Goal: Task Accomplishment & Management: Use online tool/utility

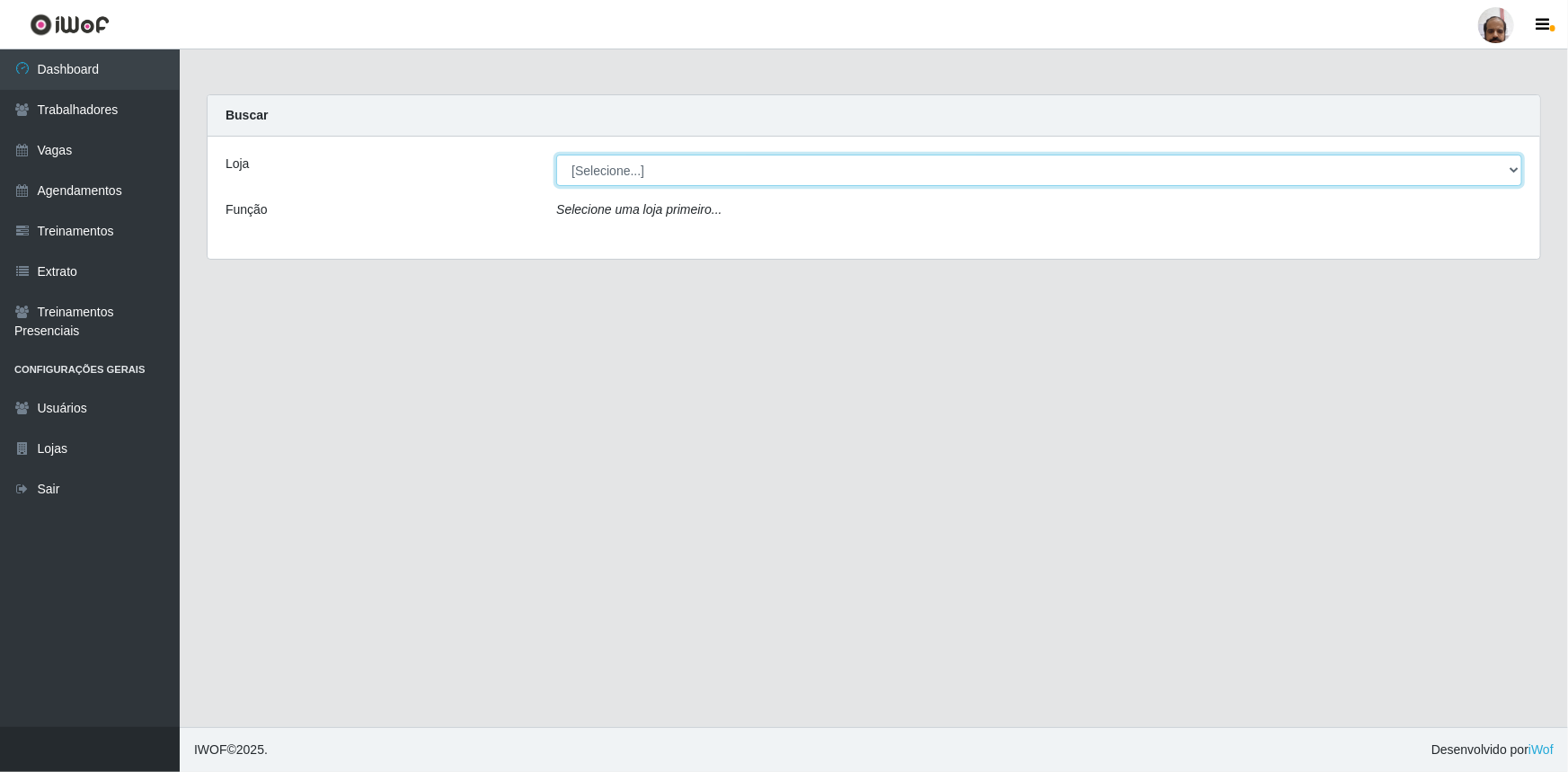
click at [596, 176] on select "[Selecione...] Mar Vermelho - Loja 05" at bounding box center [1039, 170] width 966 height 32
select select "252"
click at [556, 155] on select "[Selecione...] Mar Vermelho - Loja 05" at bounding box center [1039, 170] width 966 height 32
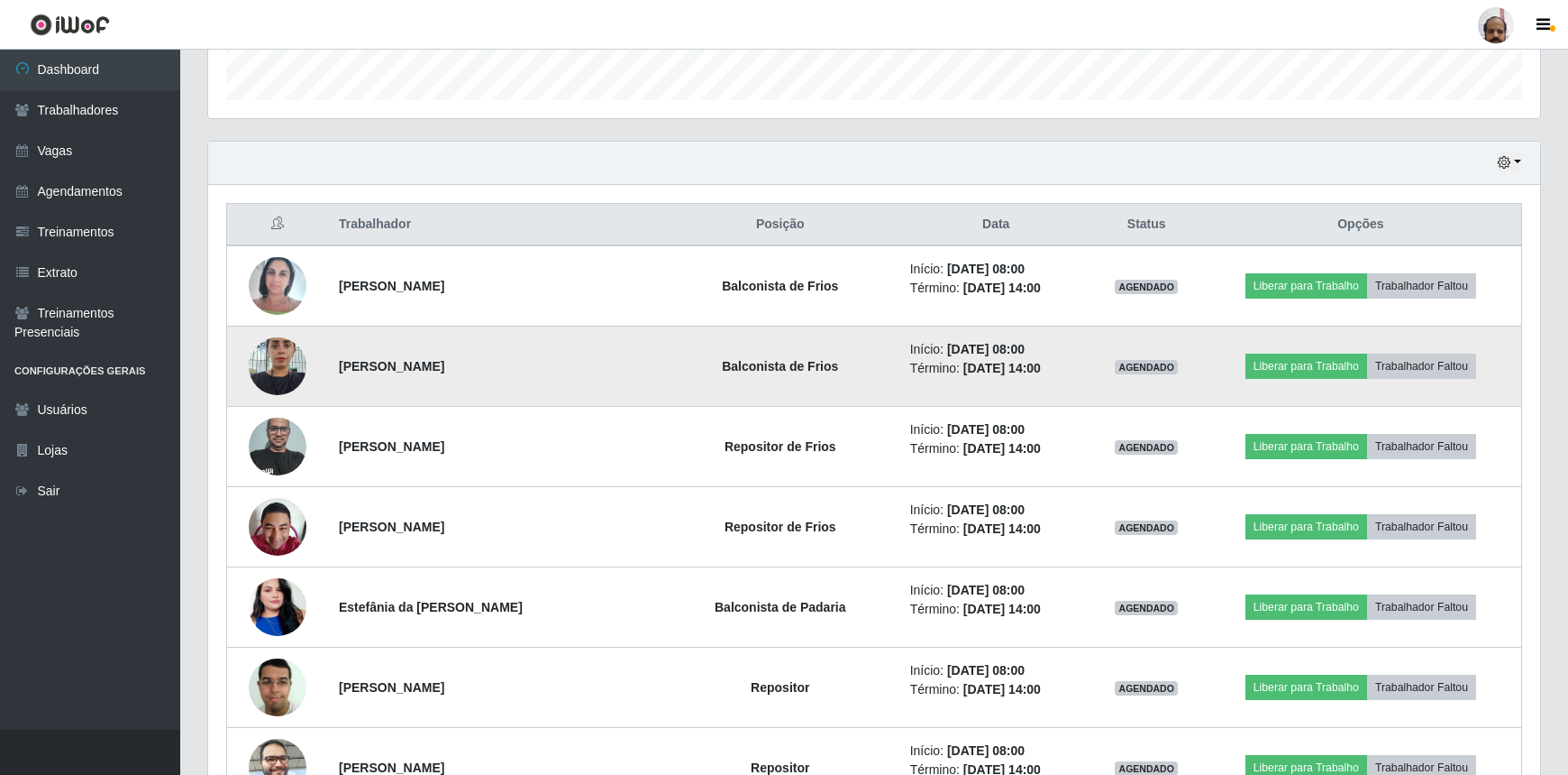
scroll to position [573, 0]
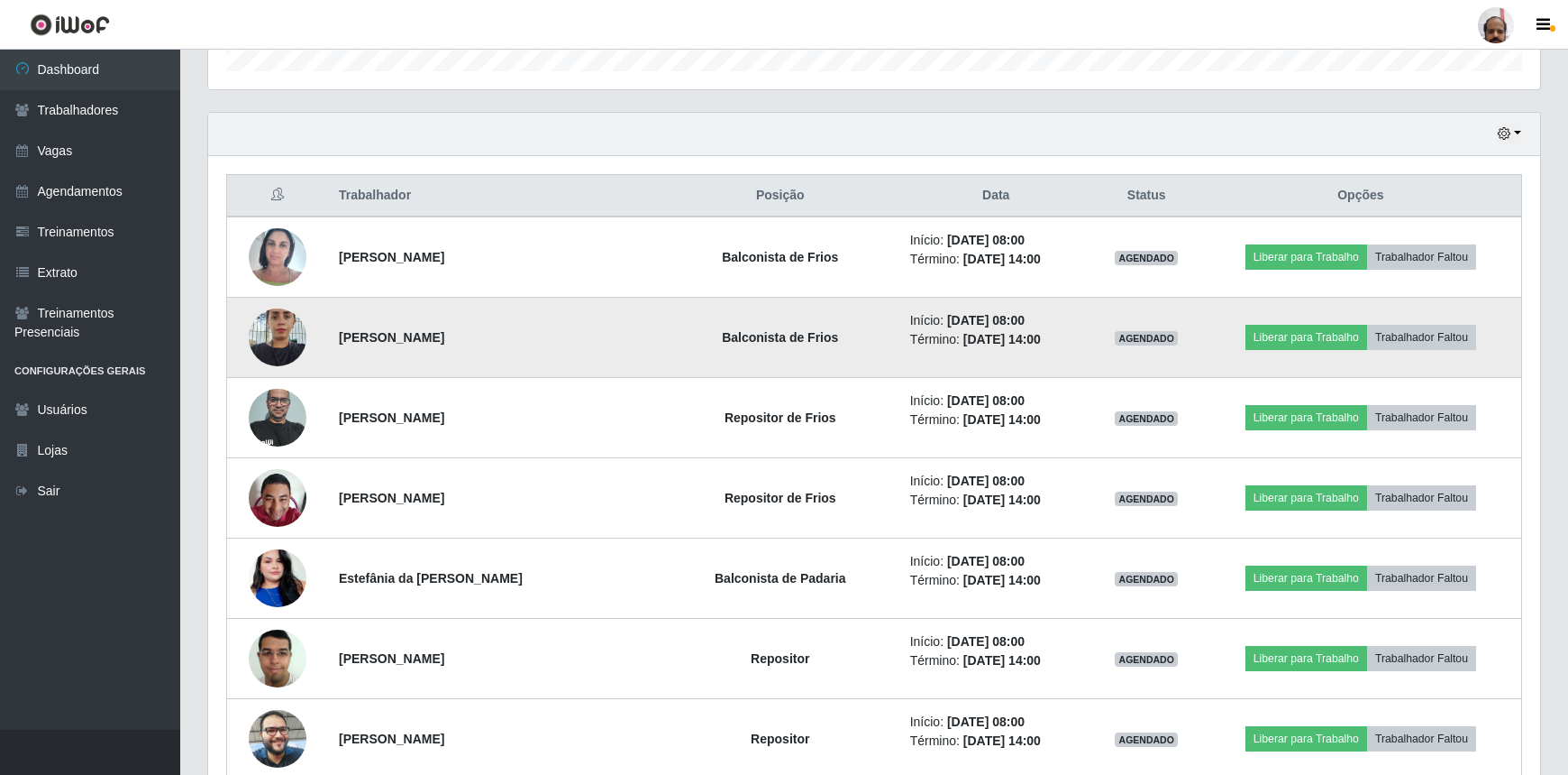
click at [277, 341] on img at bounding box center [277, 336] width 58 height 77
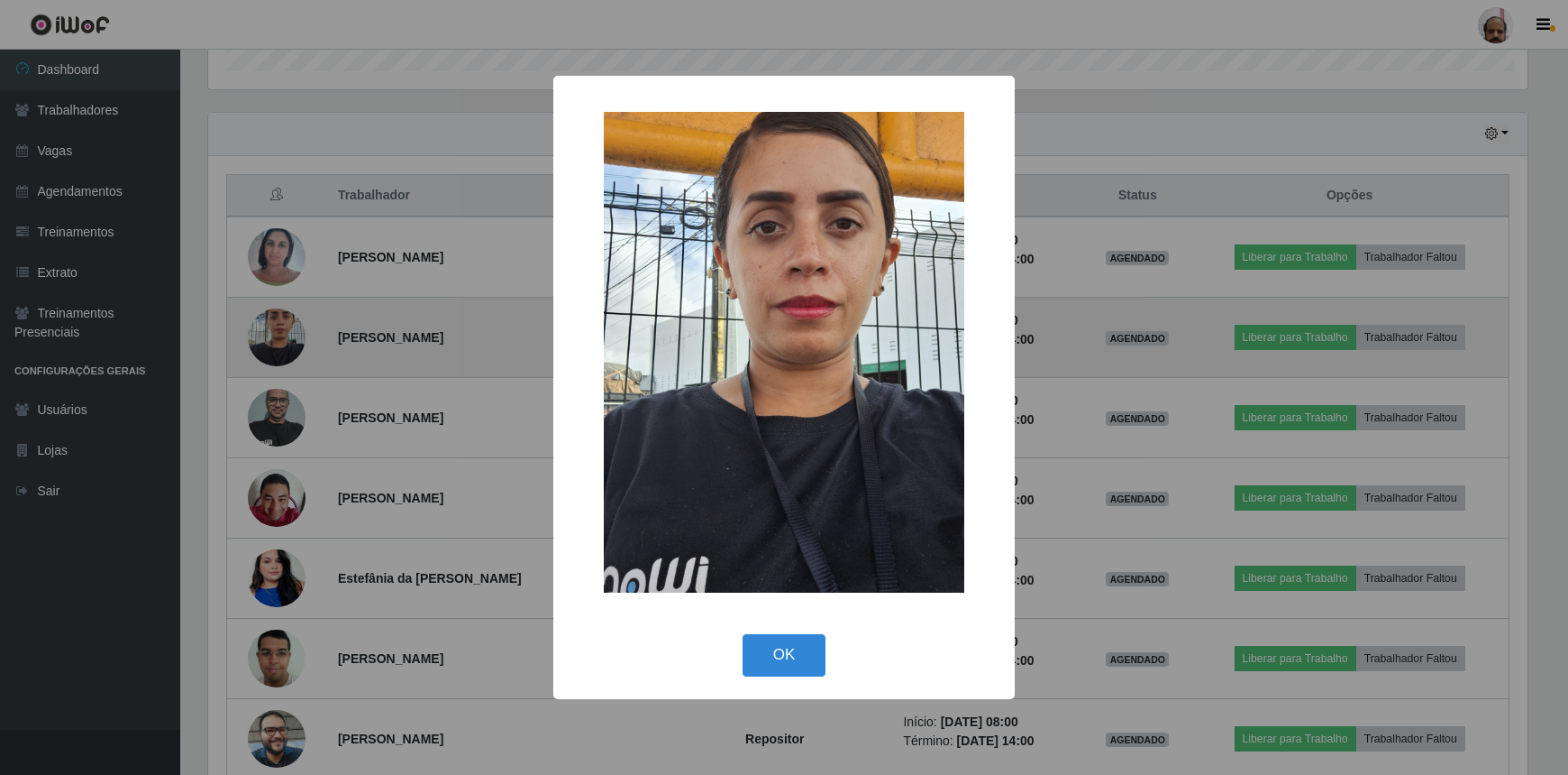
scroll to position [374, 1324]
click at [277, 342] on div "× OK Cancel" at bounding box center [786, 387] width 1573 height 775
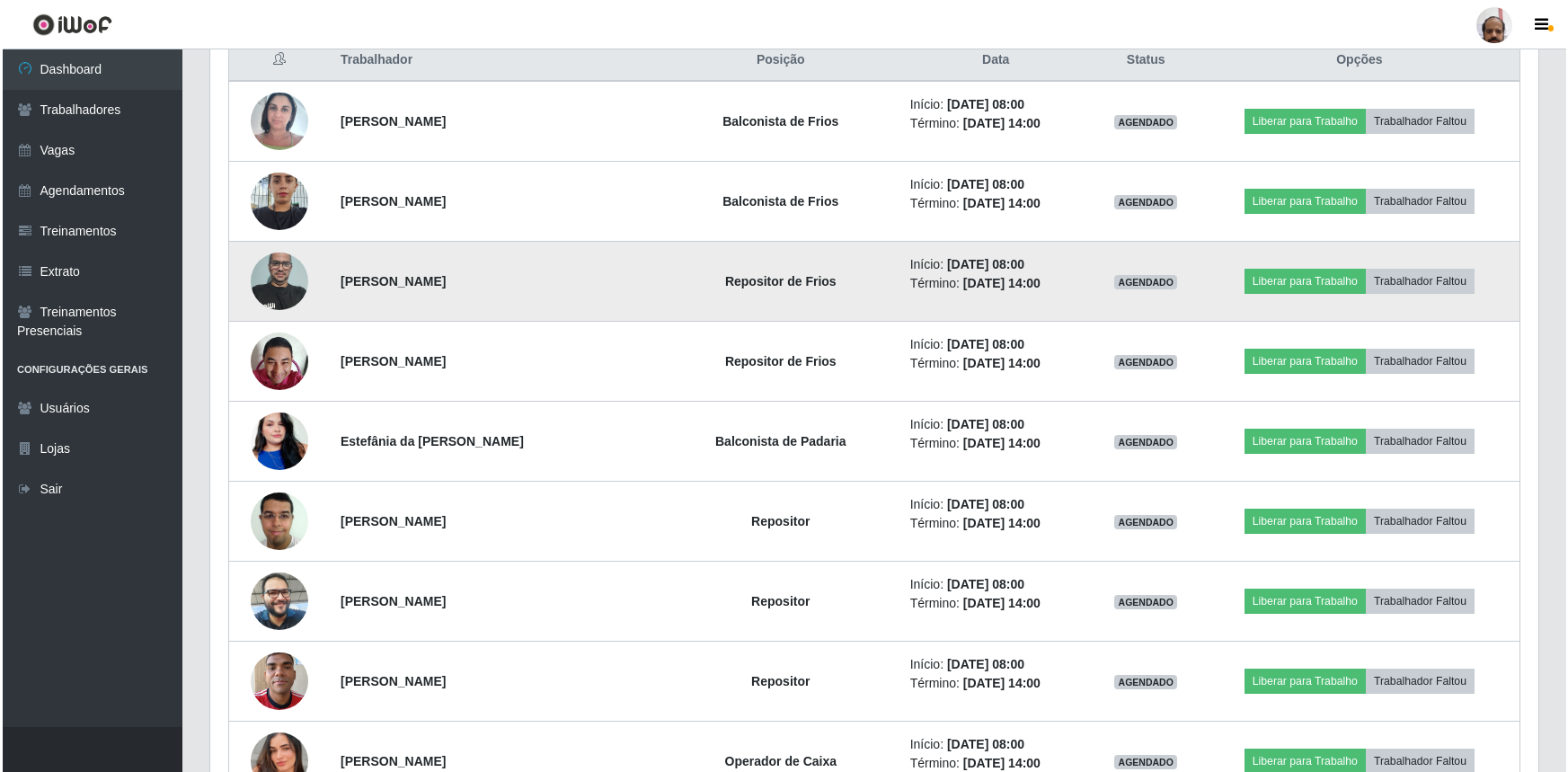
scroll to position [735, 0]
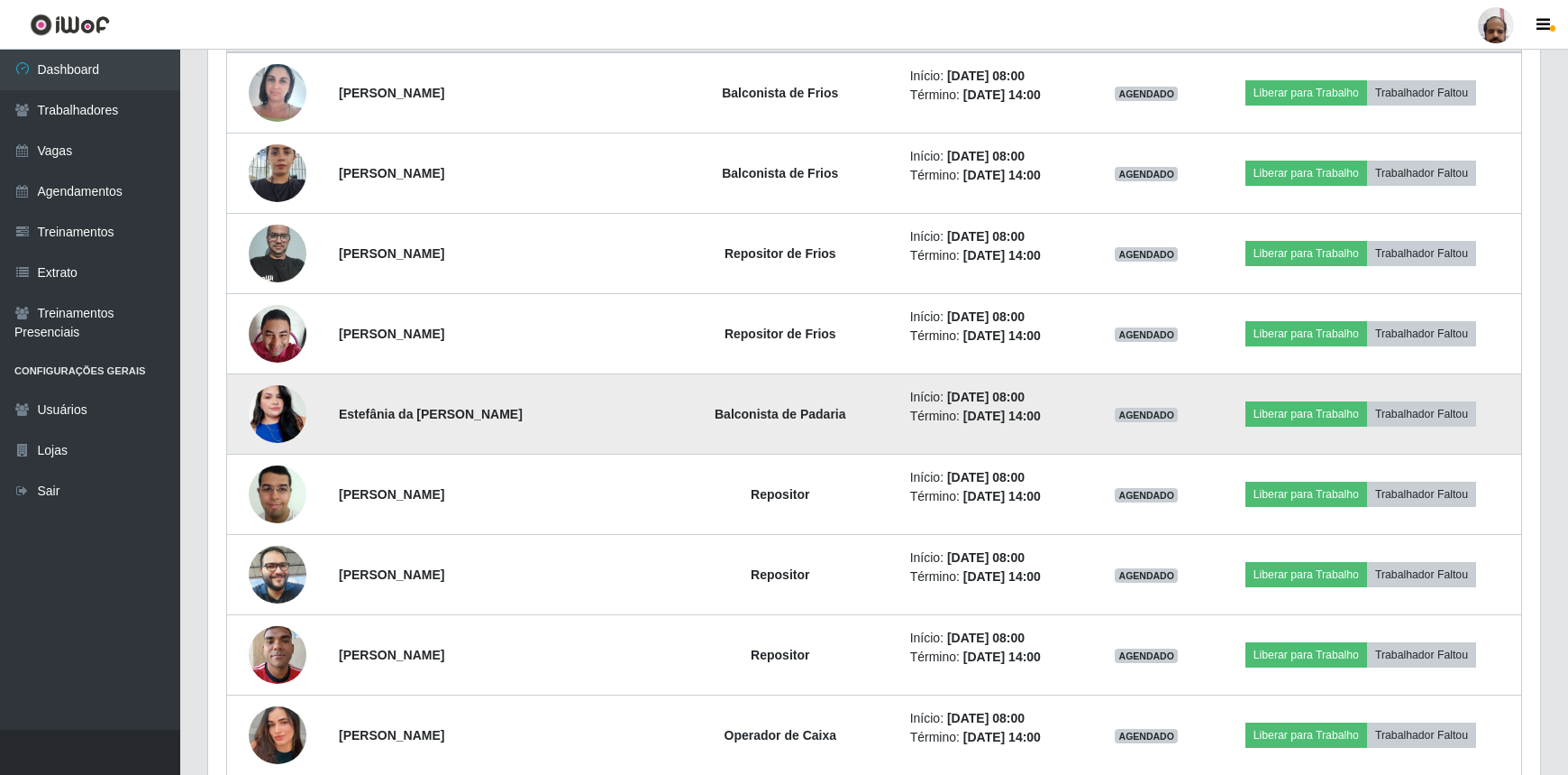
click at [274, 424] on img at bounding box center [277, 414] width 58 height 103
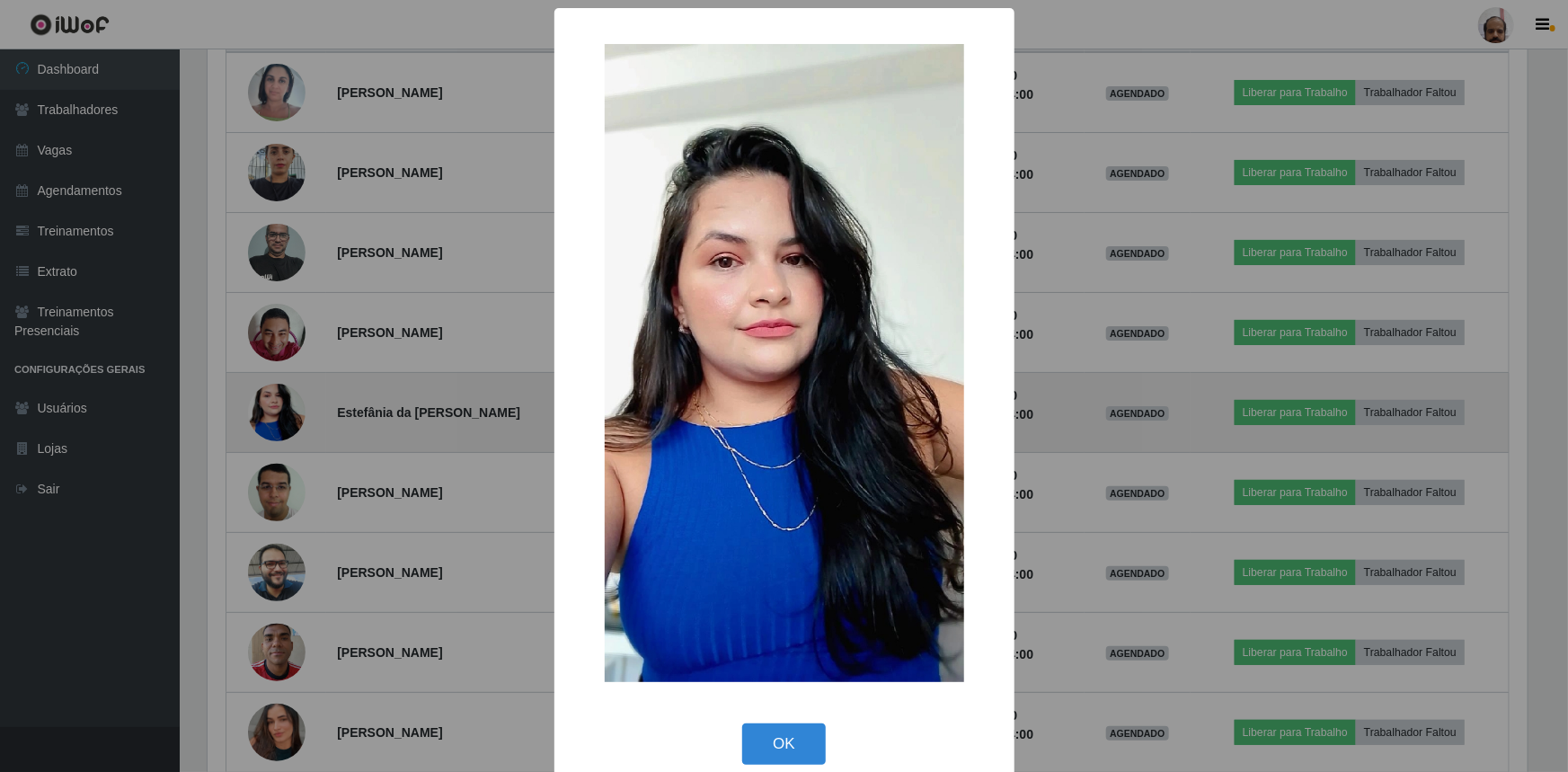
click at [273, 422] on div "× OK Cancel" at bounding box center [784, 386] width 1568 height 772
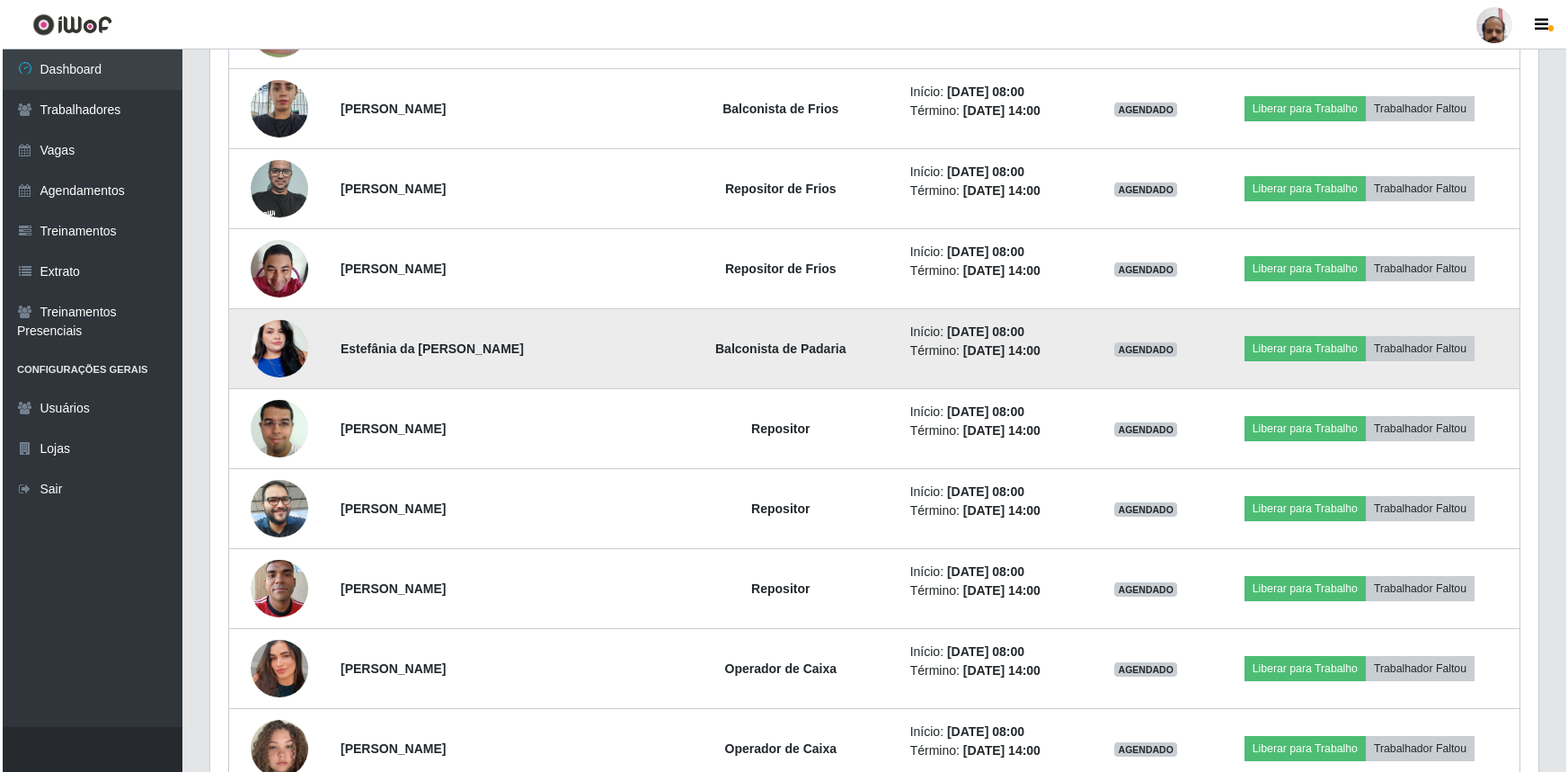
scroll to position [816, 0]
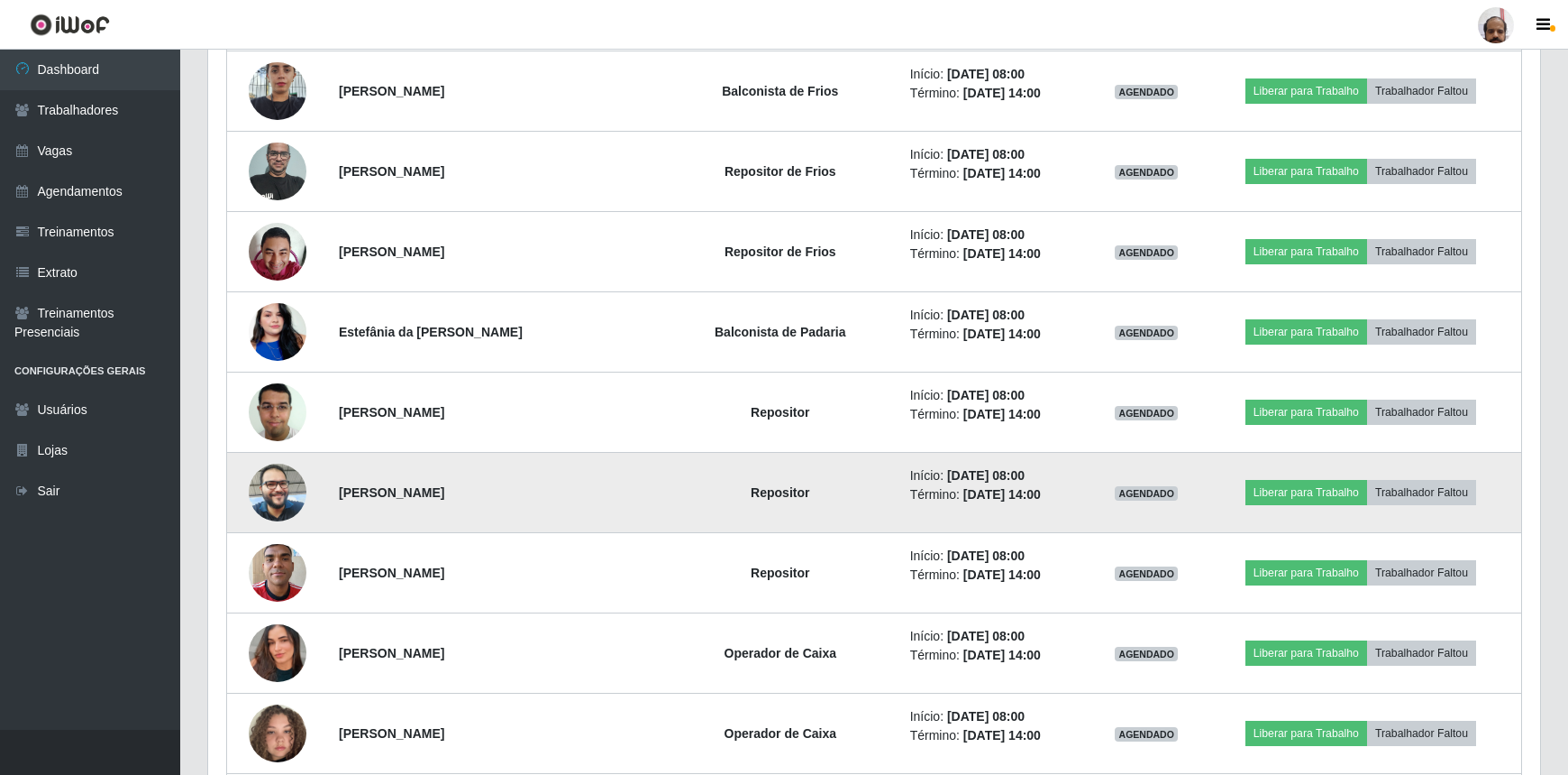
click at [279, 491] on img at bounding box center [277, 492] width 58 height 77
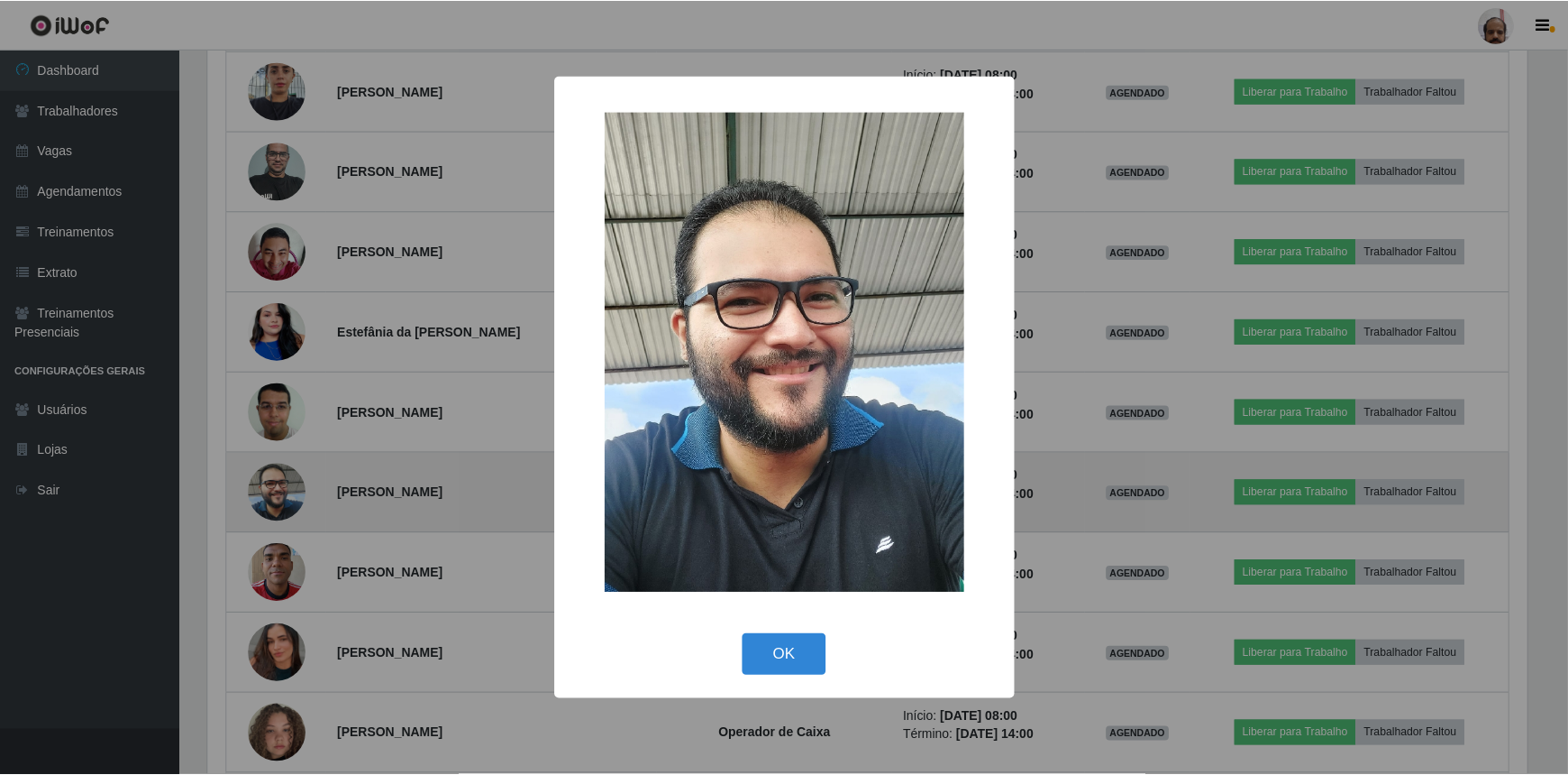
scroll to position [374, 1324]
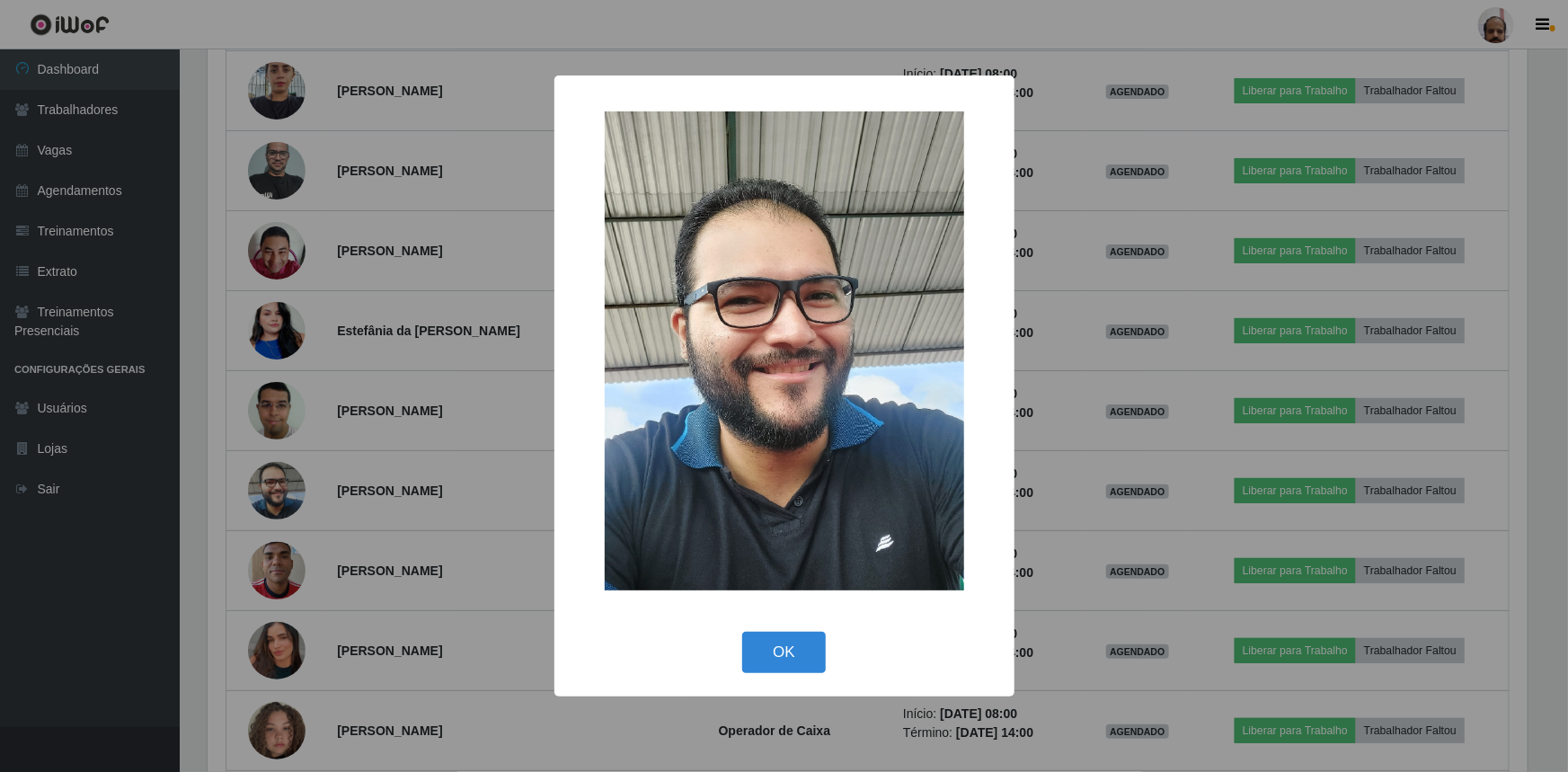
click at [279, 489] on div "× OK Cancel" at bounding box center [784, 386] width 1568 height 772
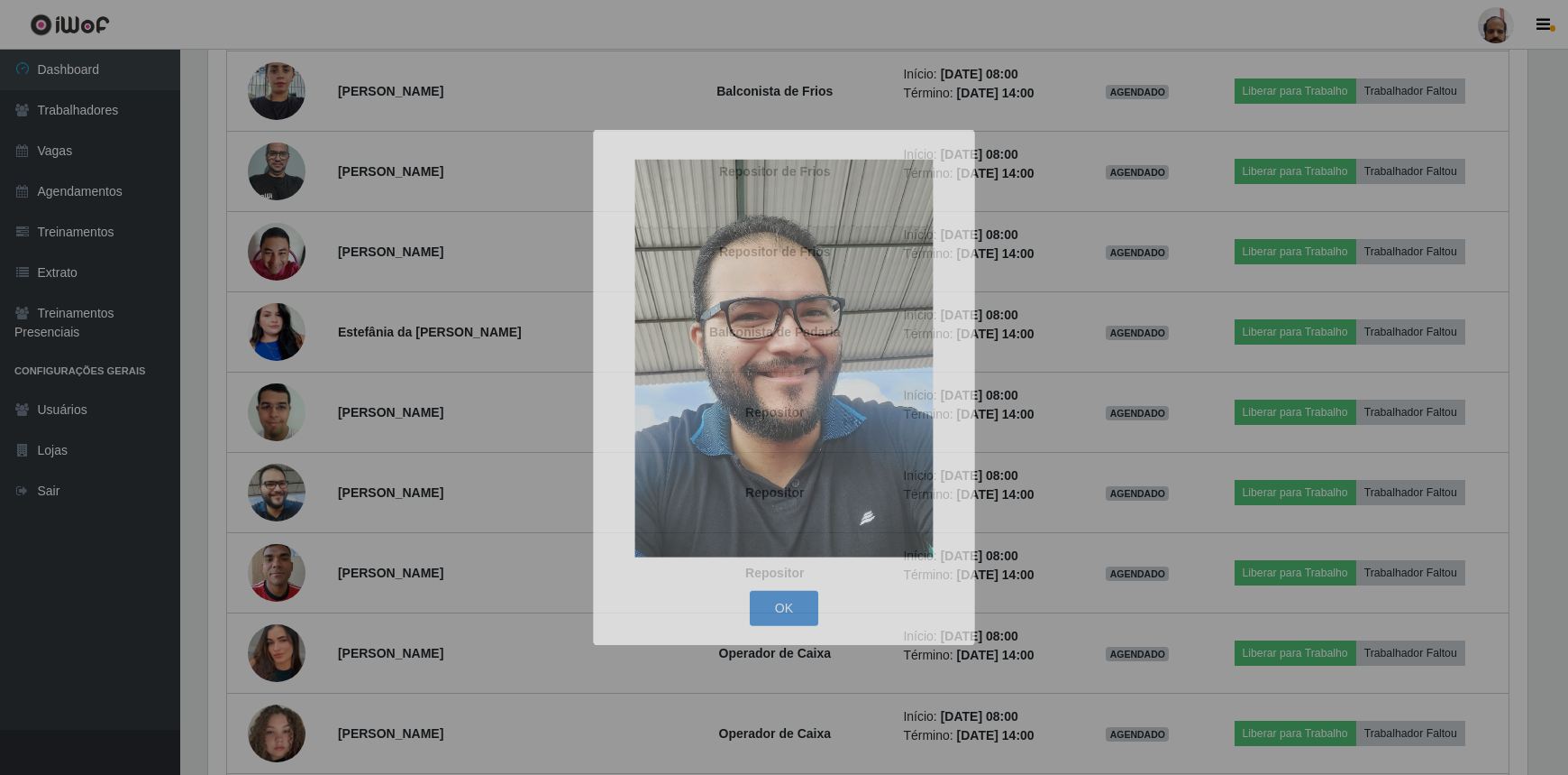
scroll to position [374, 1332]
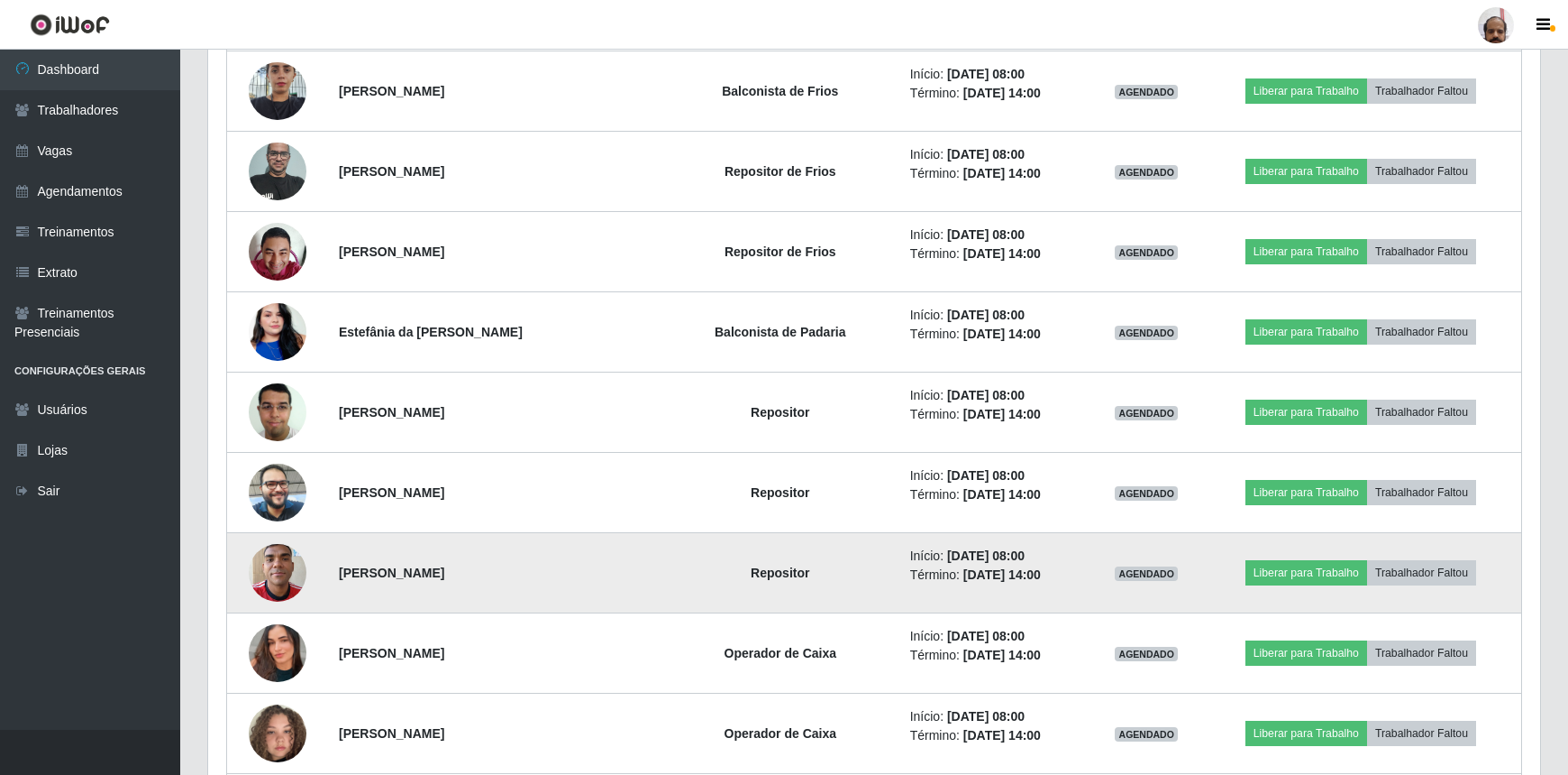
click at [279, 568] on img at bounding box center [277, 572] width 58 height 77
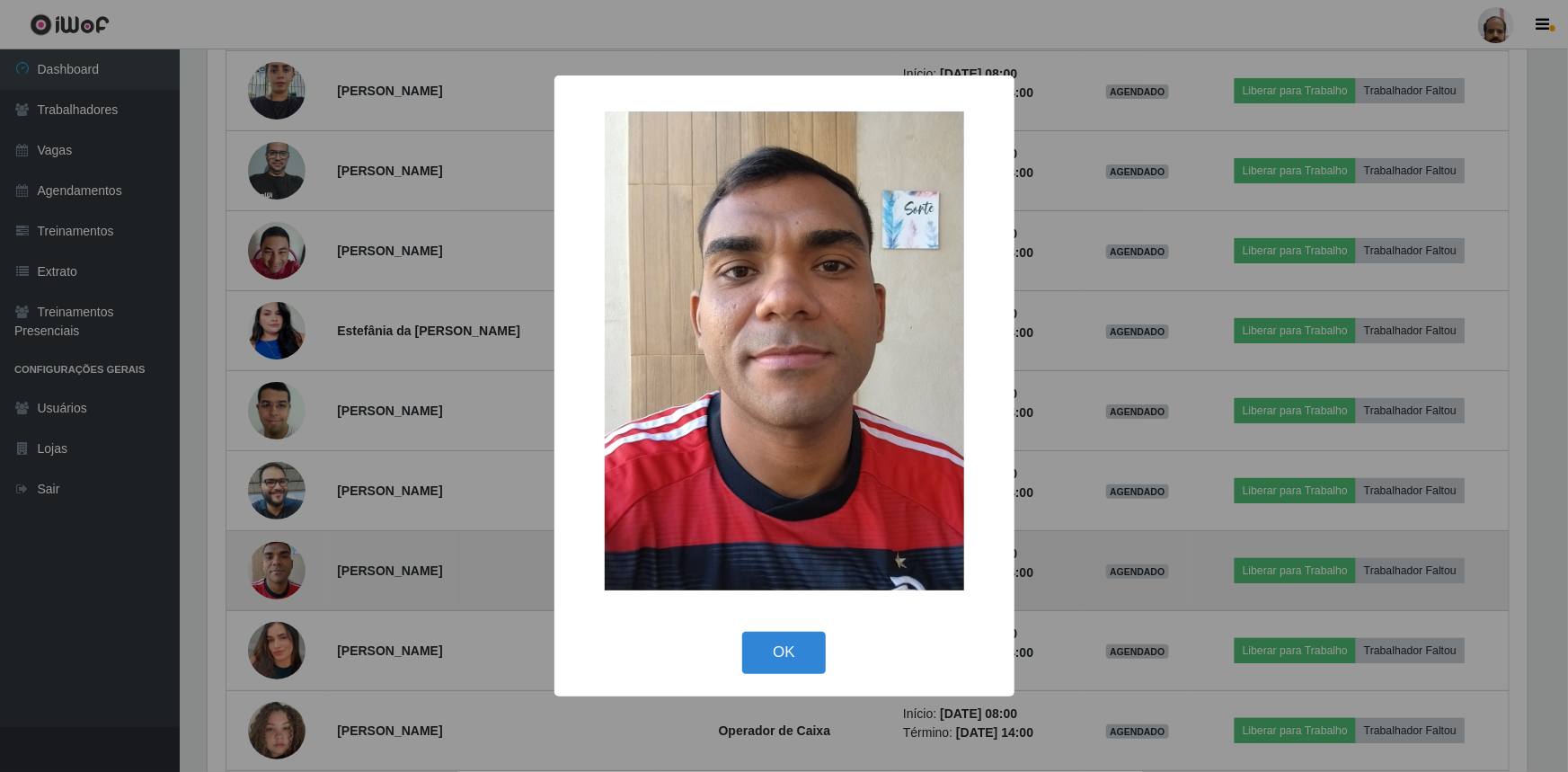
click at [278, 566] on div "× OK Cancel" at bounding box center [784, 386] width 1568 height 772
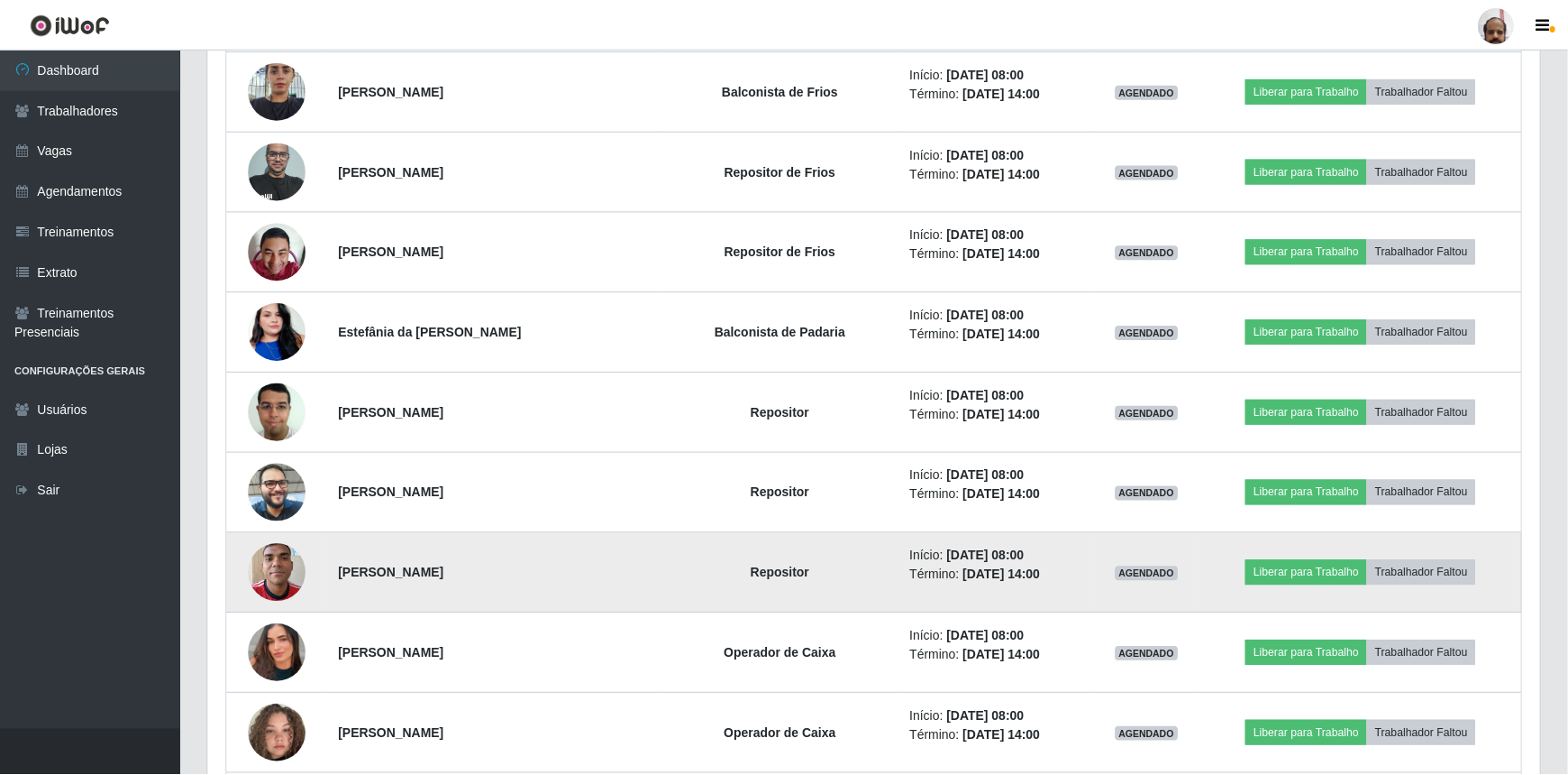
scroll to position [374, 1332]
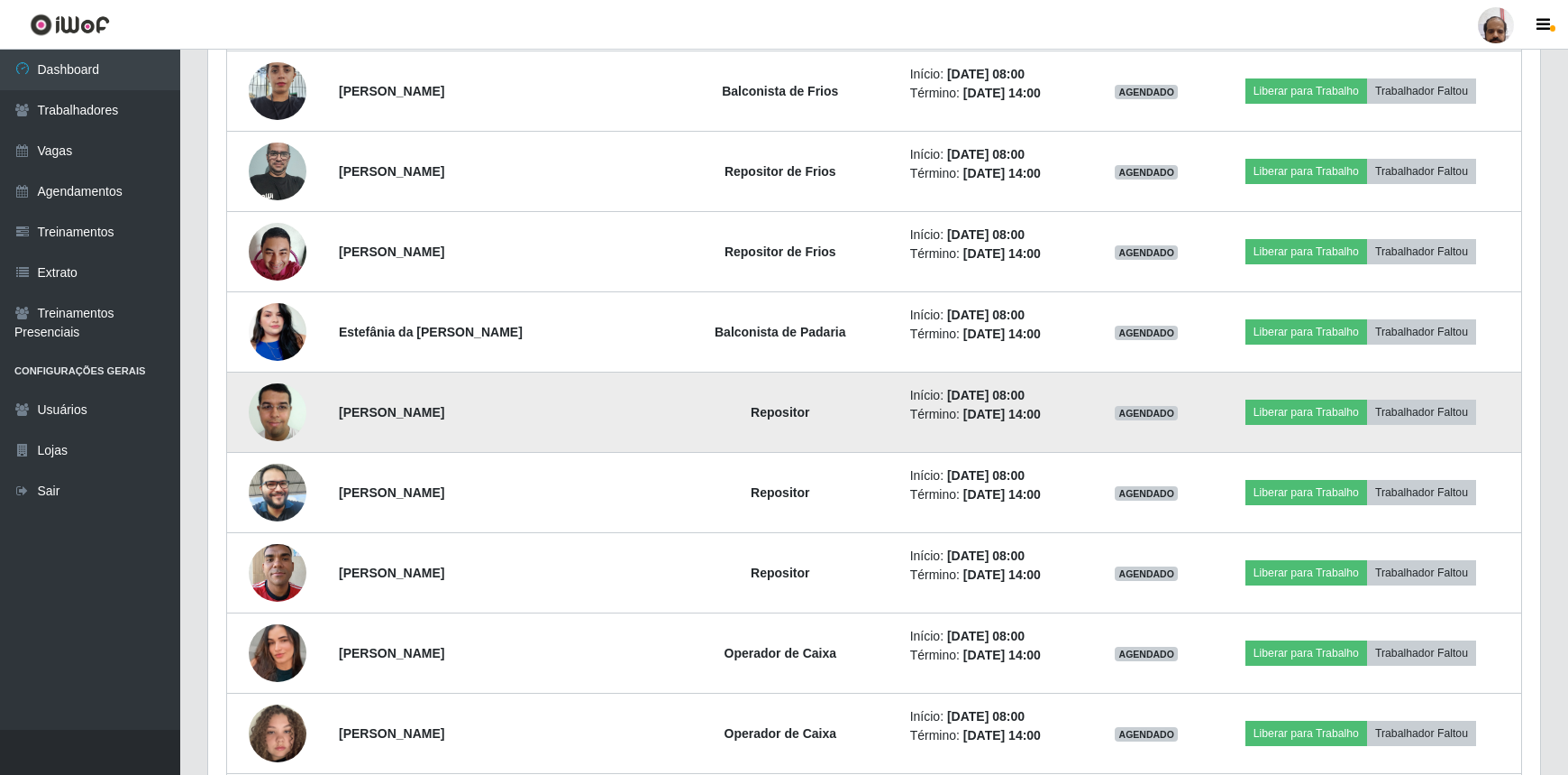
click at [292, 414] on img at bounding box center [277, 411] width 58 height 77
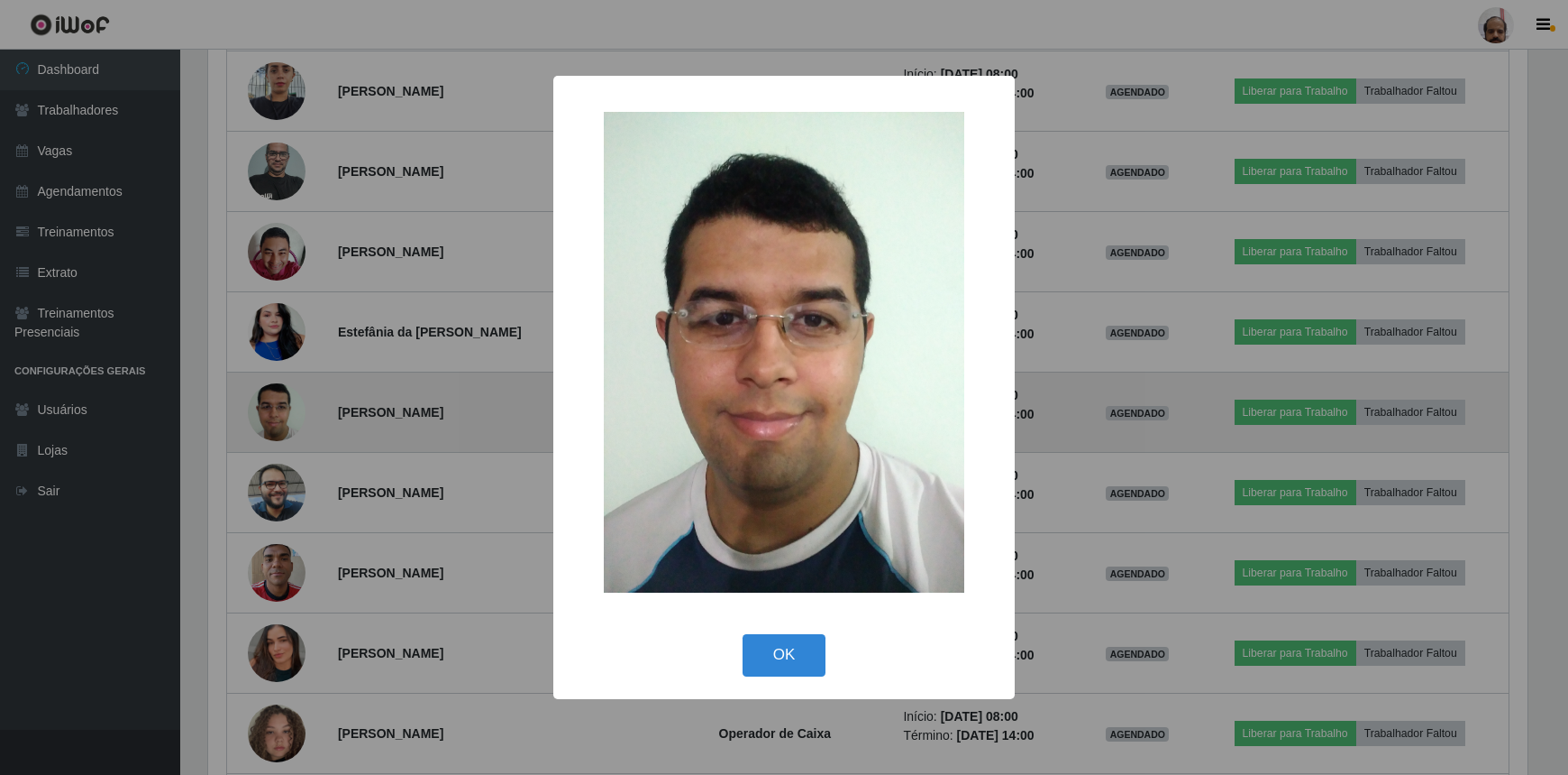
scroll to position [374, 1324]
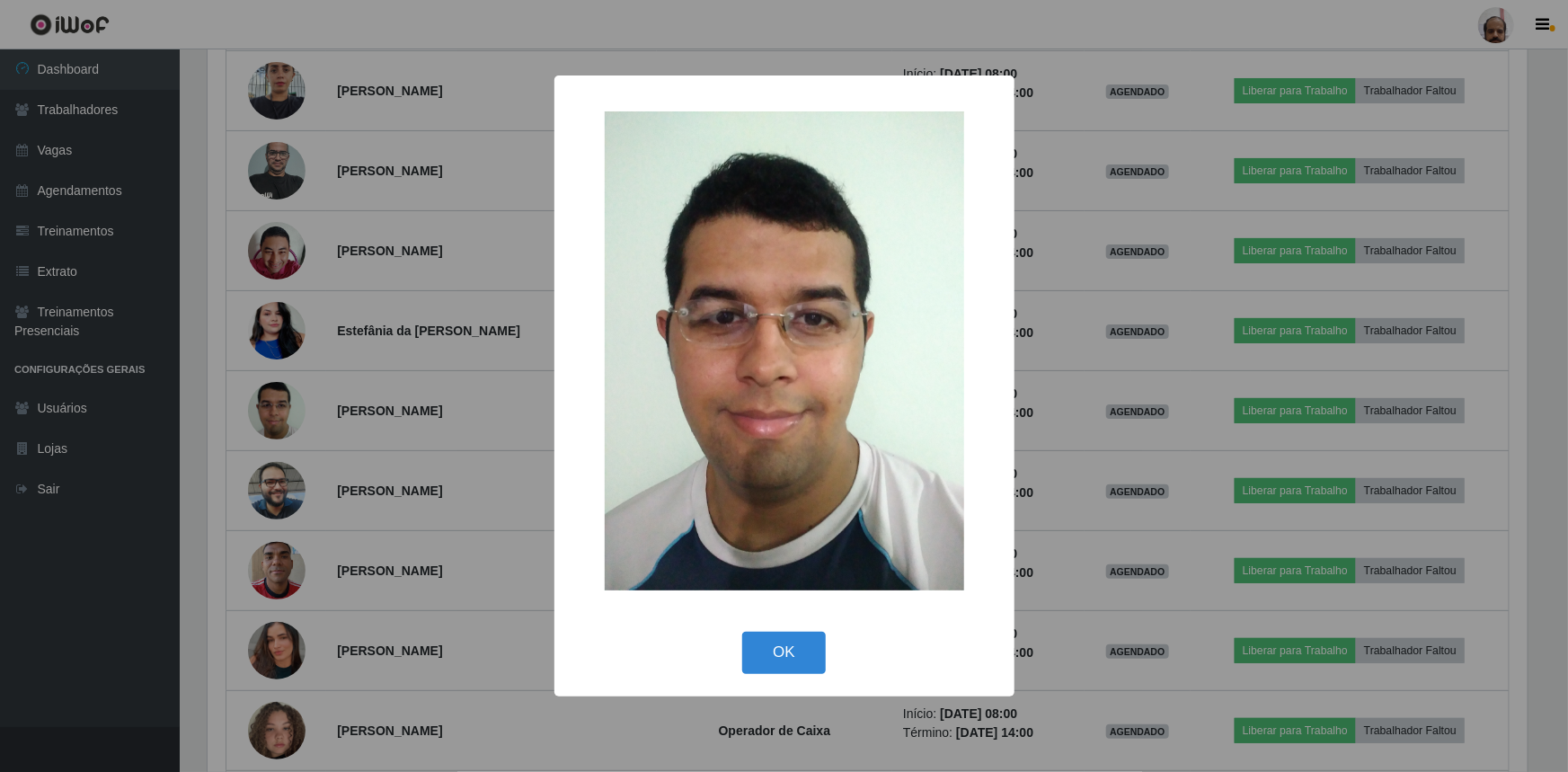
click at [292, 413] on div "× OK Cancel" at bounding box center [784, 386] width 1568 height 772
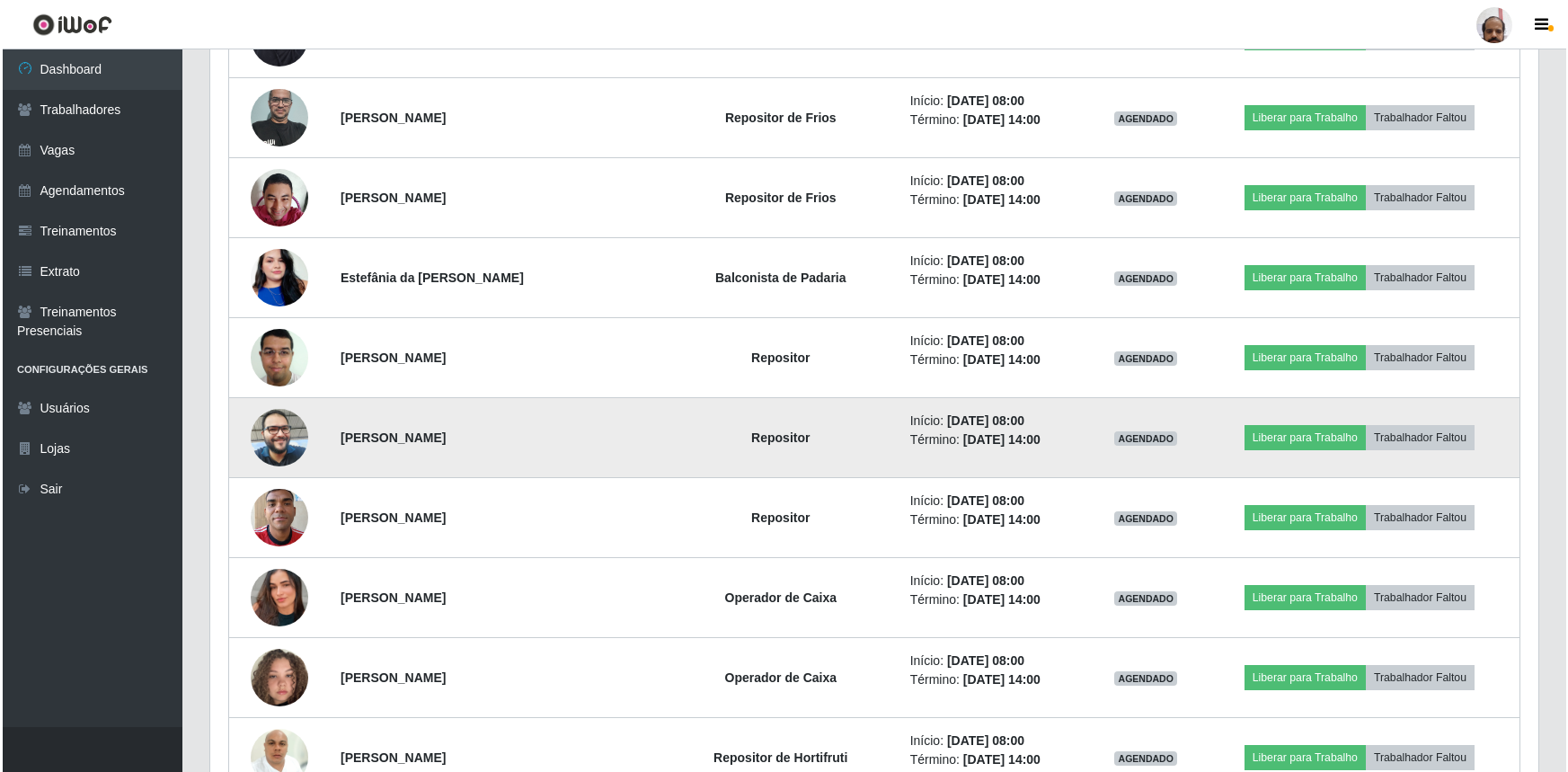
scroll to position [898, 0]
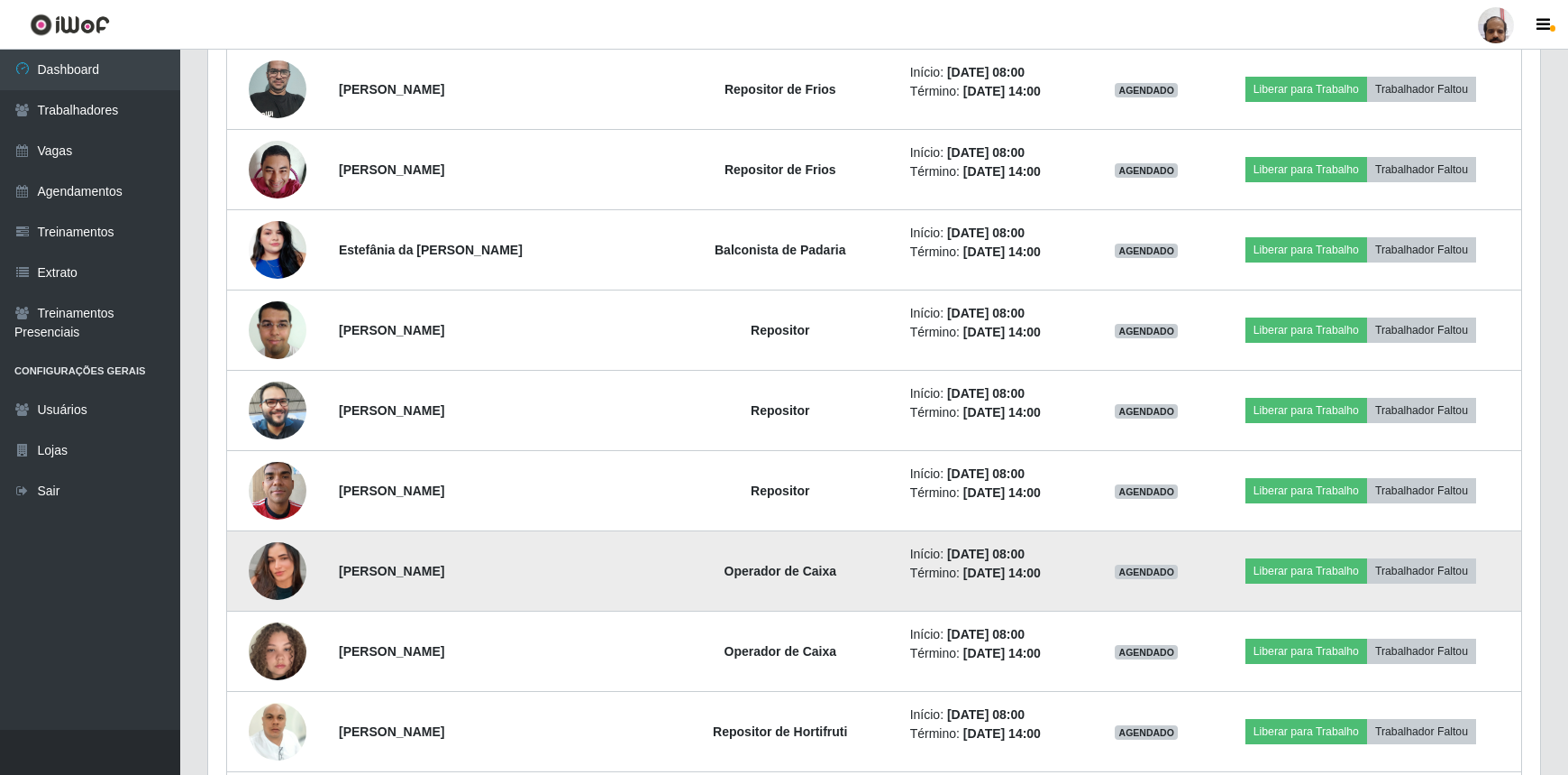
click at [281, 562] on img at bounding box center [277, 571] width 58 height 103
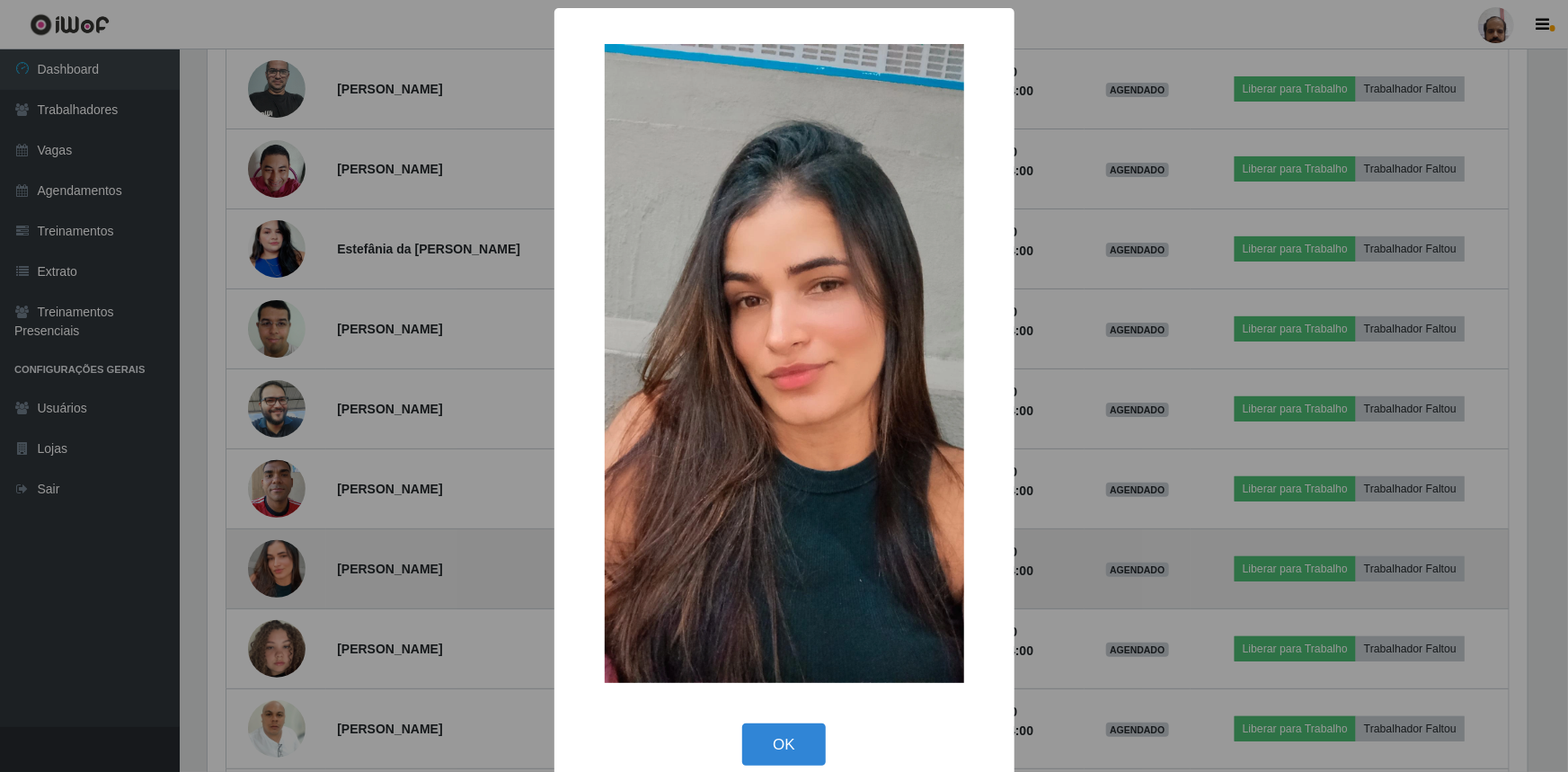
click at [280, 559] on div "× OK Cancel" at bounding box center [784, 386] width 1568 height 772
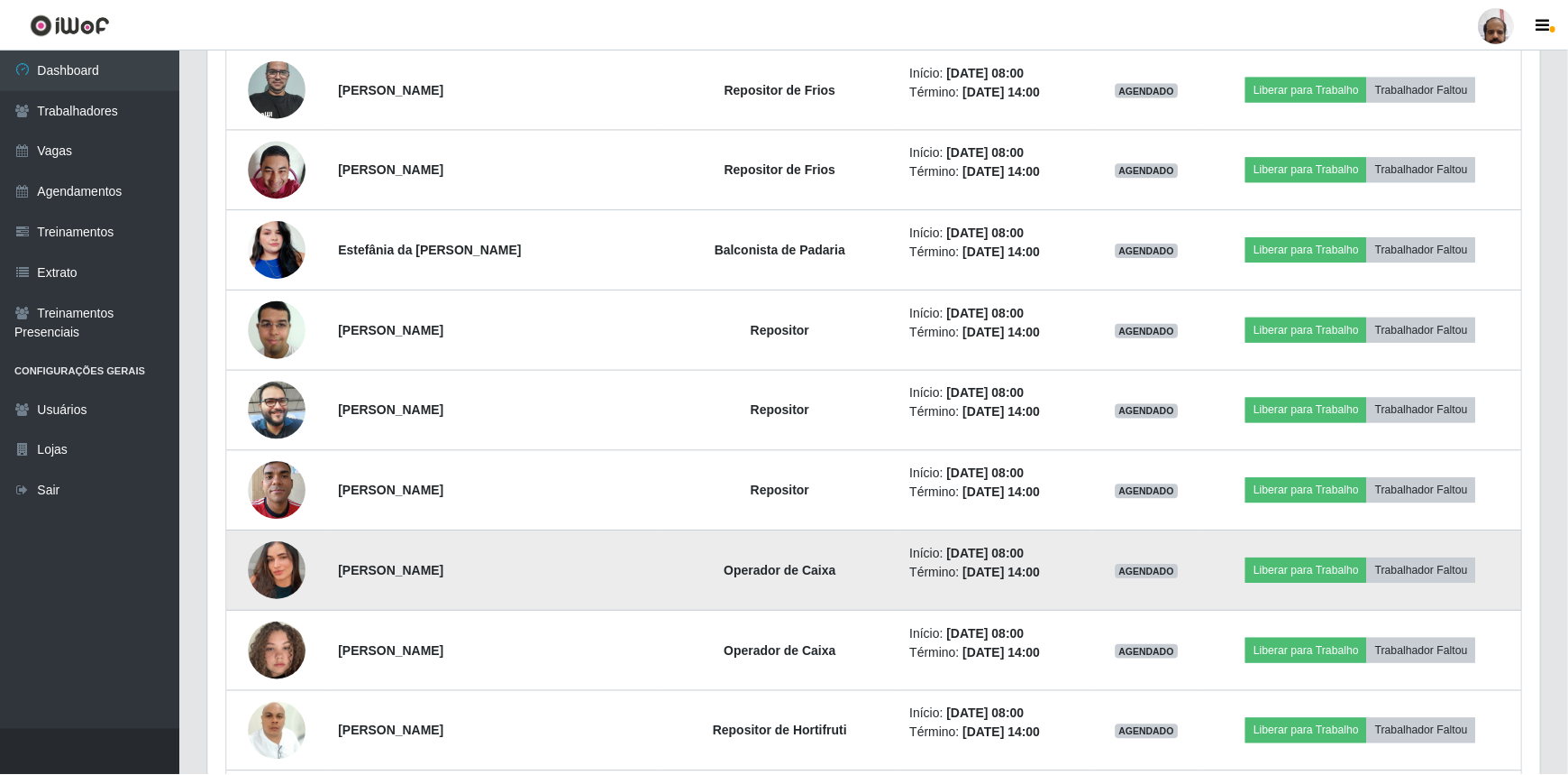
scroll to position [0, 0]
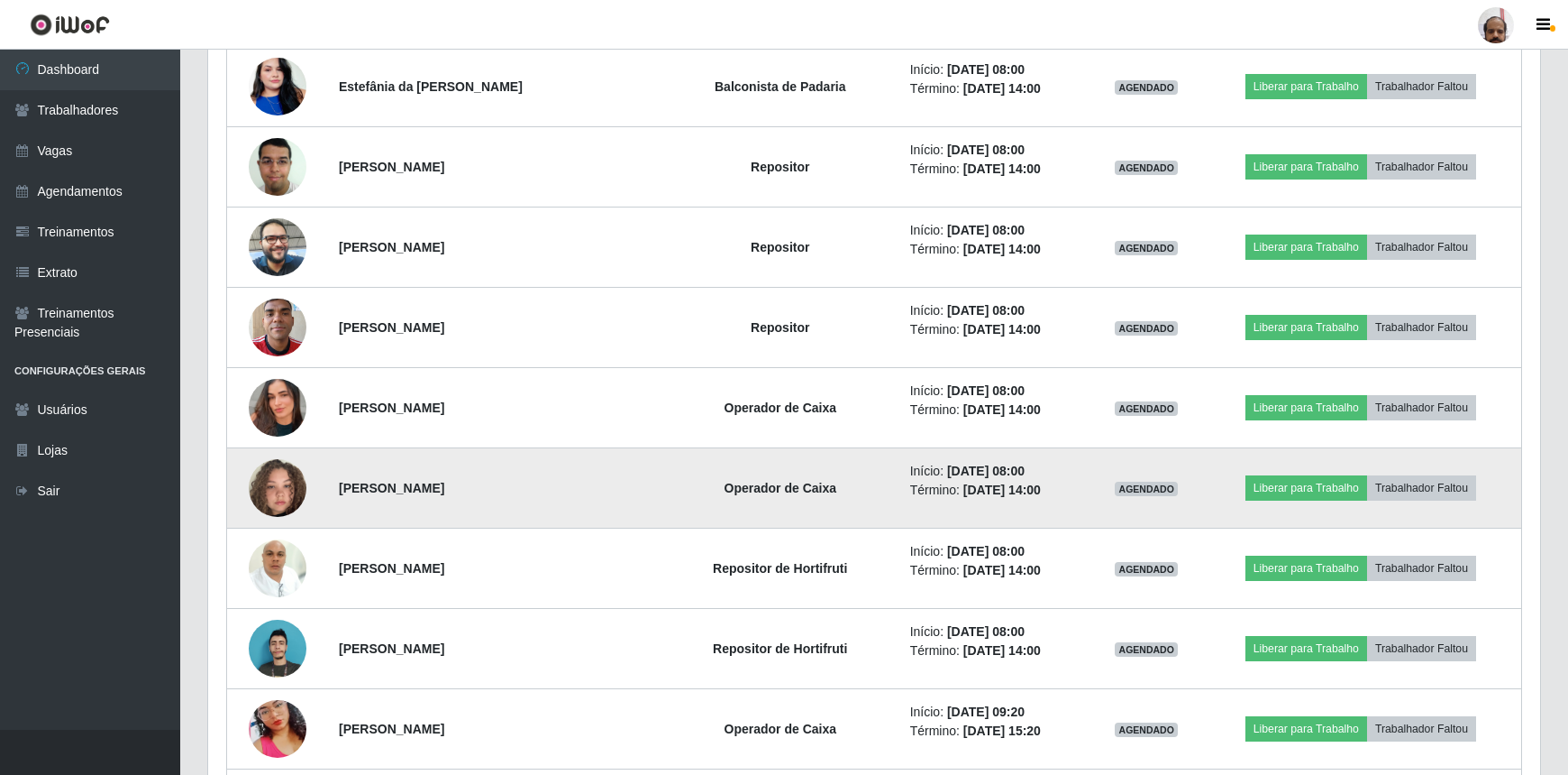
click at [280, 493] on img at bounding box center [277, 488] width 58 height 103
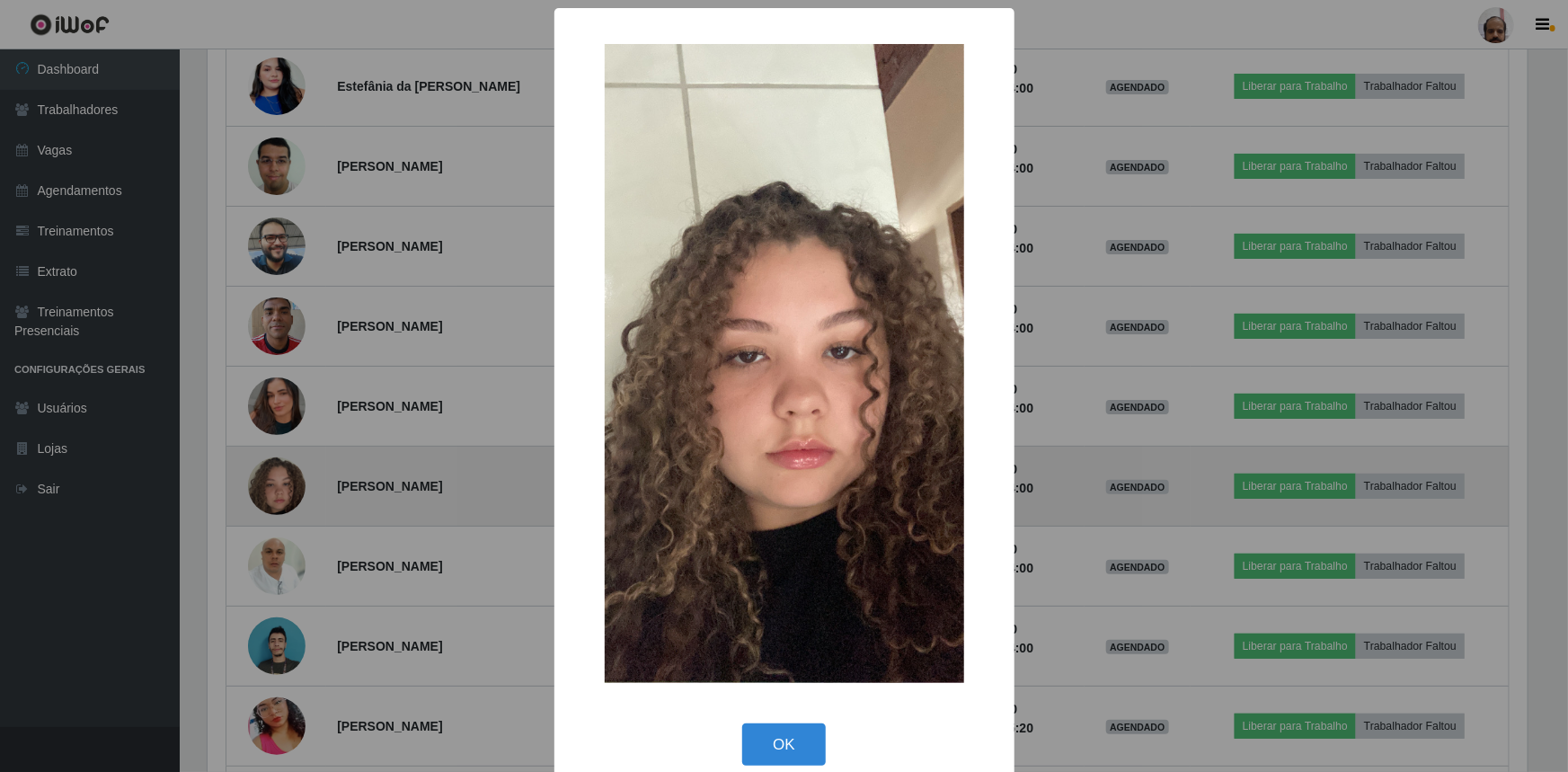
click at [279, 491] on div "× OK Cancel" at bounding box center [784, 386] width 1568 height 772
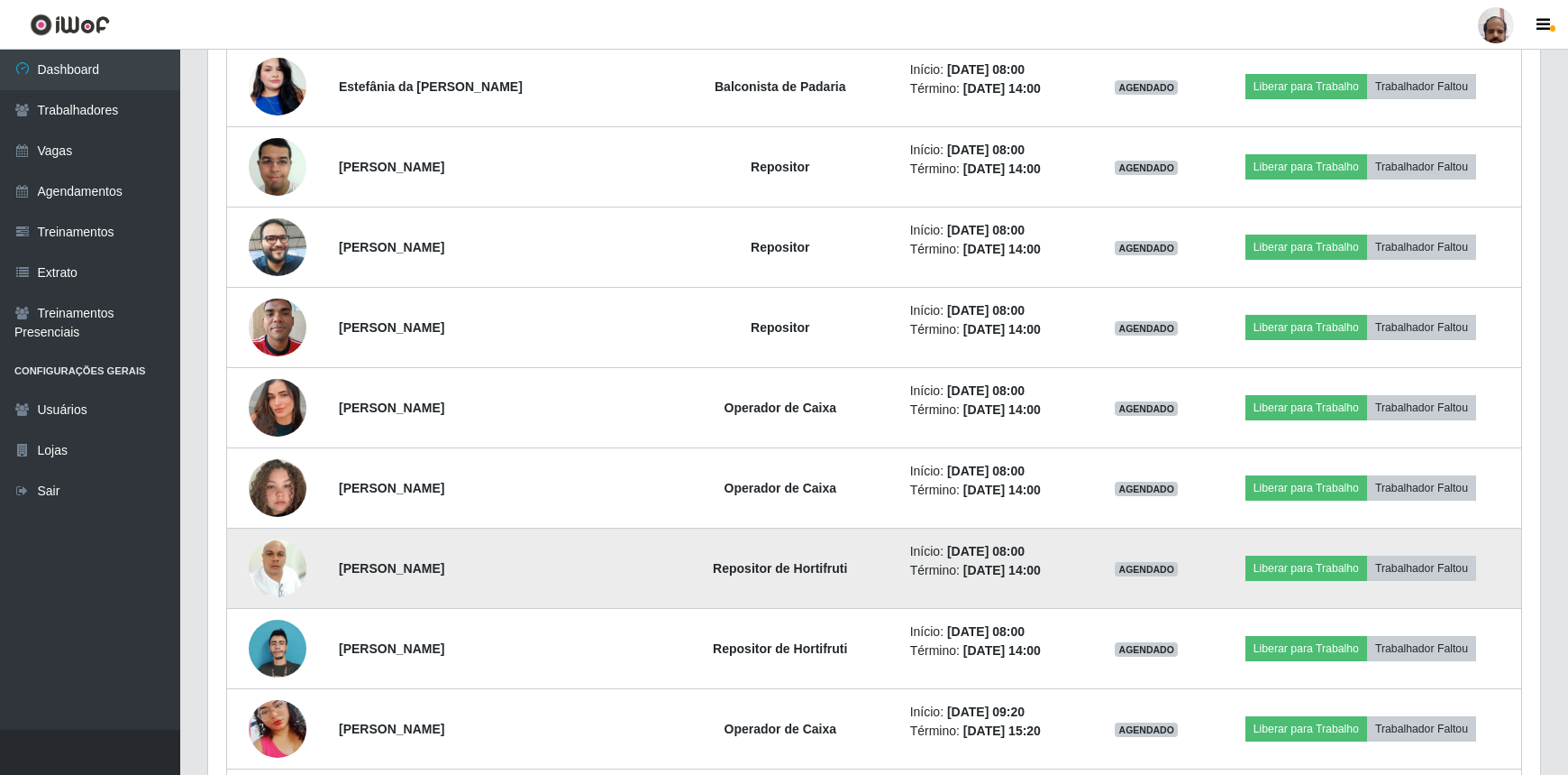
click at [271, 572] on img at bounding box center [277, 567] width 58 height 77
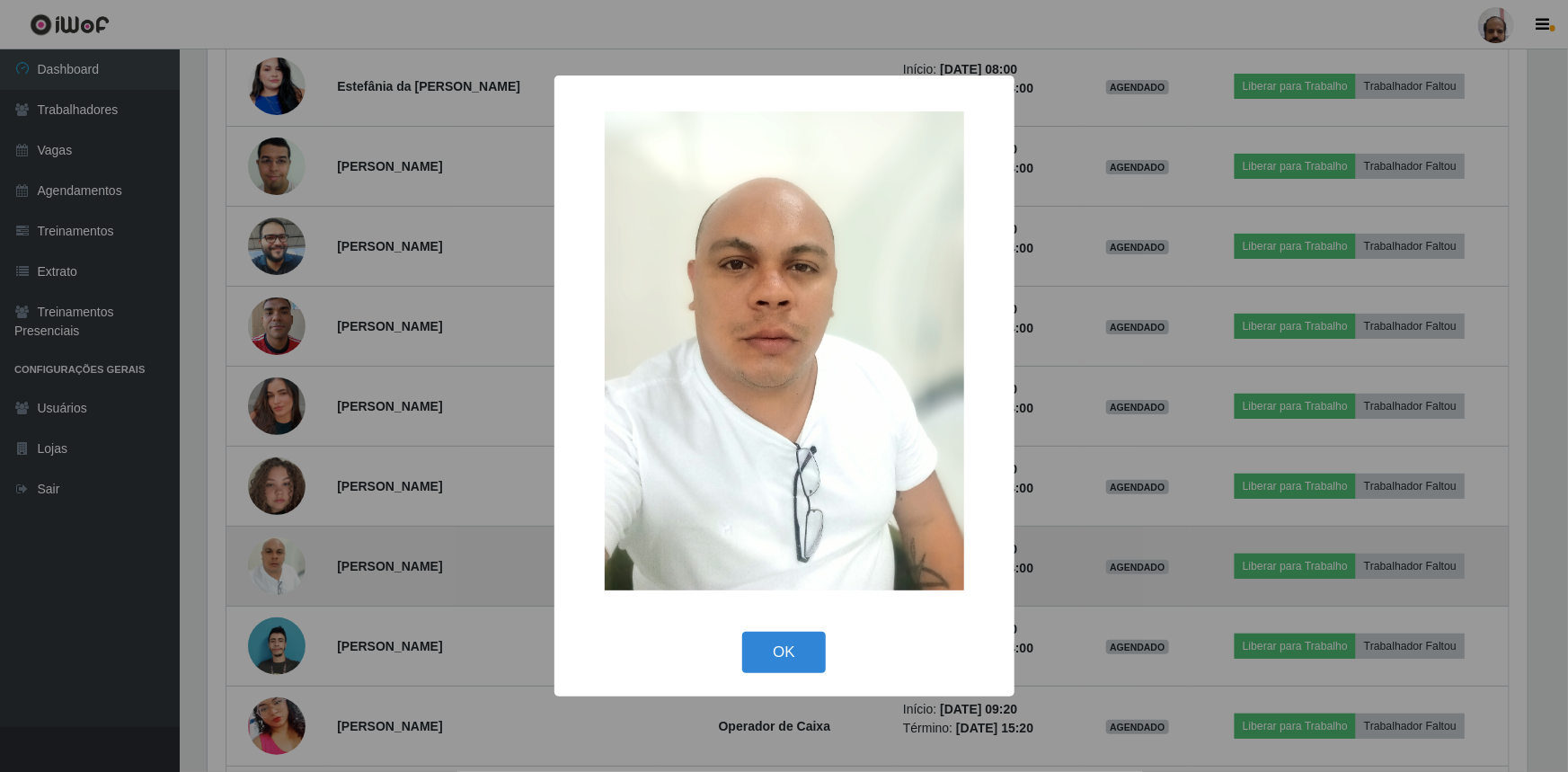
click at [270, 569] on div "× OK Cancel" at bounding box center [784, 386] width 1568 height 772
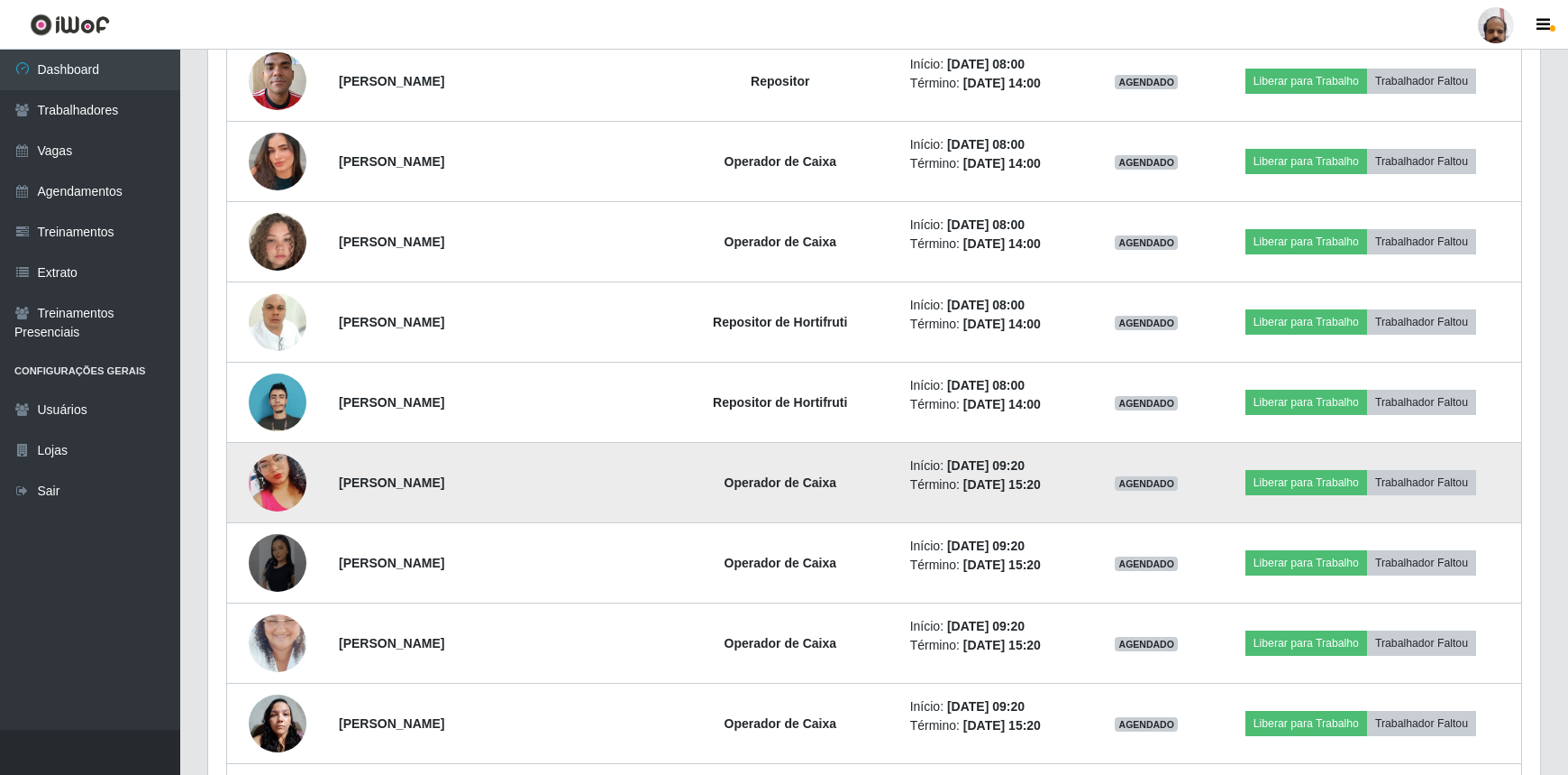
click at [287, 481] on img at bounding box center [277, 483] width 58 height 103
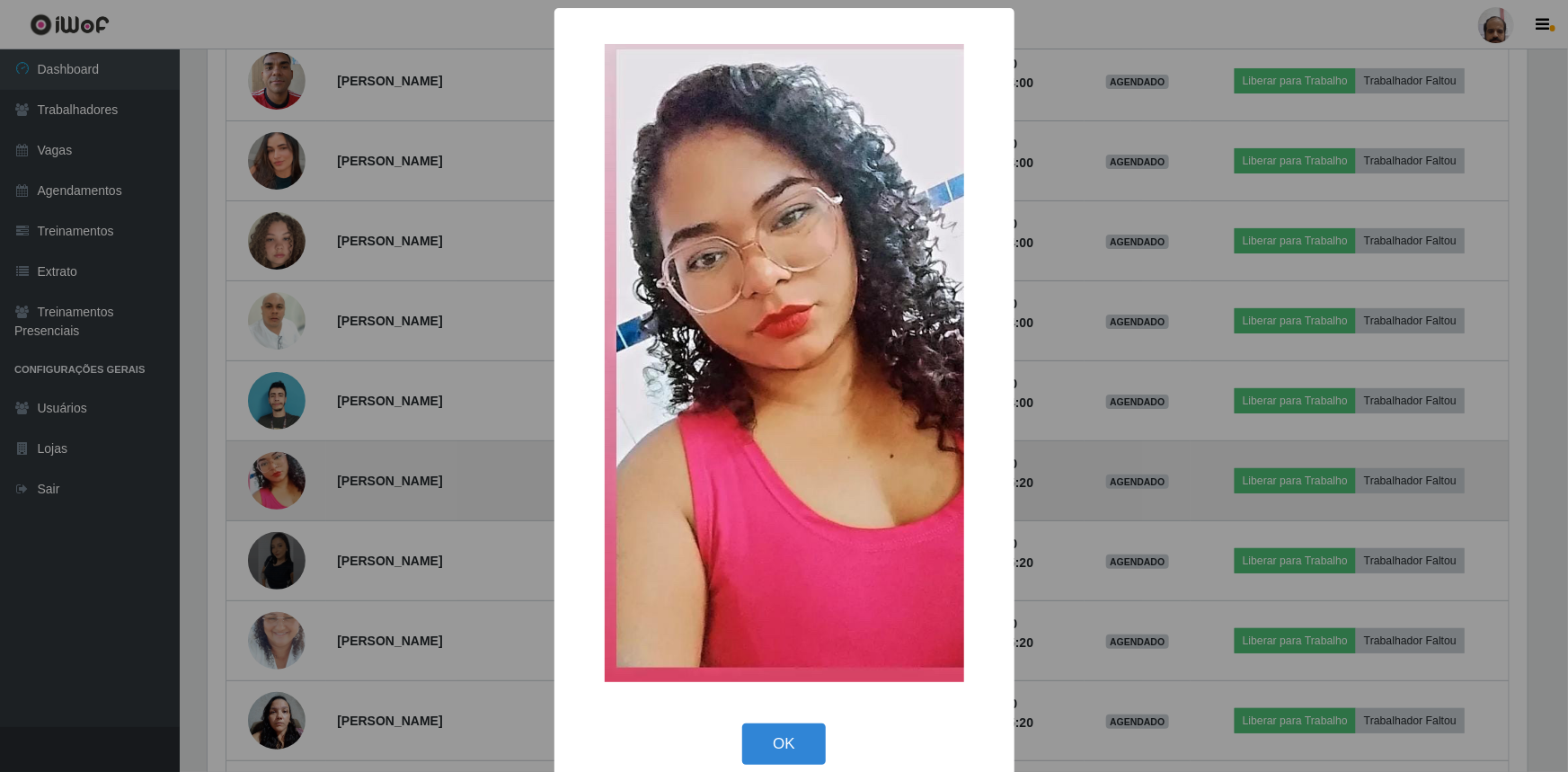
click at [287, 479] on div "× OK Cancel" at bounding box center [784, 386] width 1568 height 772
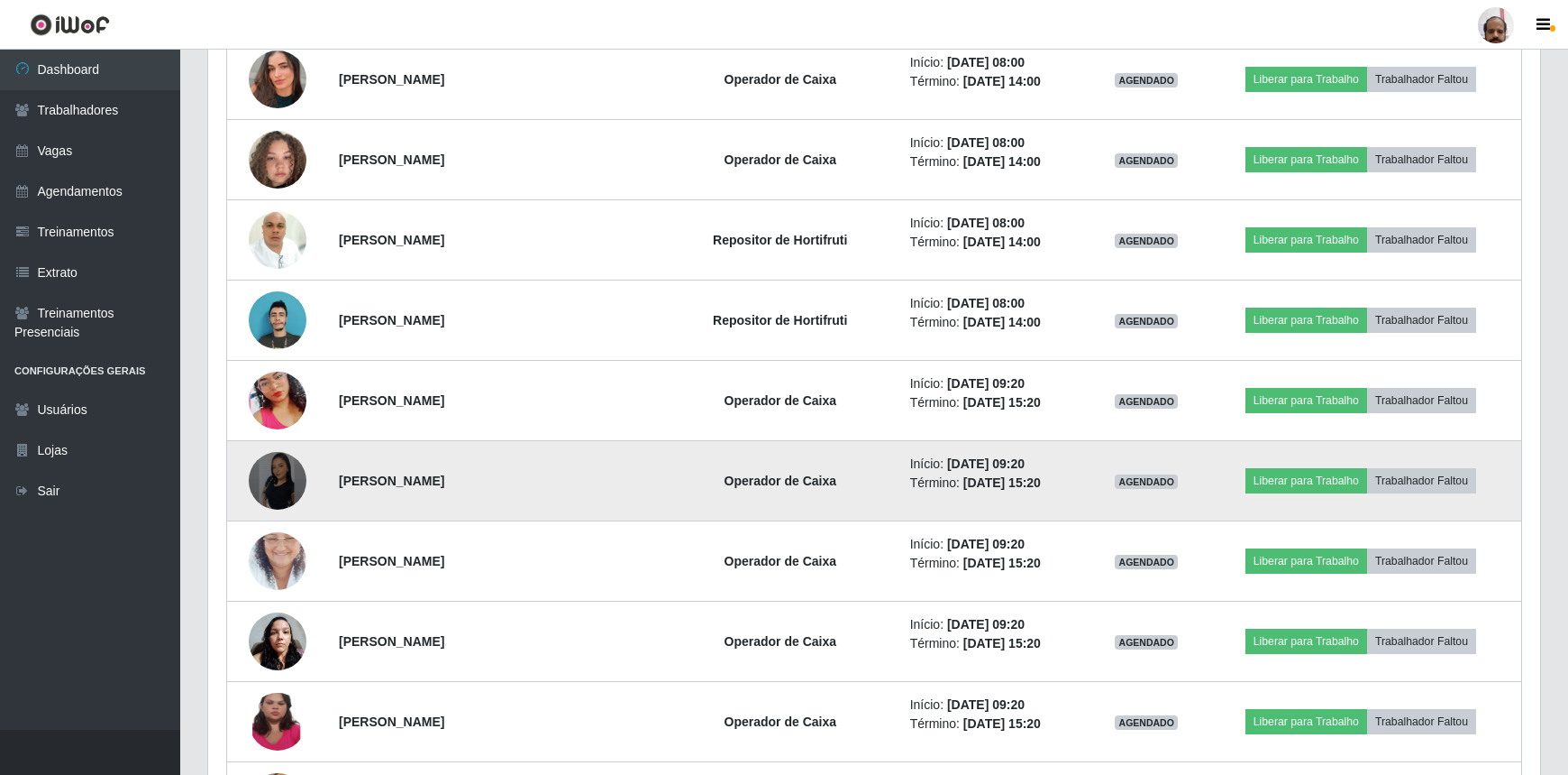
click at [287, 480] on img at bounding box center [277, 481] width 58 height 58
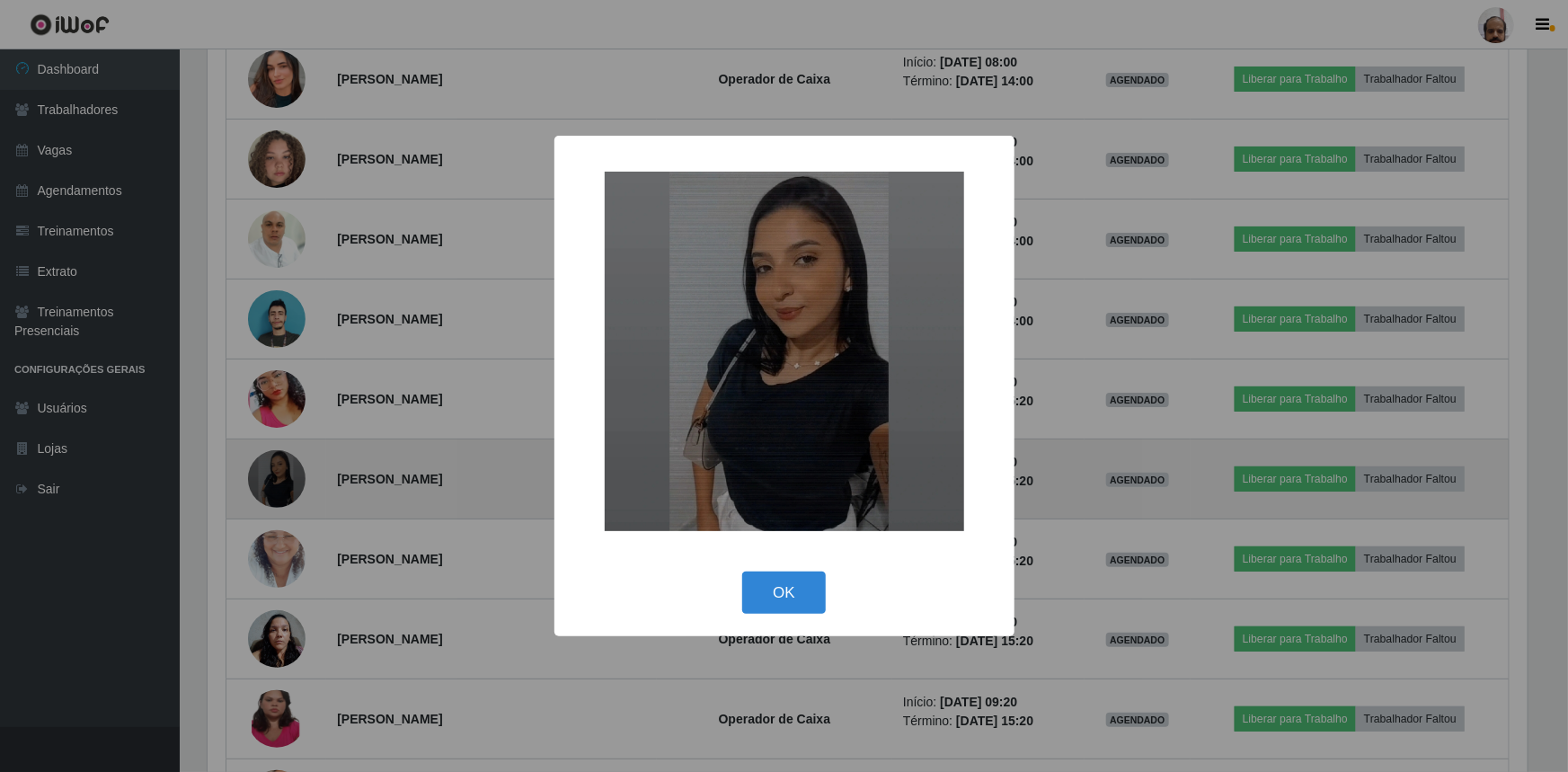
click at [287, 478] on div "× OK Cancel" at bounding box center [784, 386] width 1568 height 772
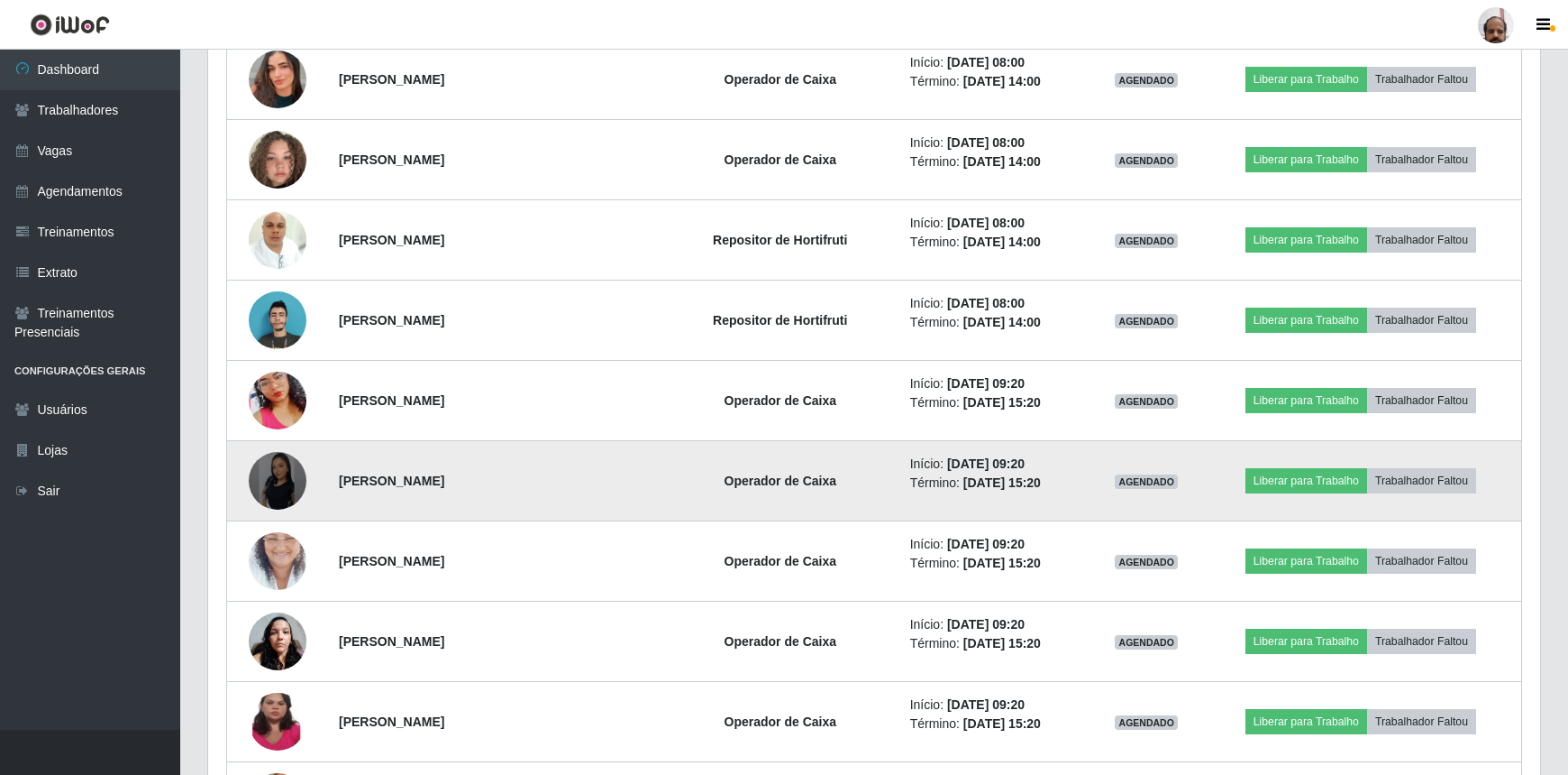
click at [287, 480] on img at bounding box center [277, 481] width 58 height 58
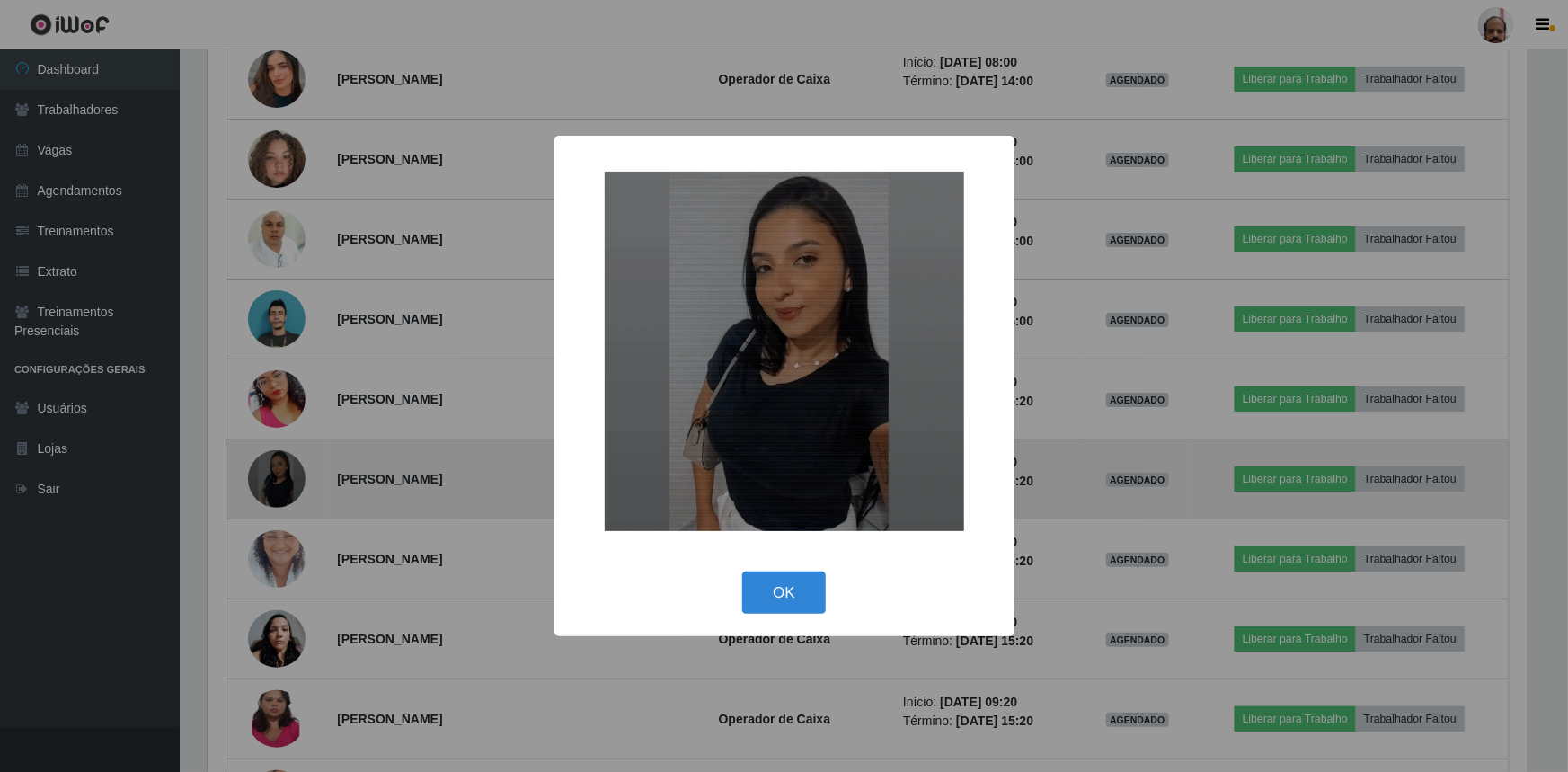
click at [287, 478] on div "× OK Cancel" at bounding box center [784, 386] width 1568 height 772
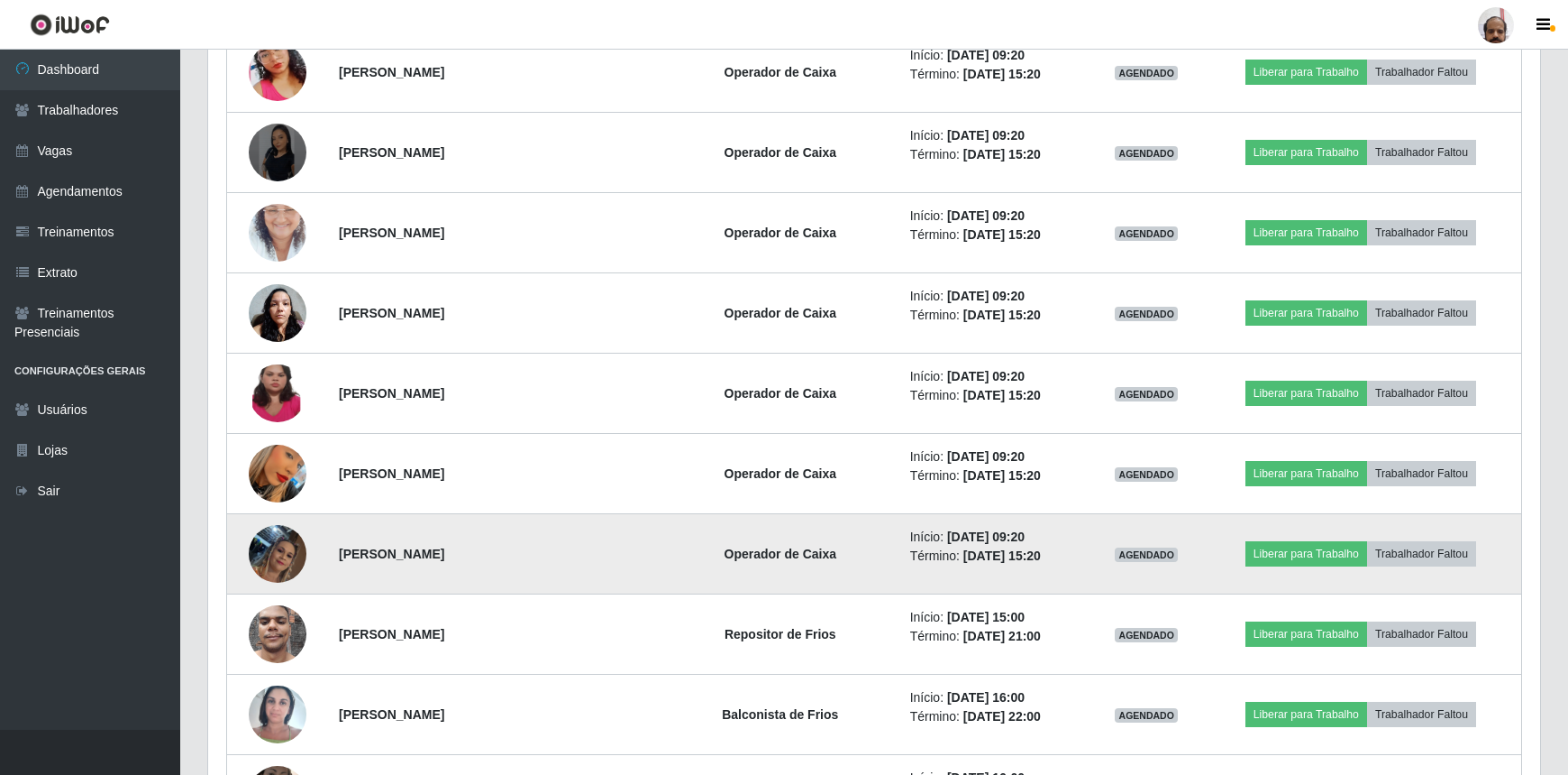
click at [271, 562] on img at bounding box center [277, 553] width 58 height 103
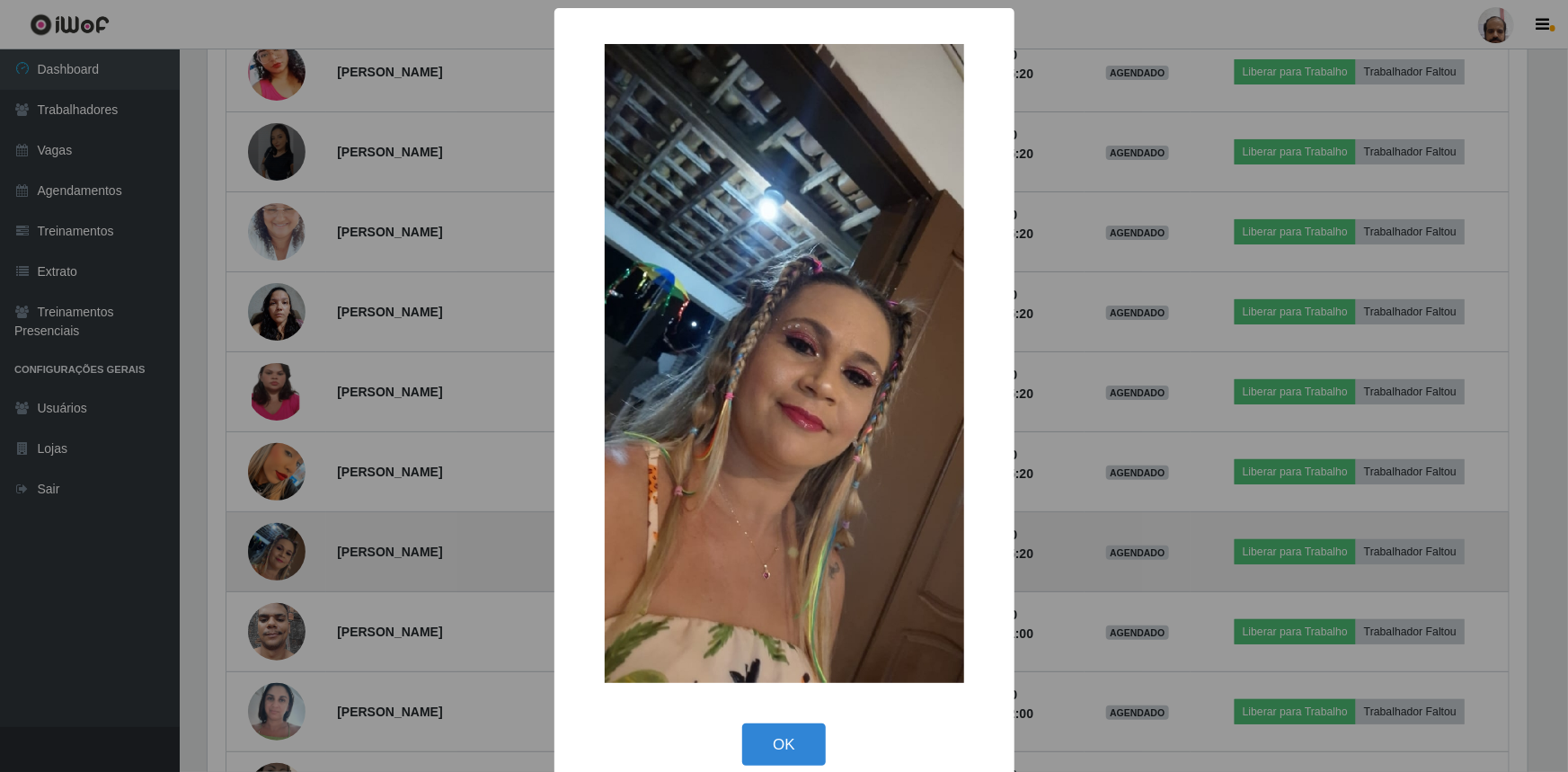
click at [270, 559] on div "× OK Cancel" at bounding box center [784, 386] width 1568 height 772
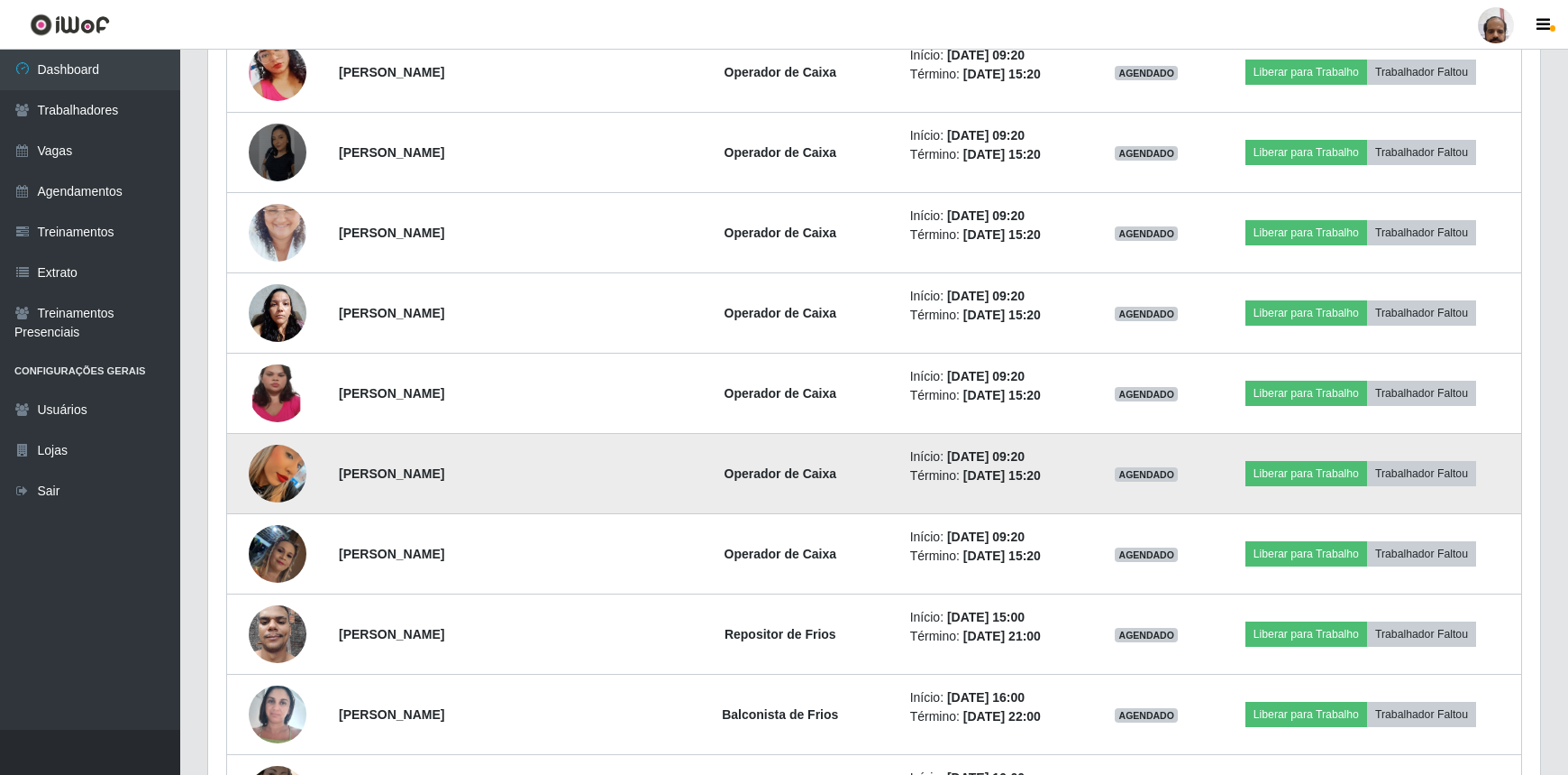
click at [279, 479] on img at bounding box center [277, 474] width 58 height 103
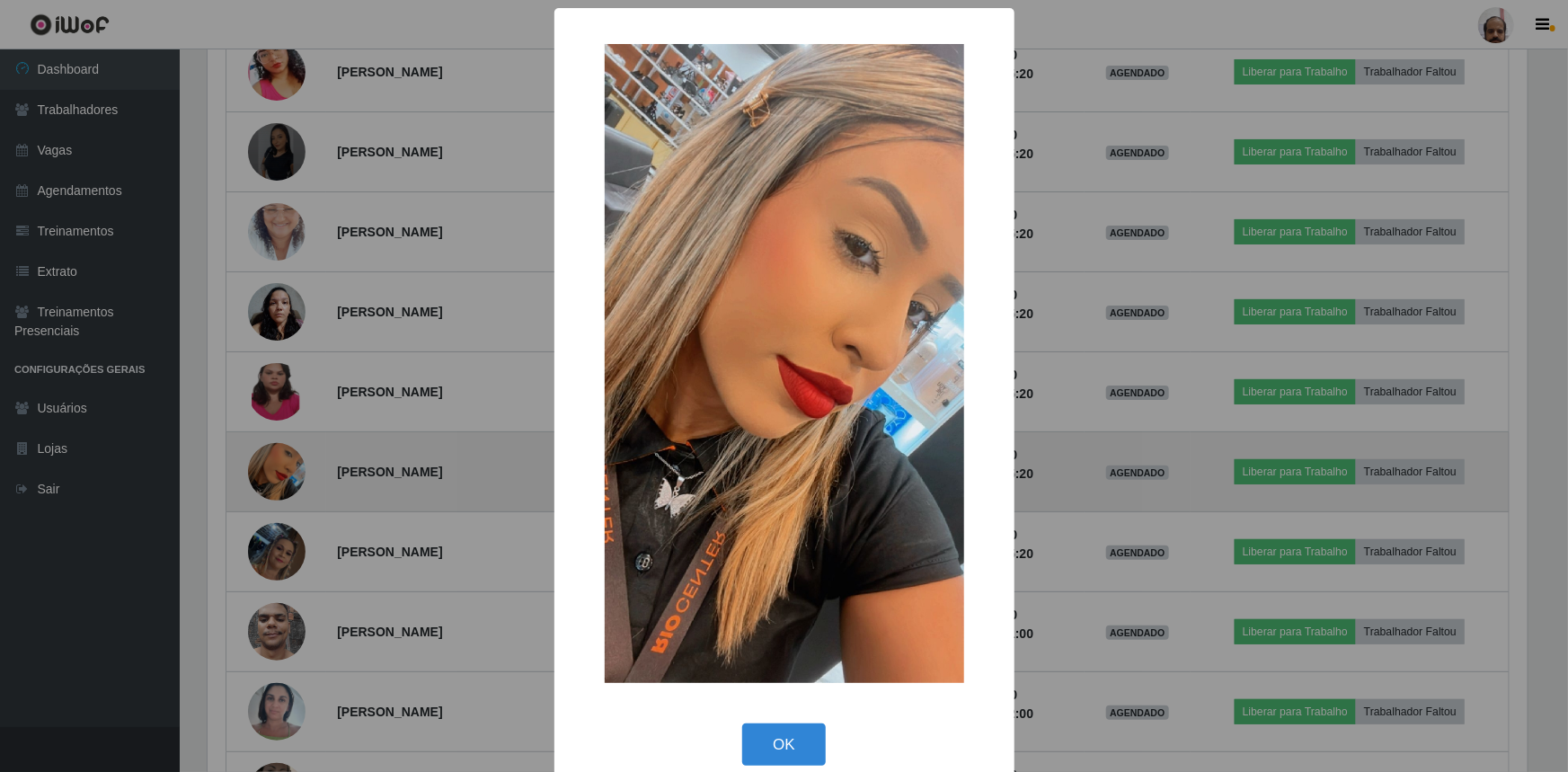
click at [278, 477] on div "× OK Cancel" at bounding box center [784, 386] width 1568 height 772
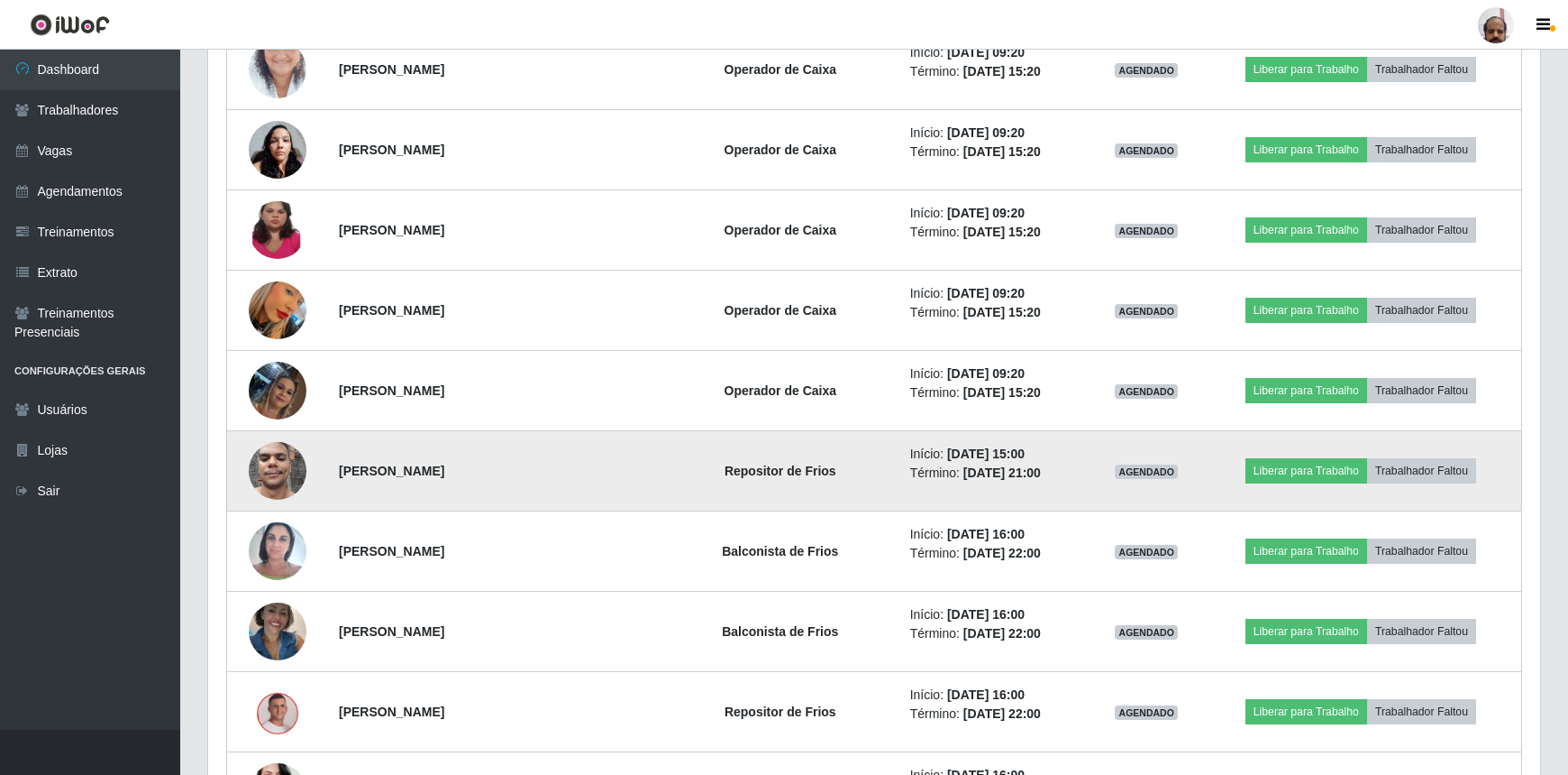
click at [281, 481] on img at bounding box center [277, 470] width 58 height 77
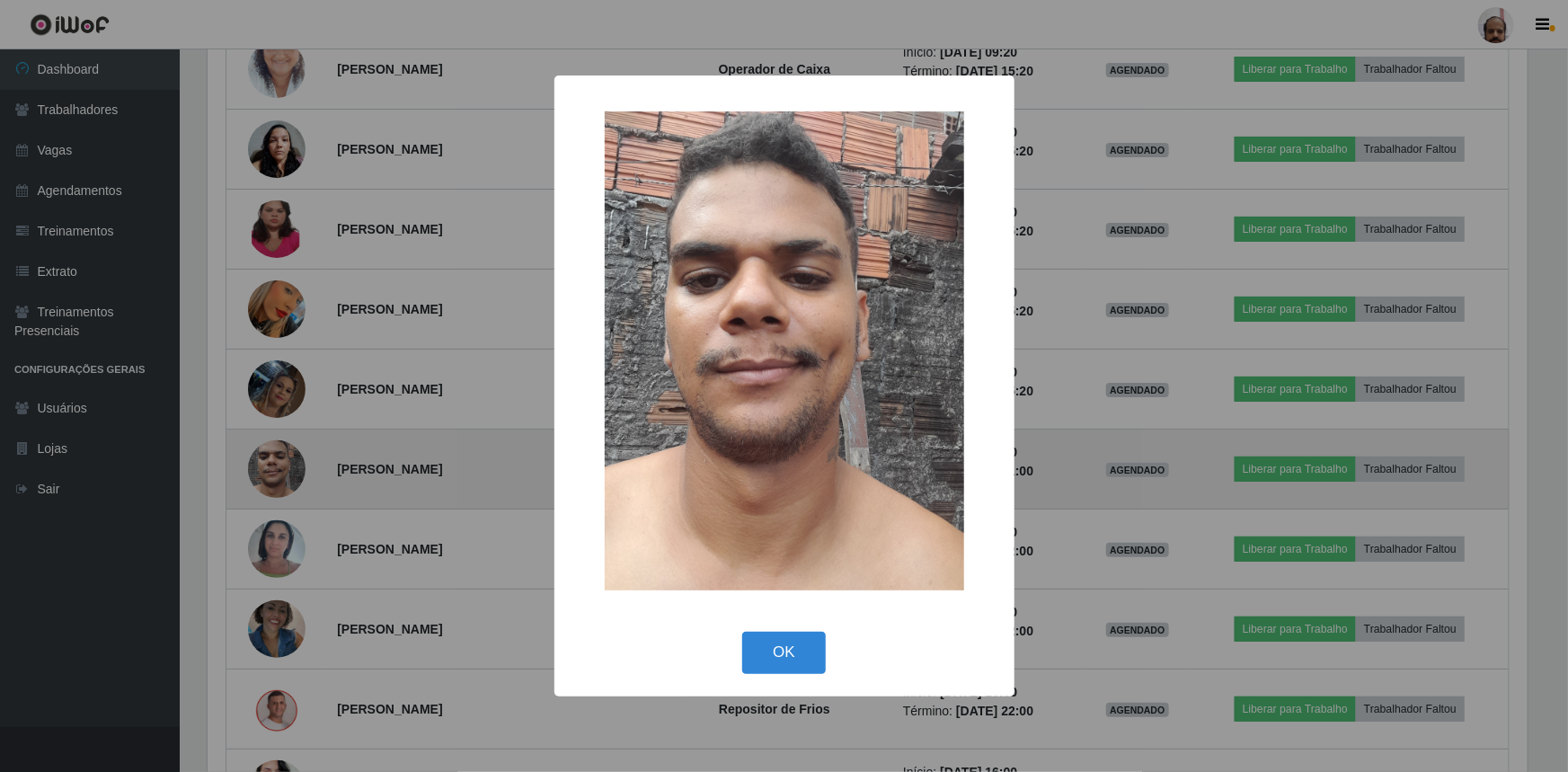
click at [280, 479] on div "× OK Cancel" at bounding box center [784, 386] width 1568 height 772
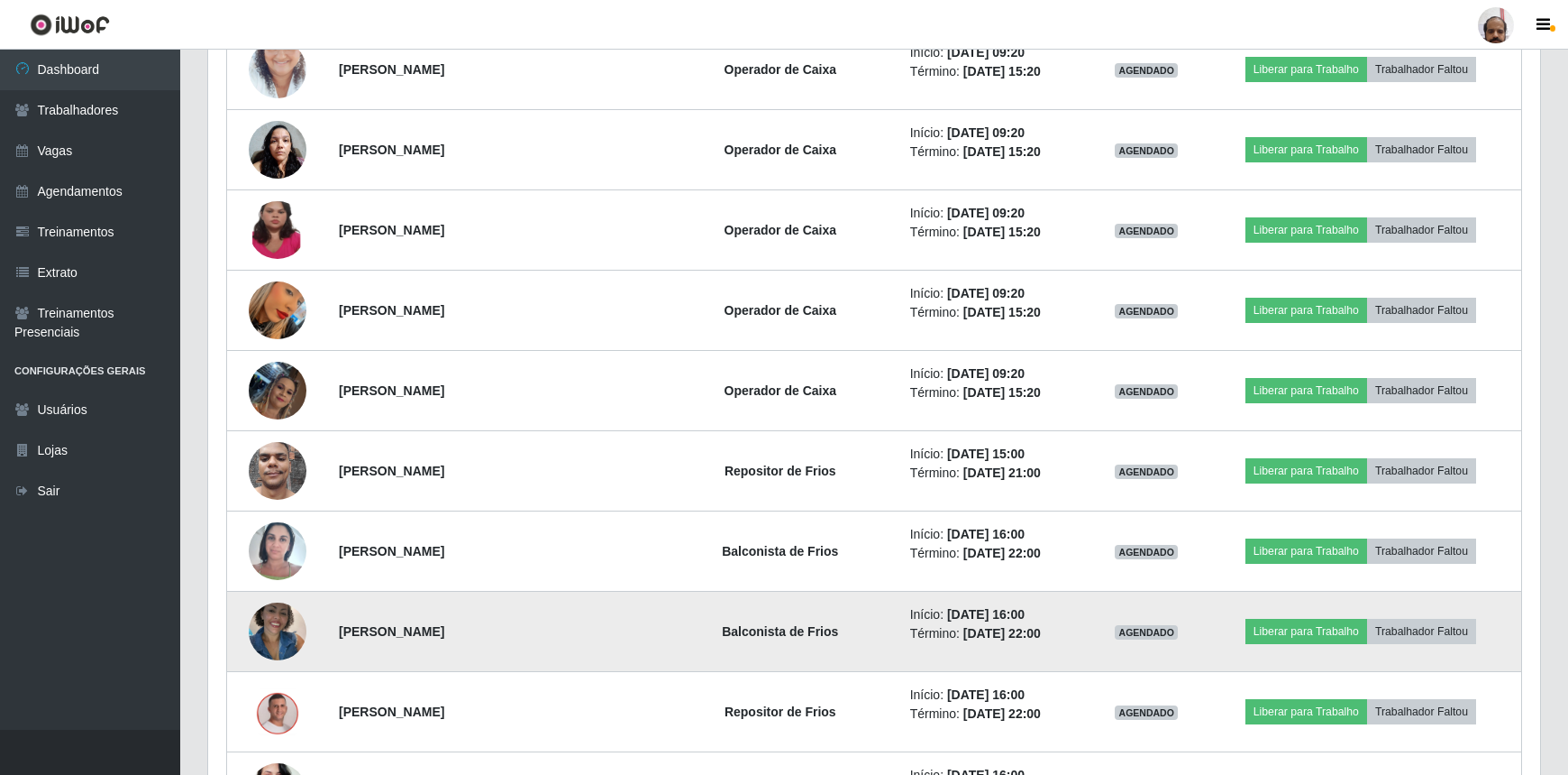
click at [287, 616] on img at bounding box center [277, 630] width 58 height 77
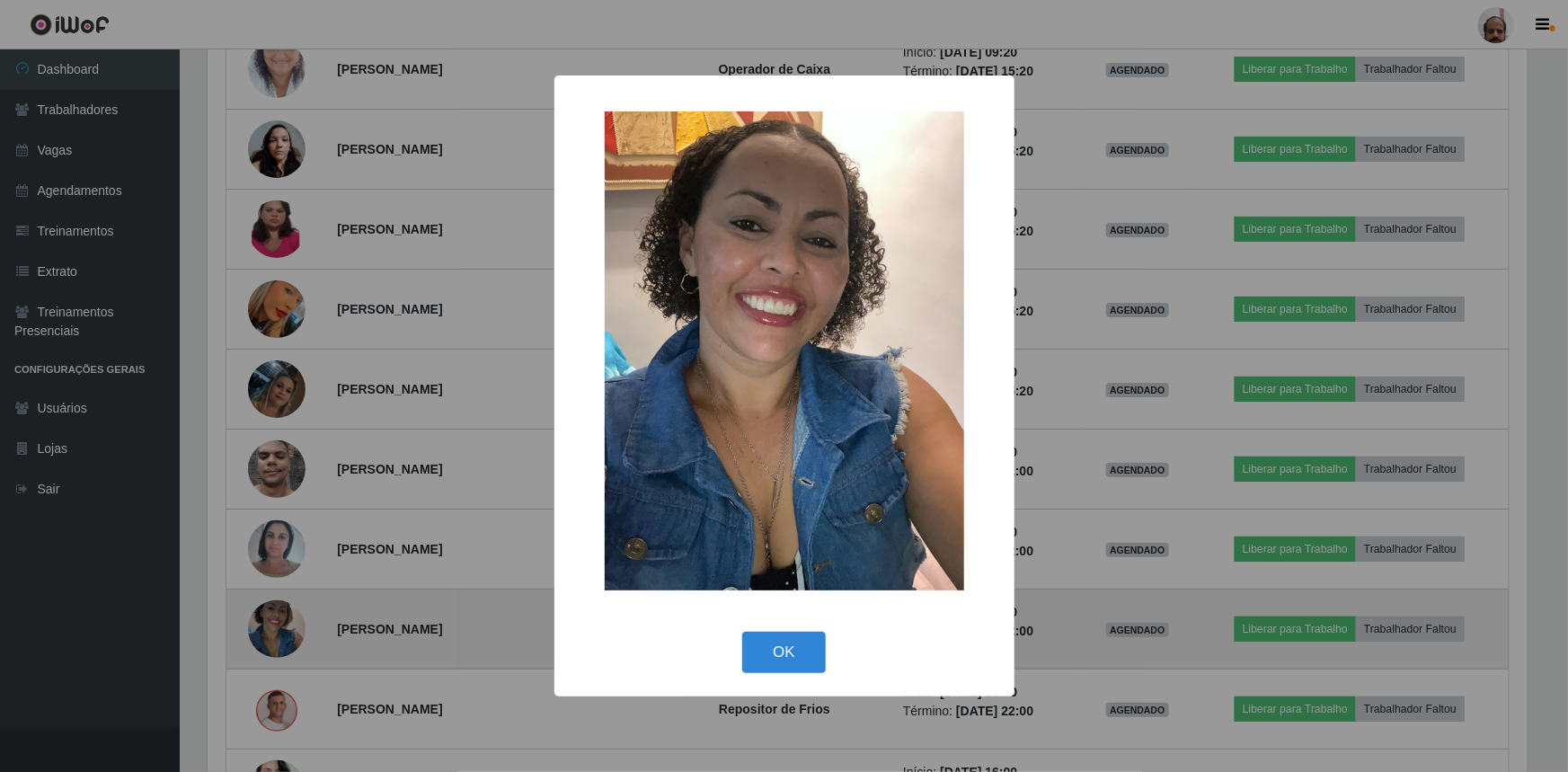
click at [287, 613] on div "× OK Cancel" at bounding box center [784, 386] width 1568 height 772
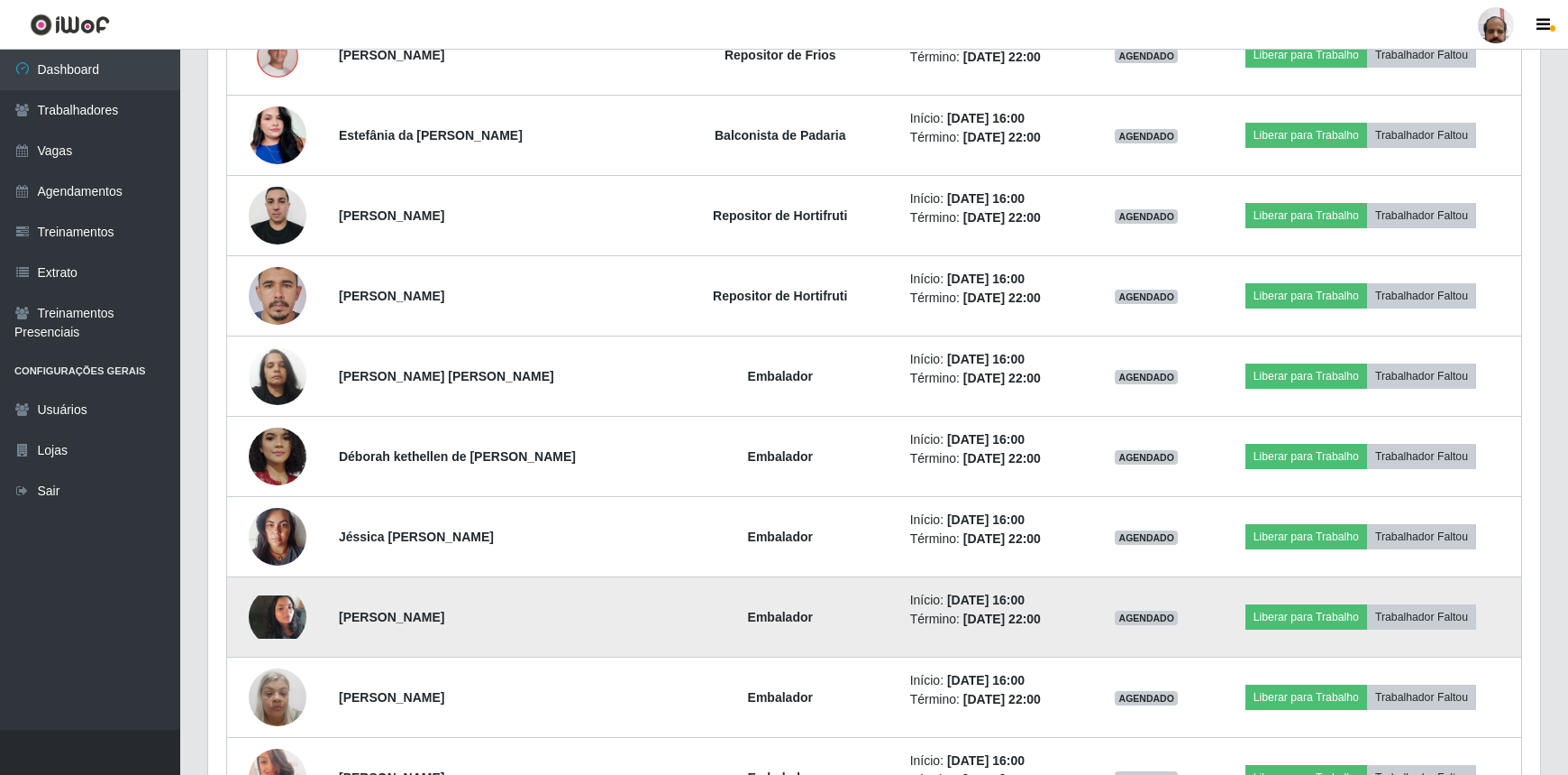
click at [271, 613] on img at bounding box center [277, 617] width 58 height 43
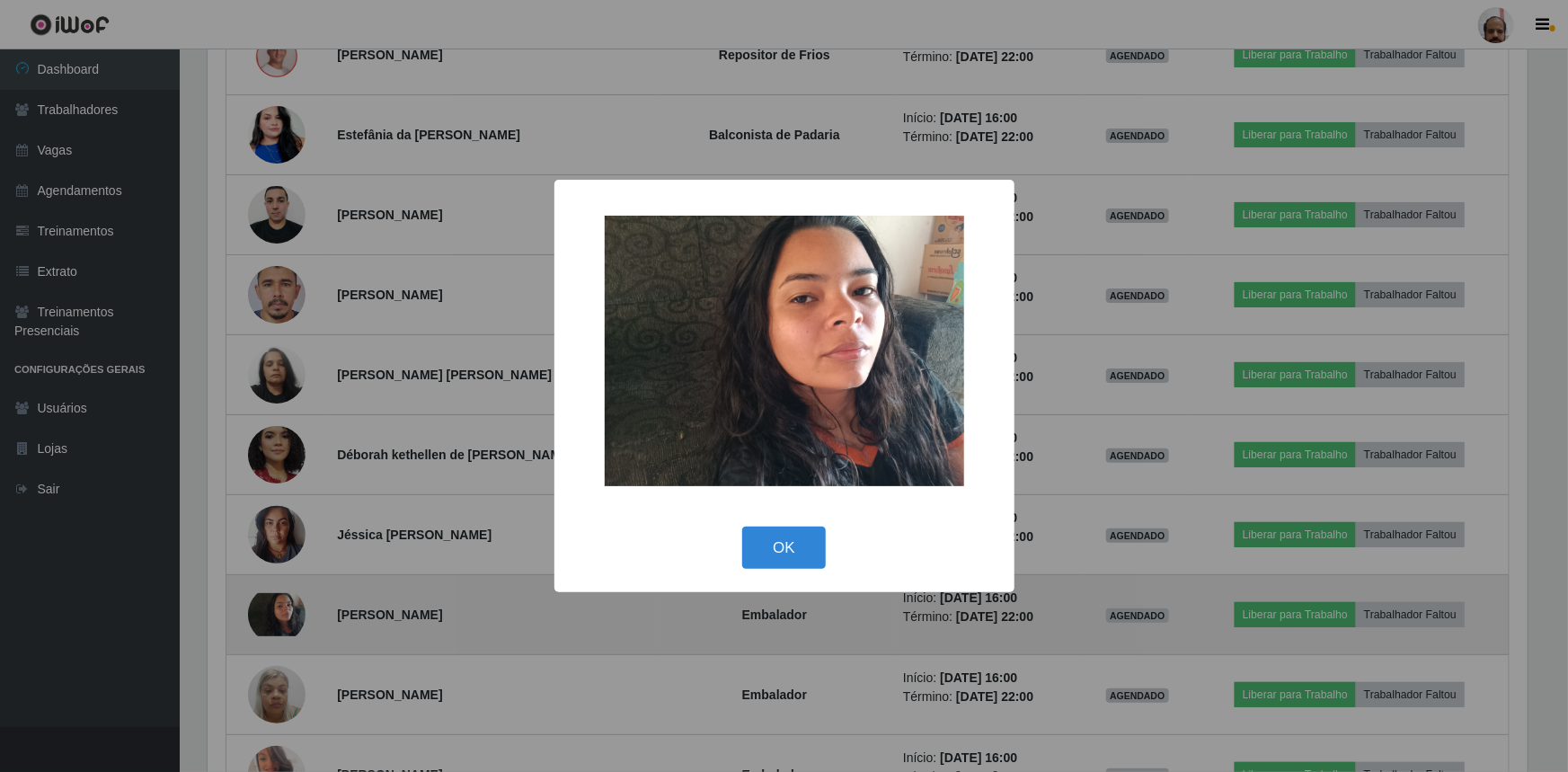
click at [270, 611] on div "× OK Cancel" at bounding box center [784, 386] width 1568 height 772
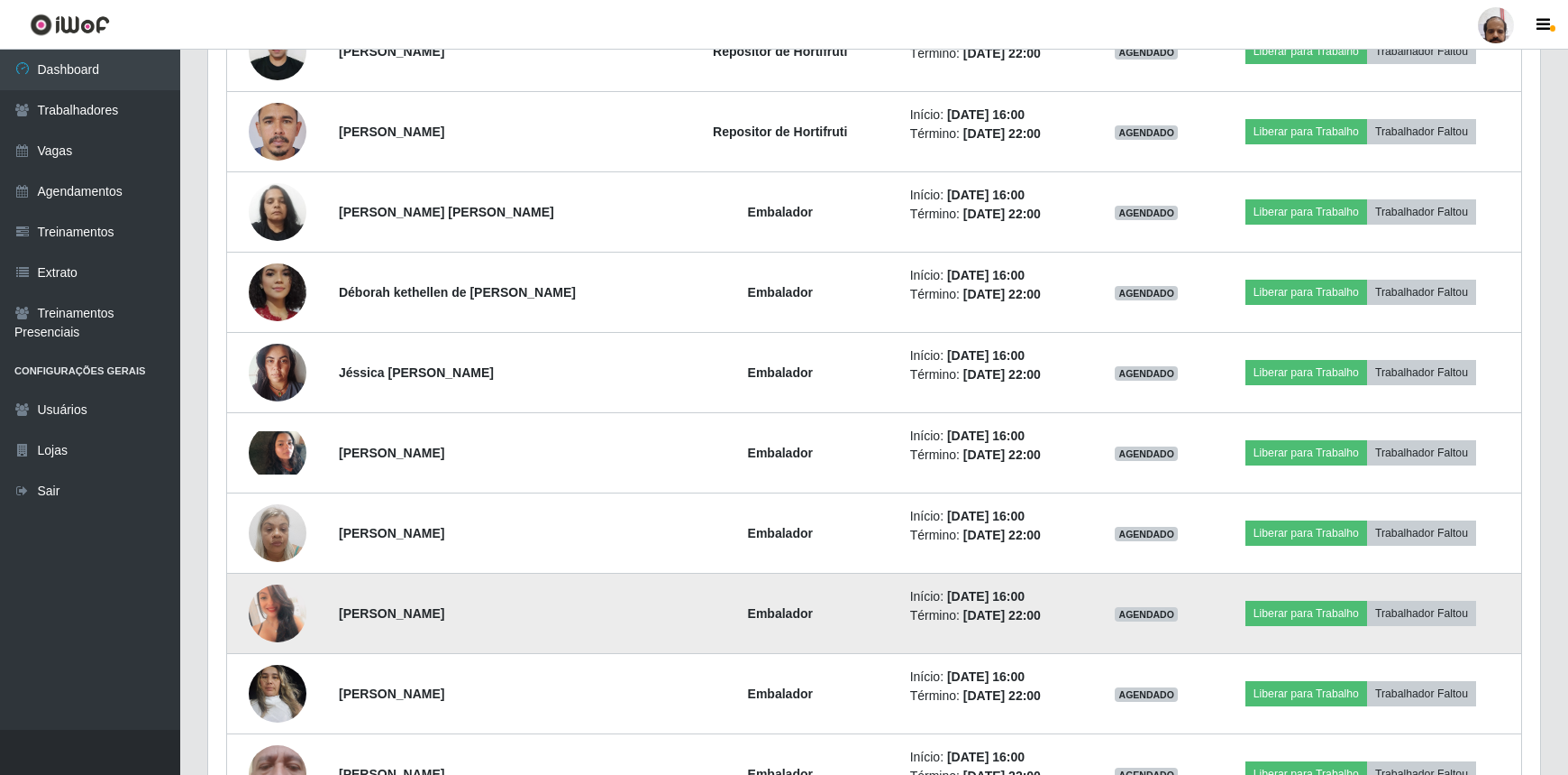
click at [281, 613] on img at bounding box center [277, 613] width 58 height 81
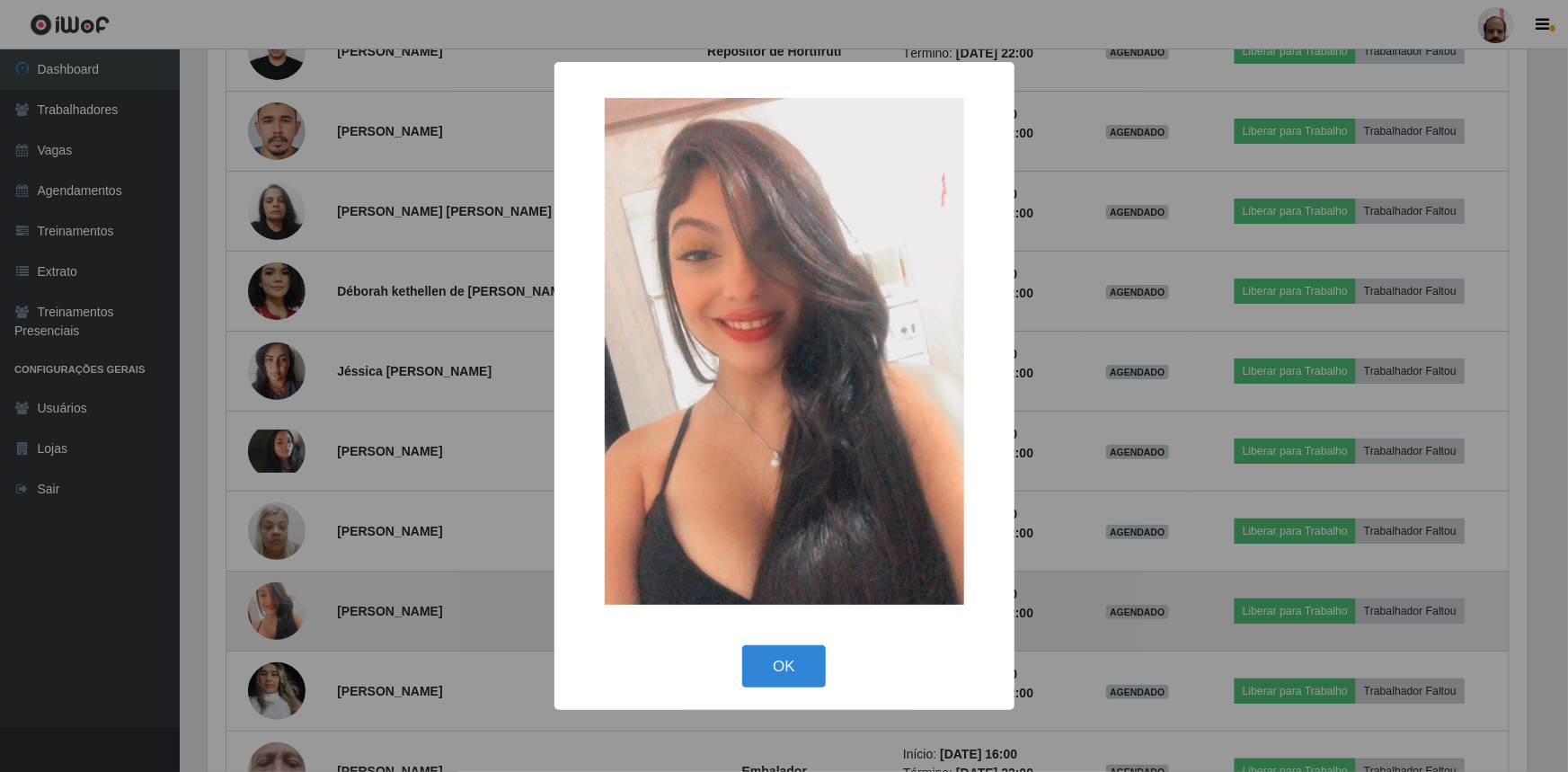
click at [280, 611] on div "× OK Cancel" at bounding box center [784, 386] width 1568 height 772
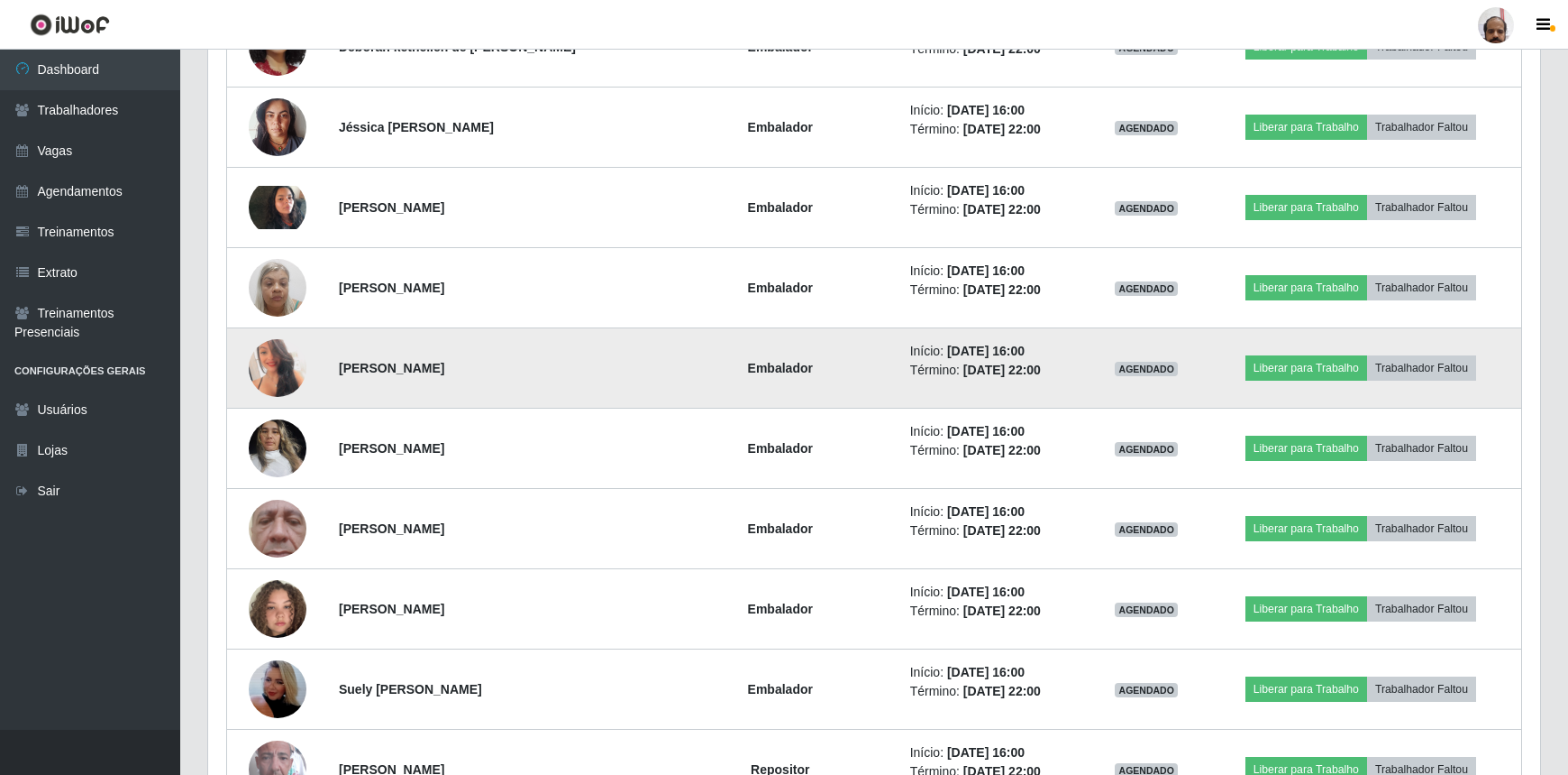
click at [271, 370] on img at bounding box center [277, 368] width 58 height 81
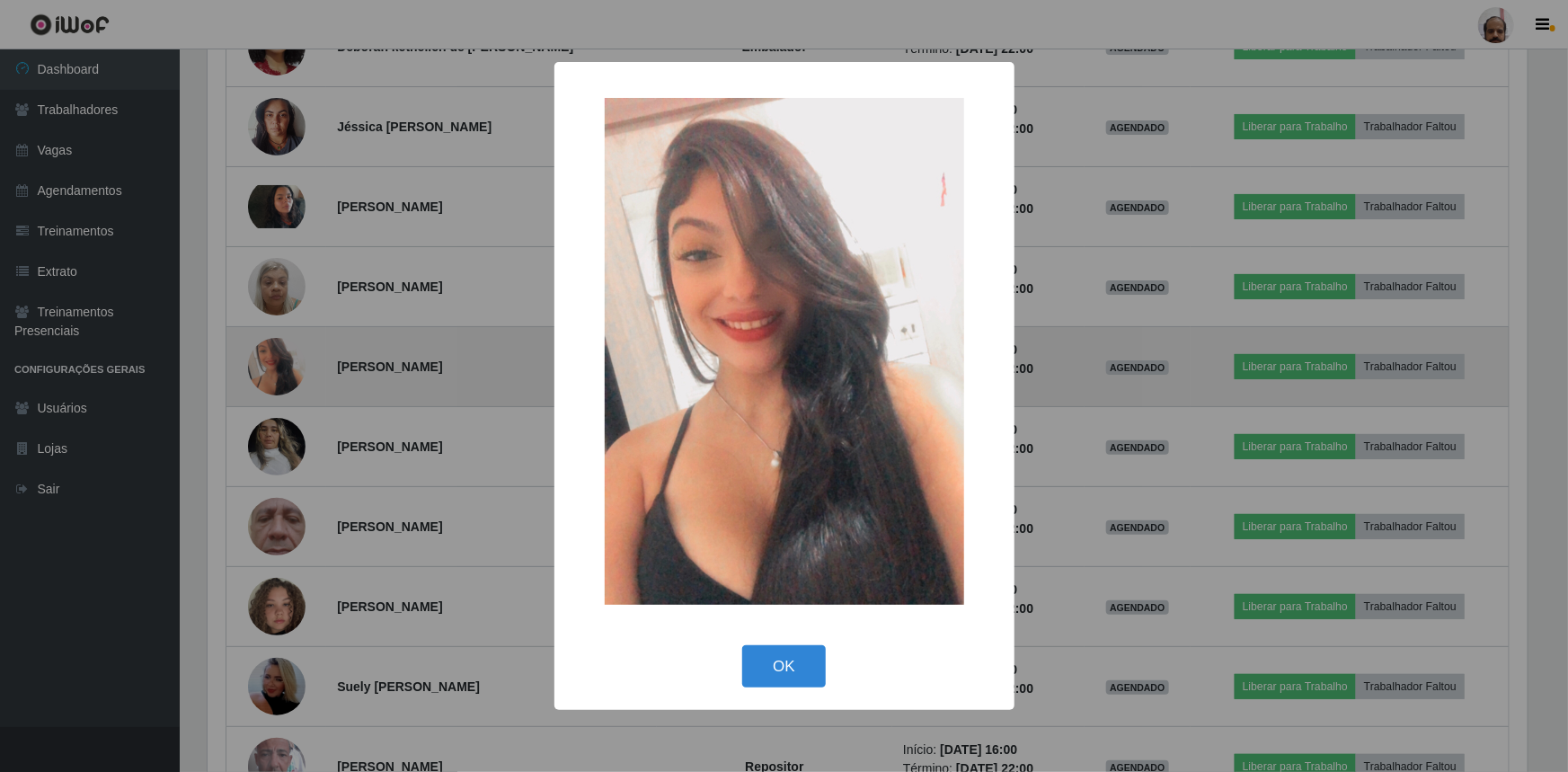
click at [270, 368] on div "× OK Cancel" at bounding box center [784, 386] width 1568 height 772
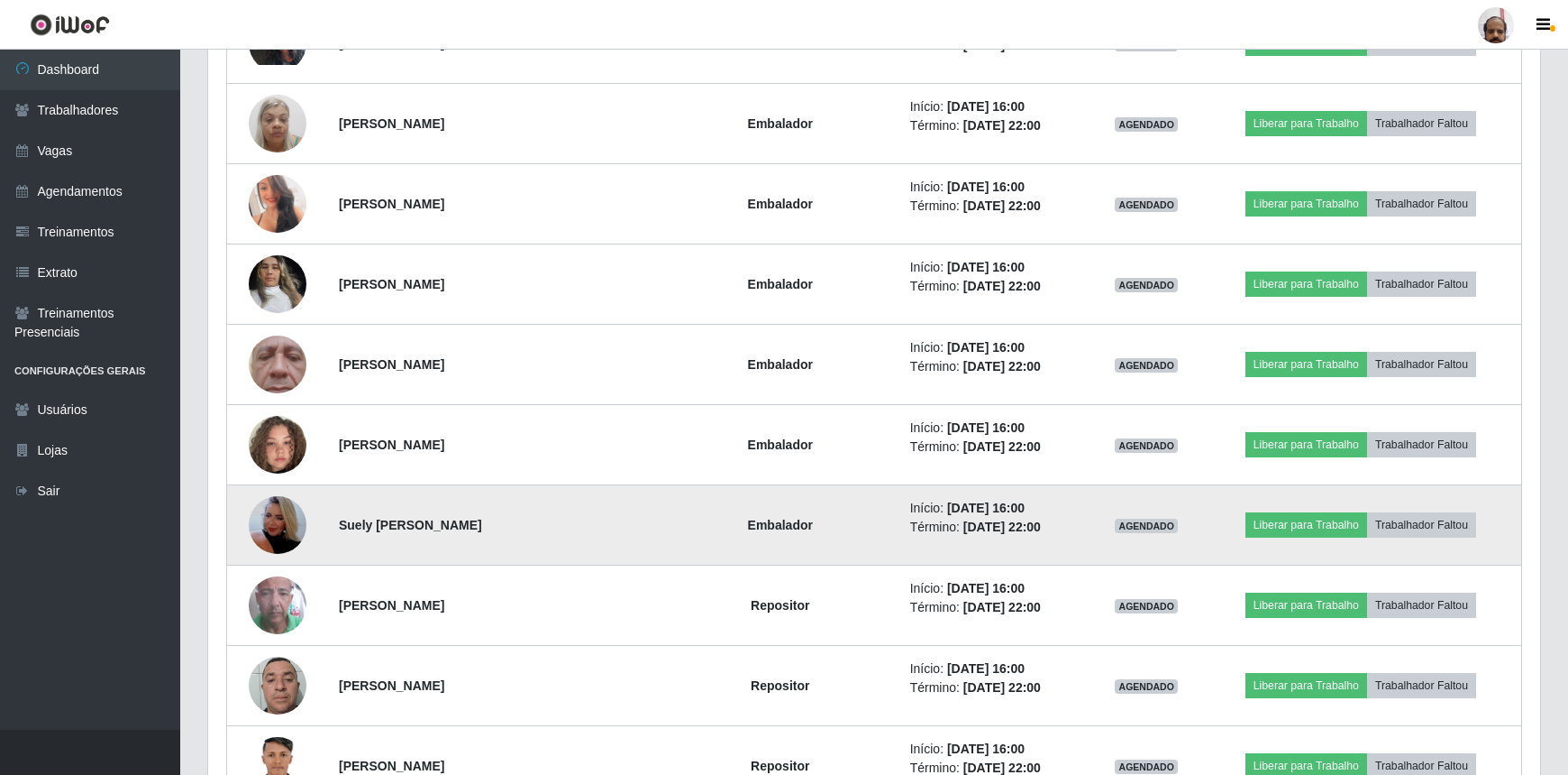
click at [281, 525] on img at bounding box center [277, 525] width 58 height 103
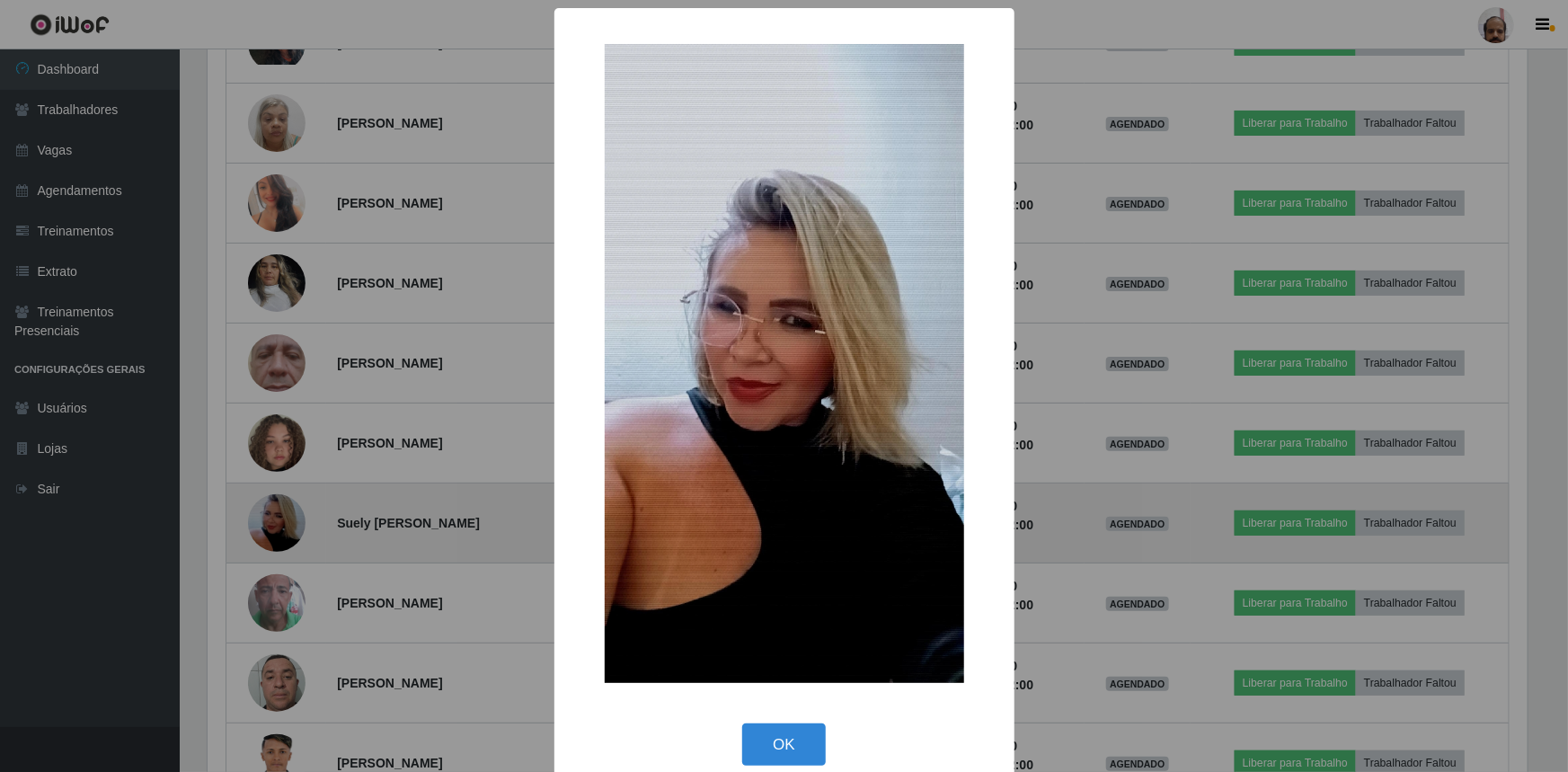
click at [280, 522] on div "× OK Cancel" at bounding box center [784, 386] width 1568 height 772
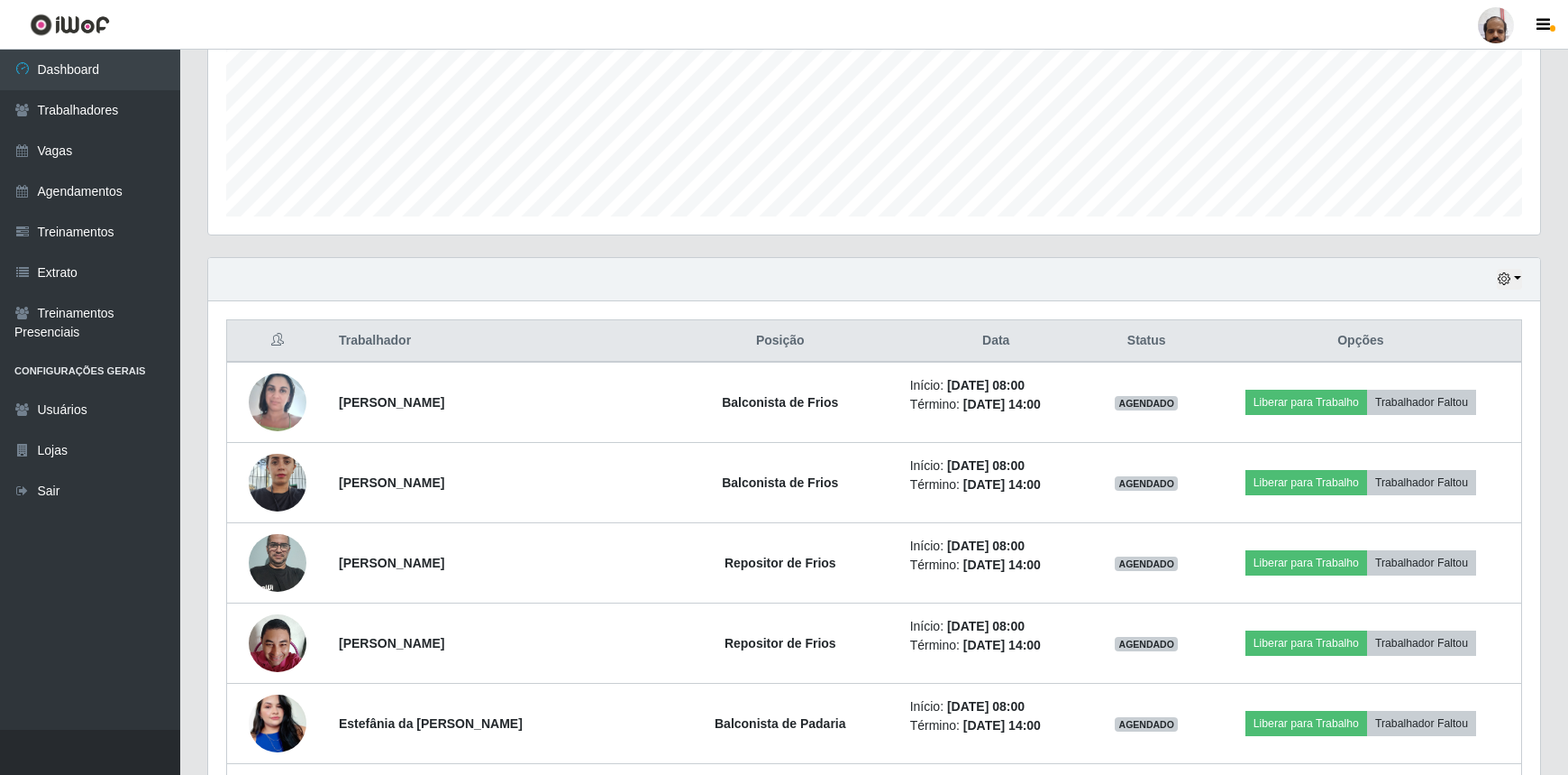
scroll to position [402, 0]
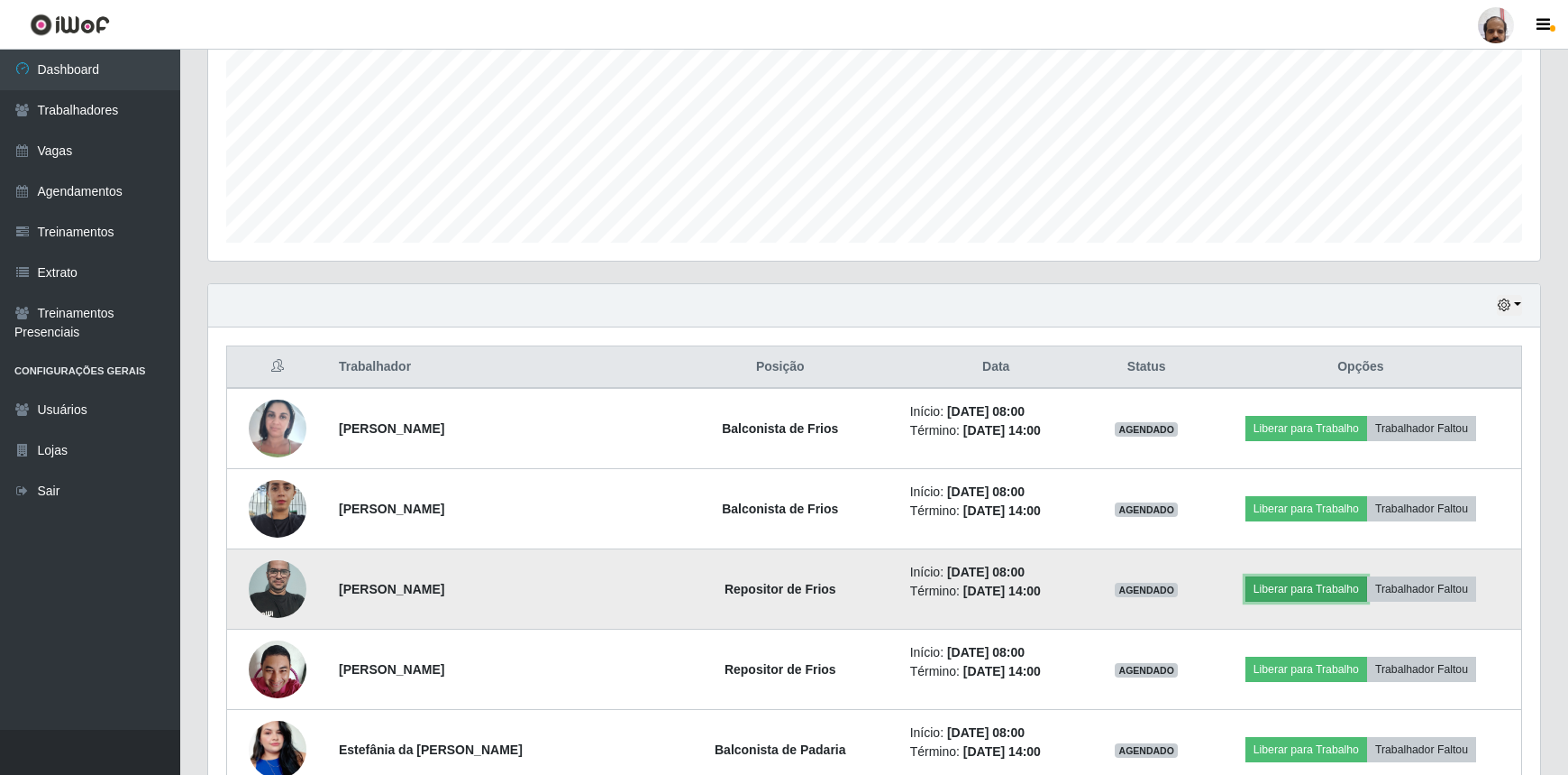
click at [1301, 583] on button "Liberar para Trabalho" at bounding box center [1306, 589] width 122 height 25
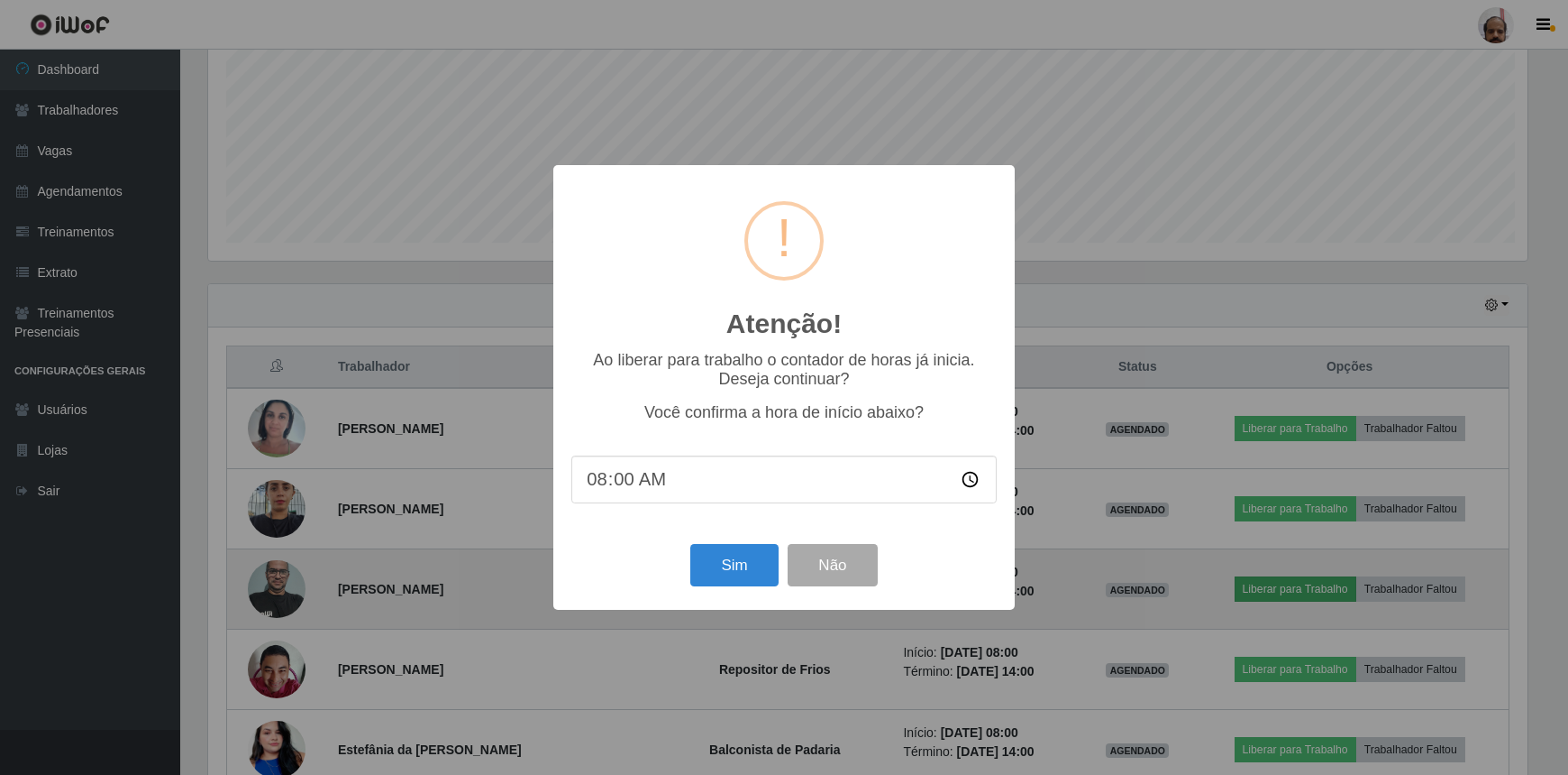
scroll to position [374, 1324]
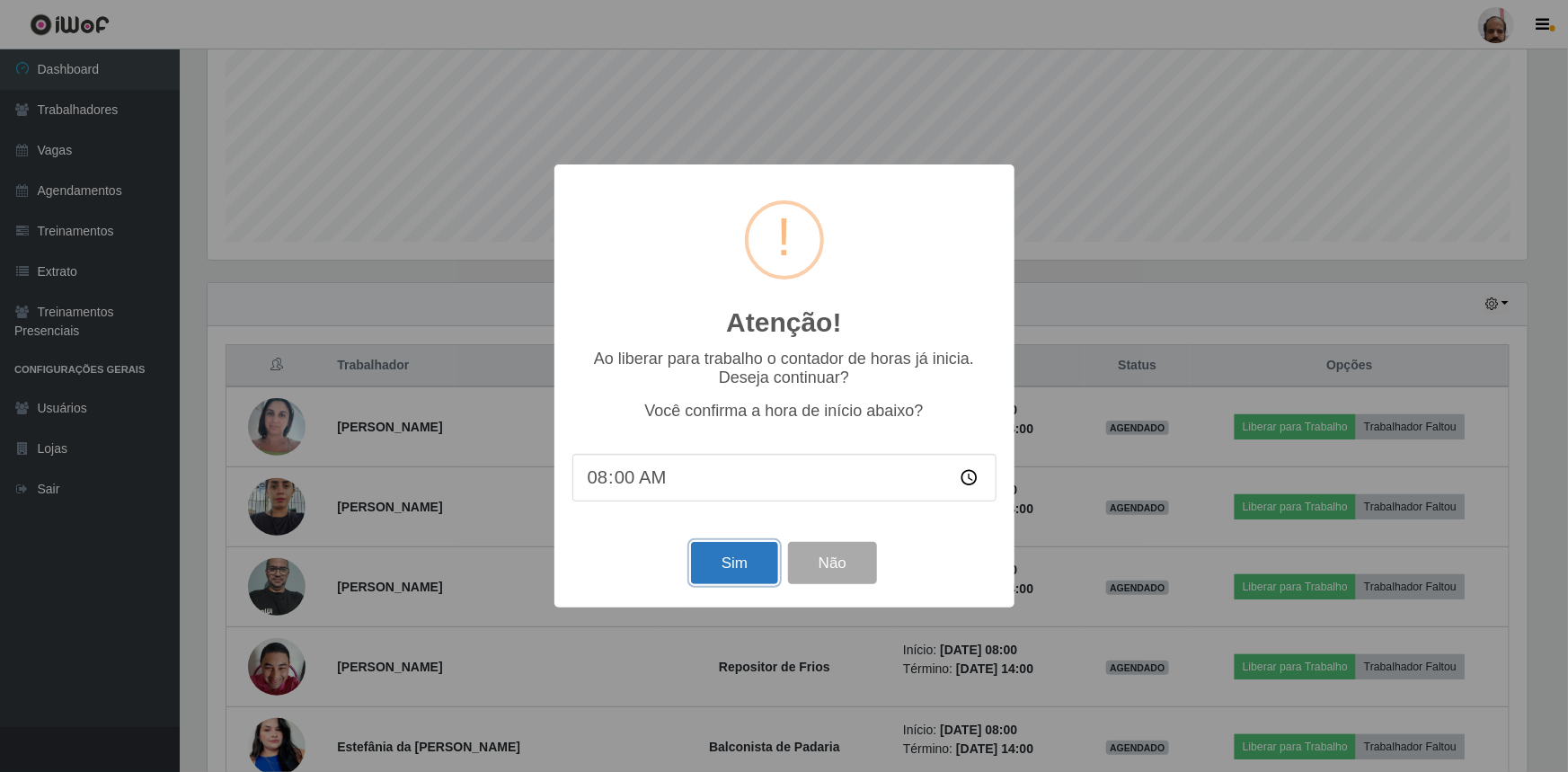
click at [744, 562] on button "Sim" at bounding box center [734, 562] width 87 height 42
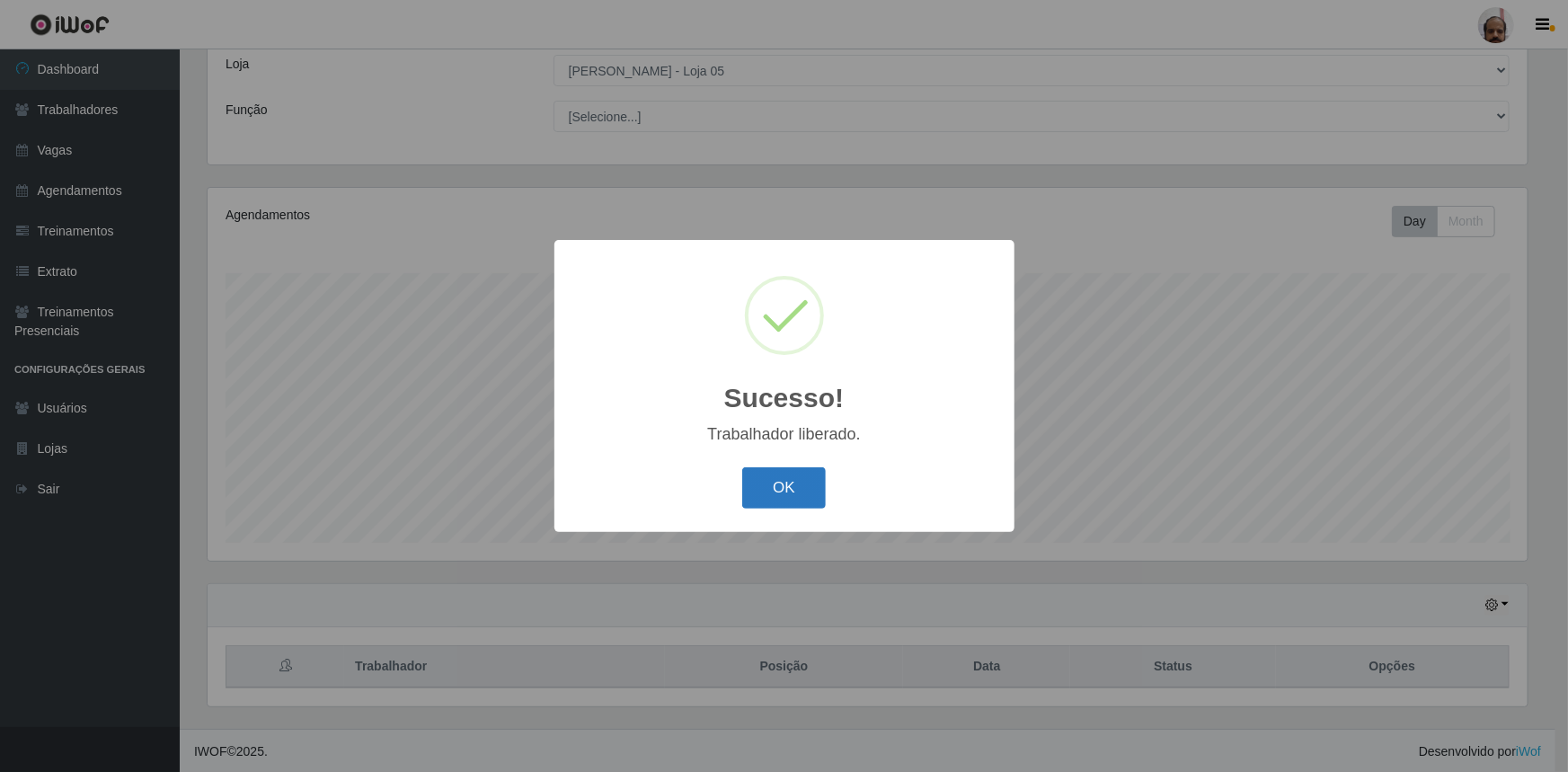
click at [785, 501] on button "OK" at bounding box center [784, 488] width 84 height 42
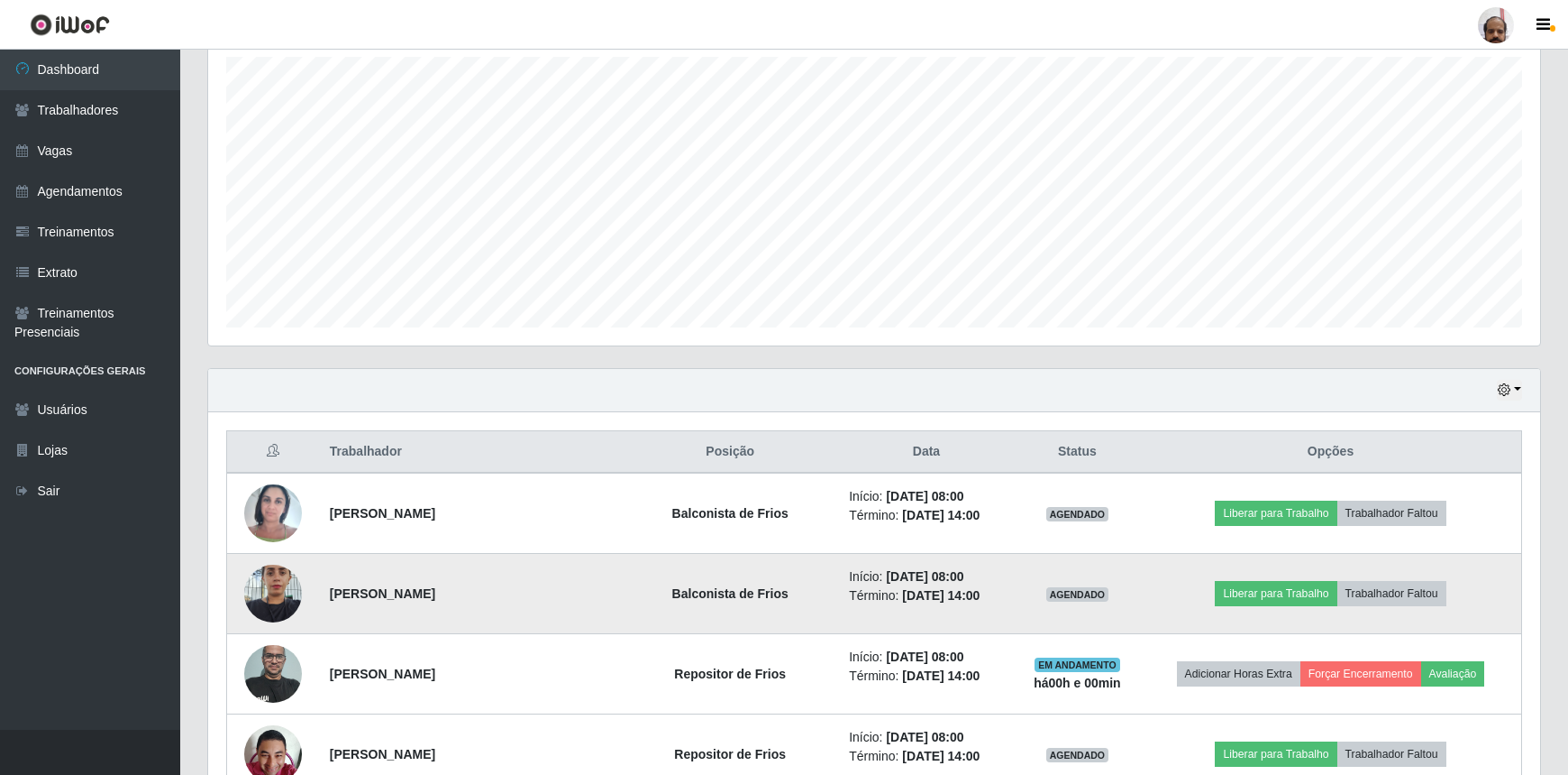
scroll to position [346, 0]
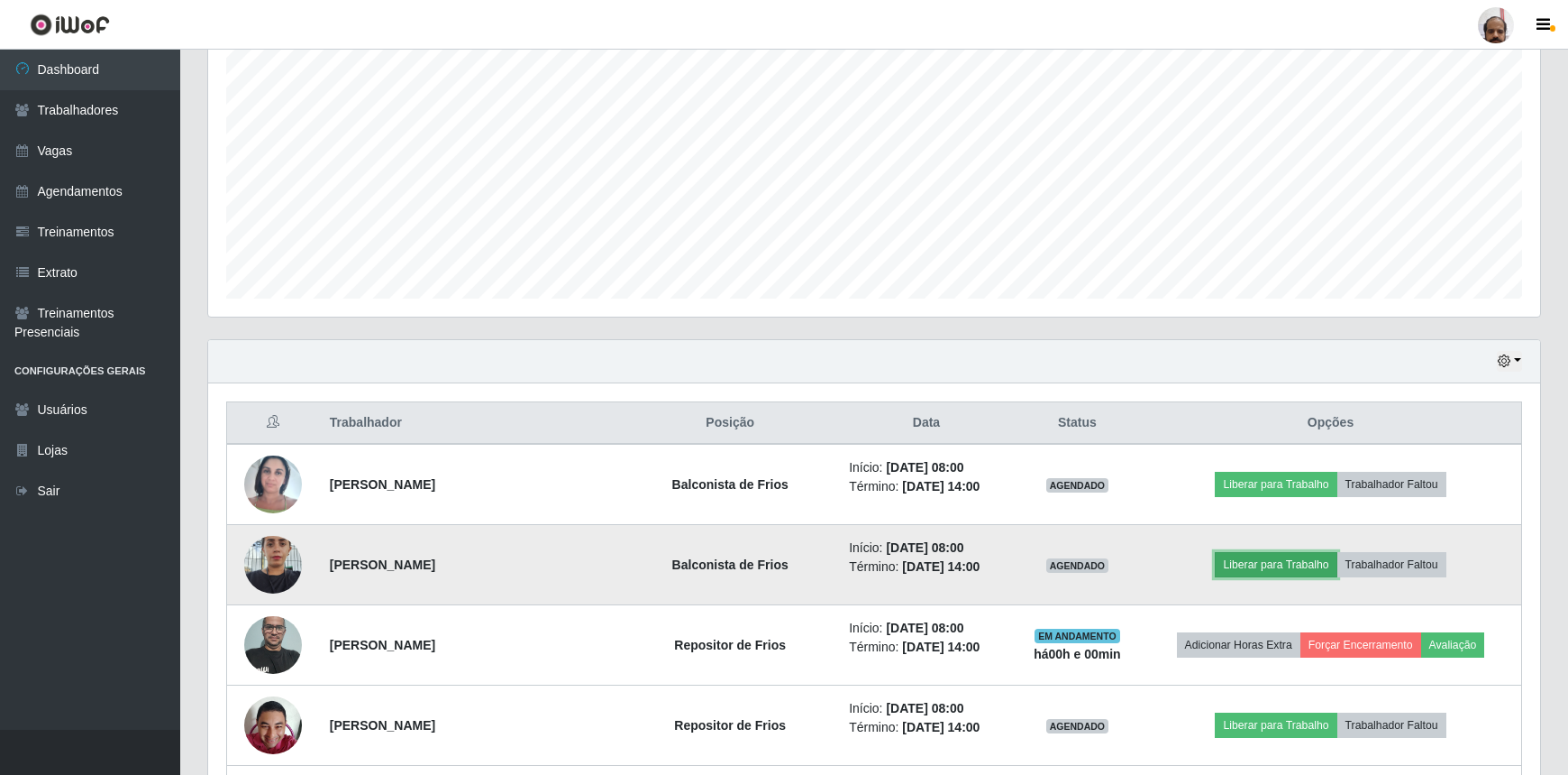
click at [1300, 563] on button "Liberar para Trabalho" at bounding box center [1275, 564] width 122 height 25
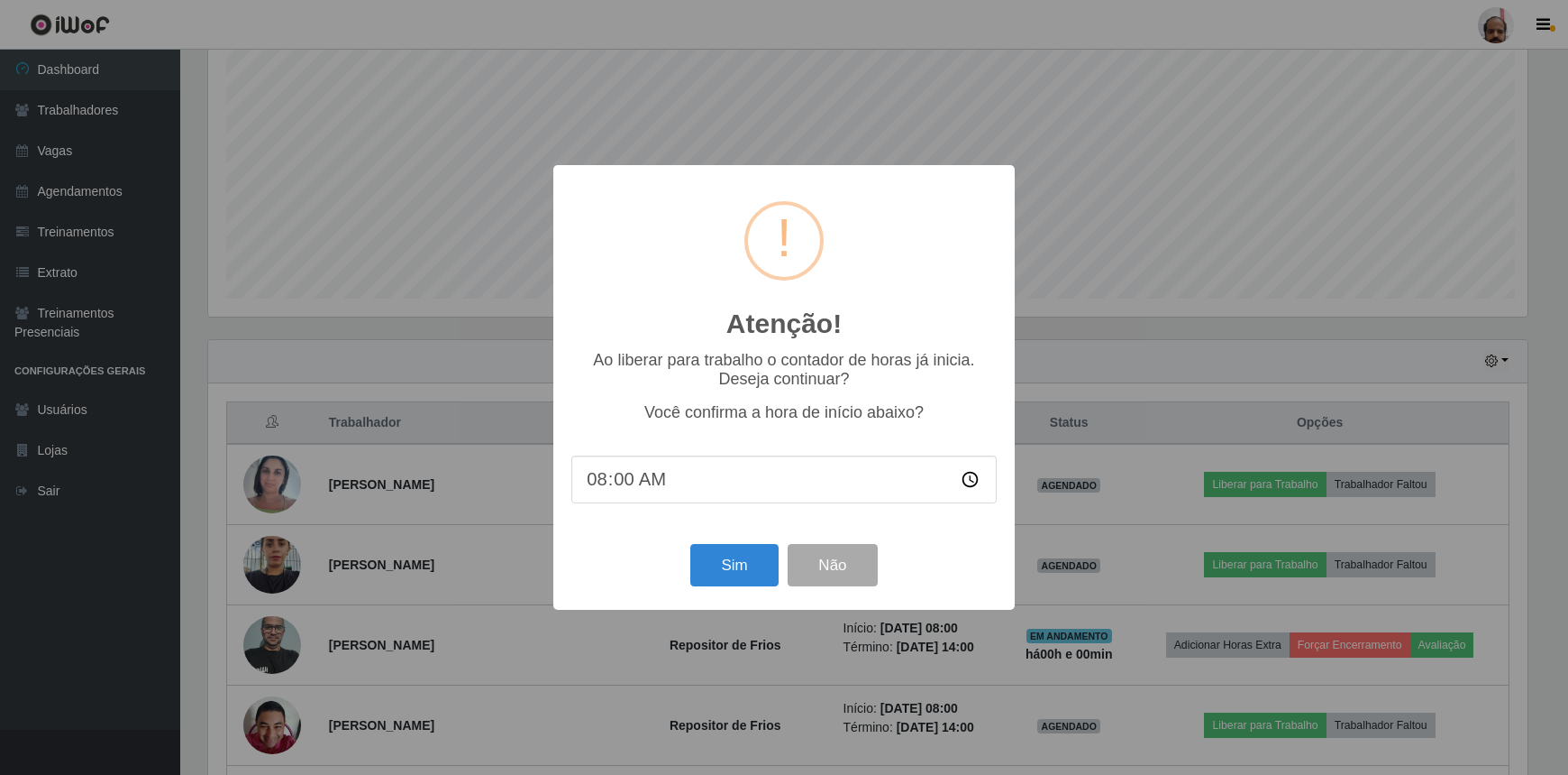
scroll to position [374, 1324]
click at [771, 565] on button "Sim" at bounding box center [737, 564] width 88 height 43
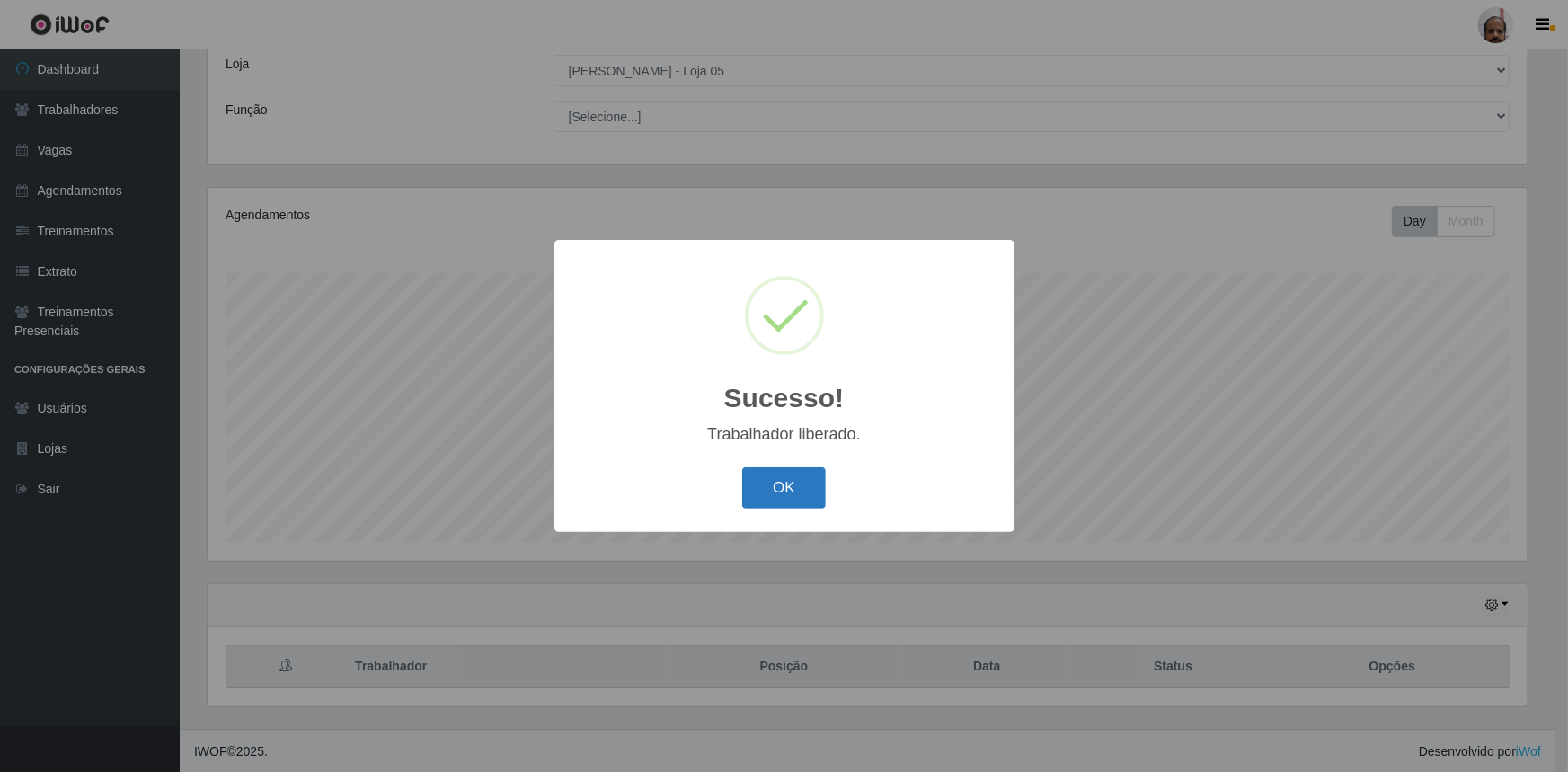
click at [807, 485] on button "OK" at bounding box center [784, 488] width 84 height 42
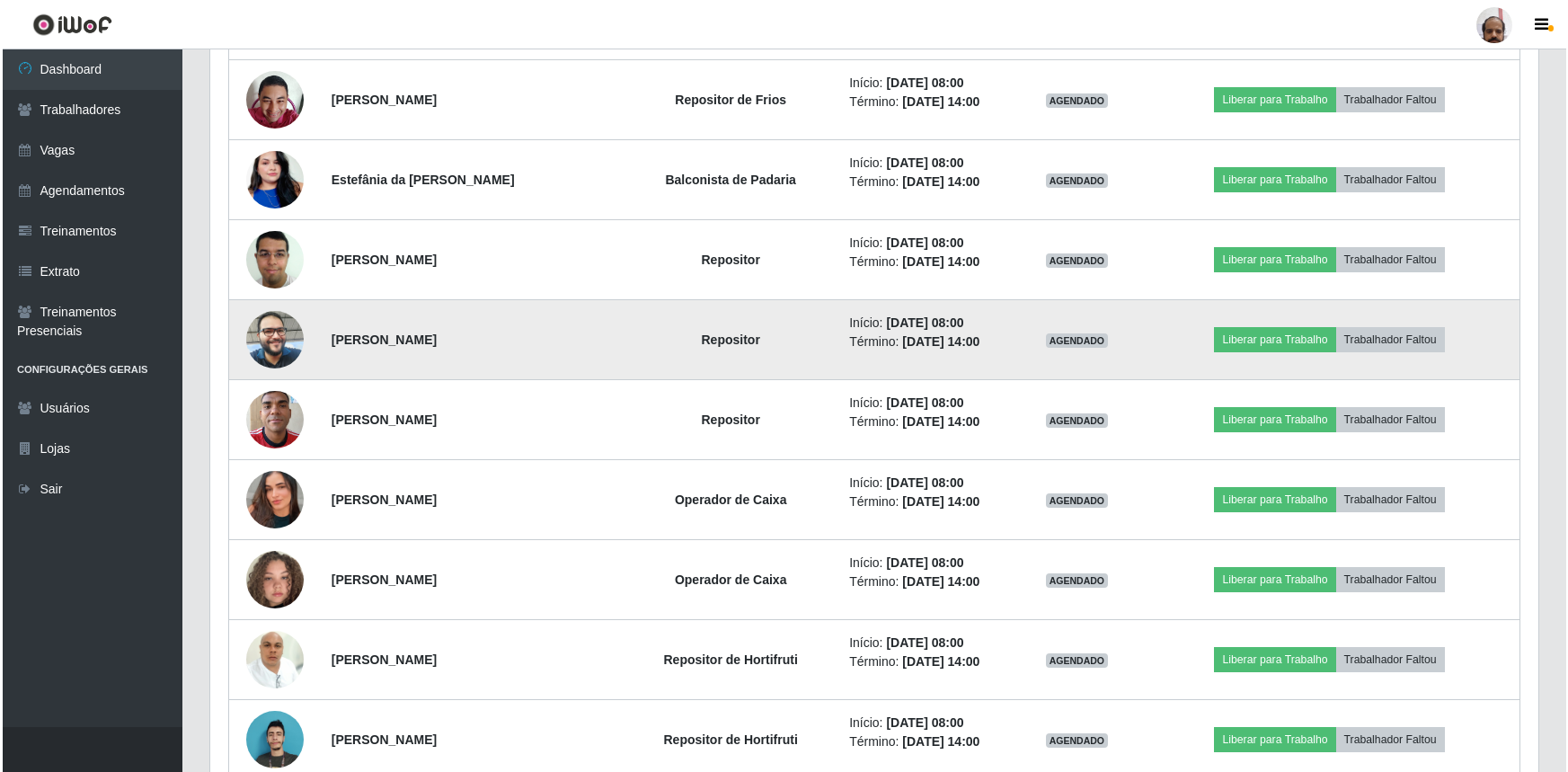
scroll to position [998, 0]
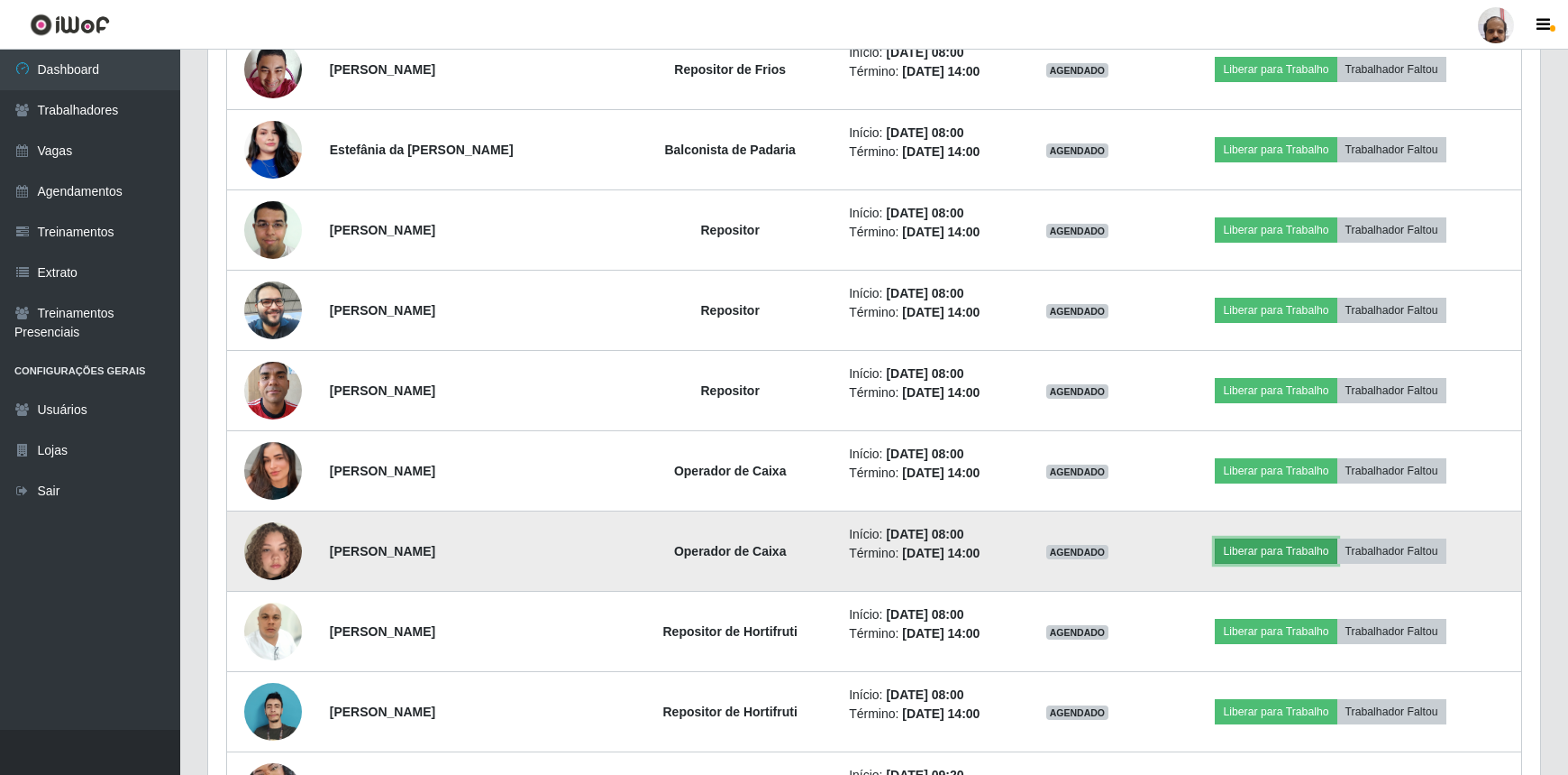
click at [1296, 545] on button "Liberar para Trabalho" at bounding box center [1275, 551] width 122 height 25
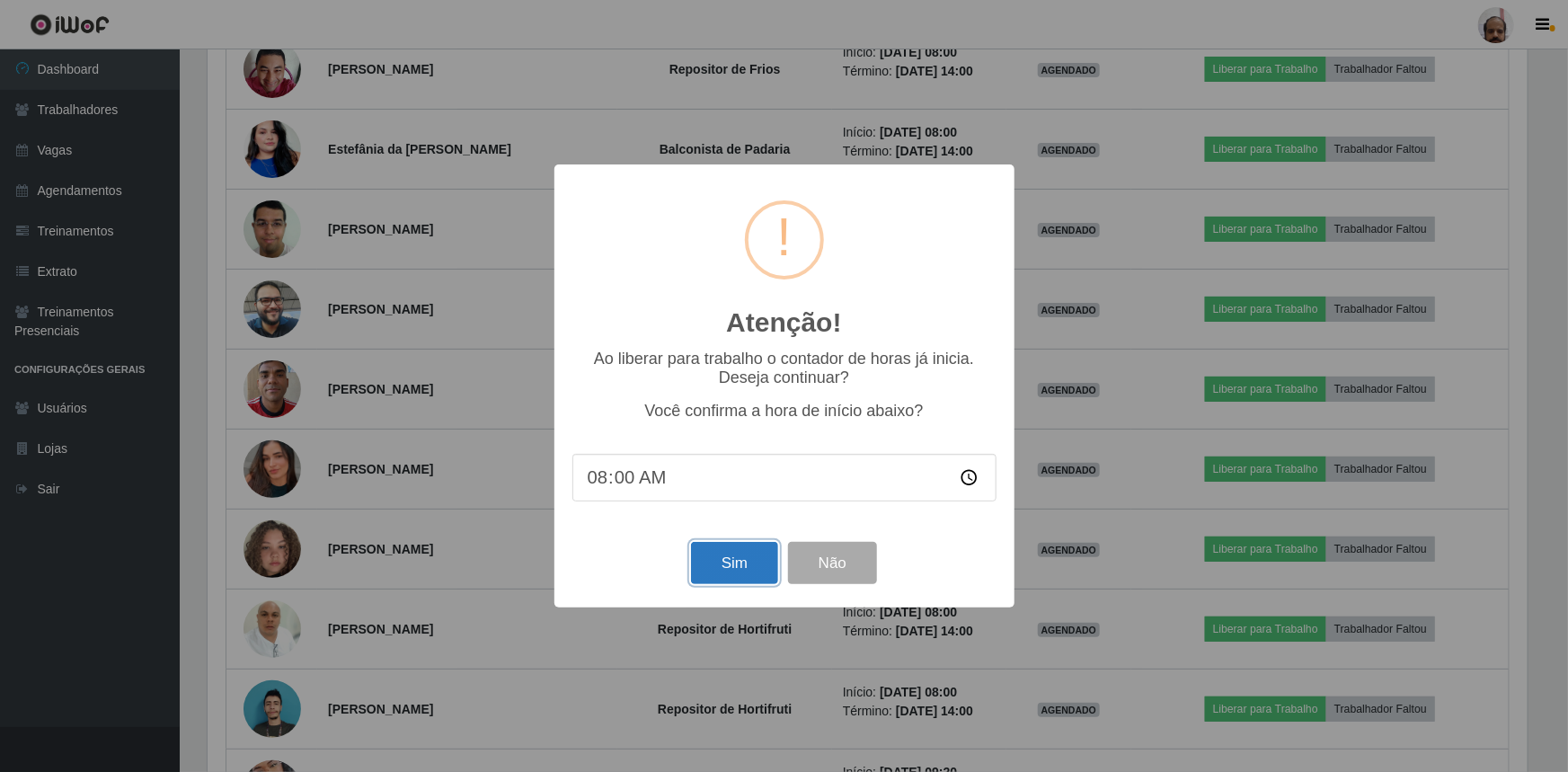
click at [712, 568] on button "Sim" at bounding box center [734, 562] width 87 height 42
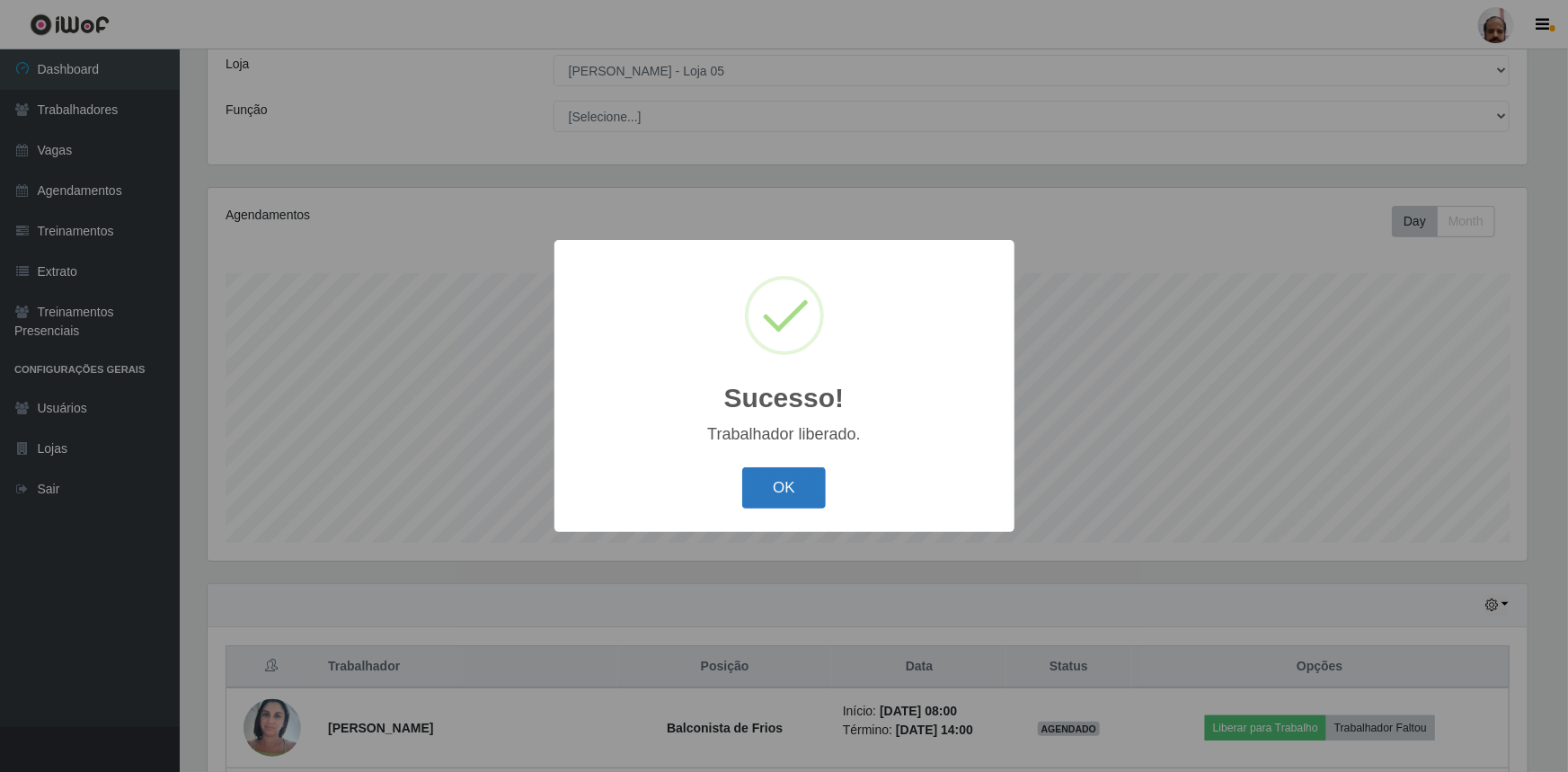
click at [801, 494] on button "OK" at bounding box center [784, 488] width 84 height 42
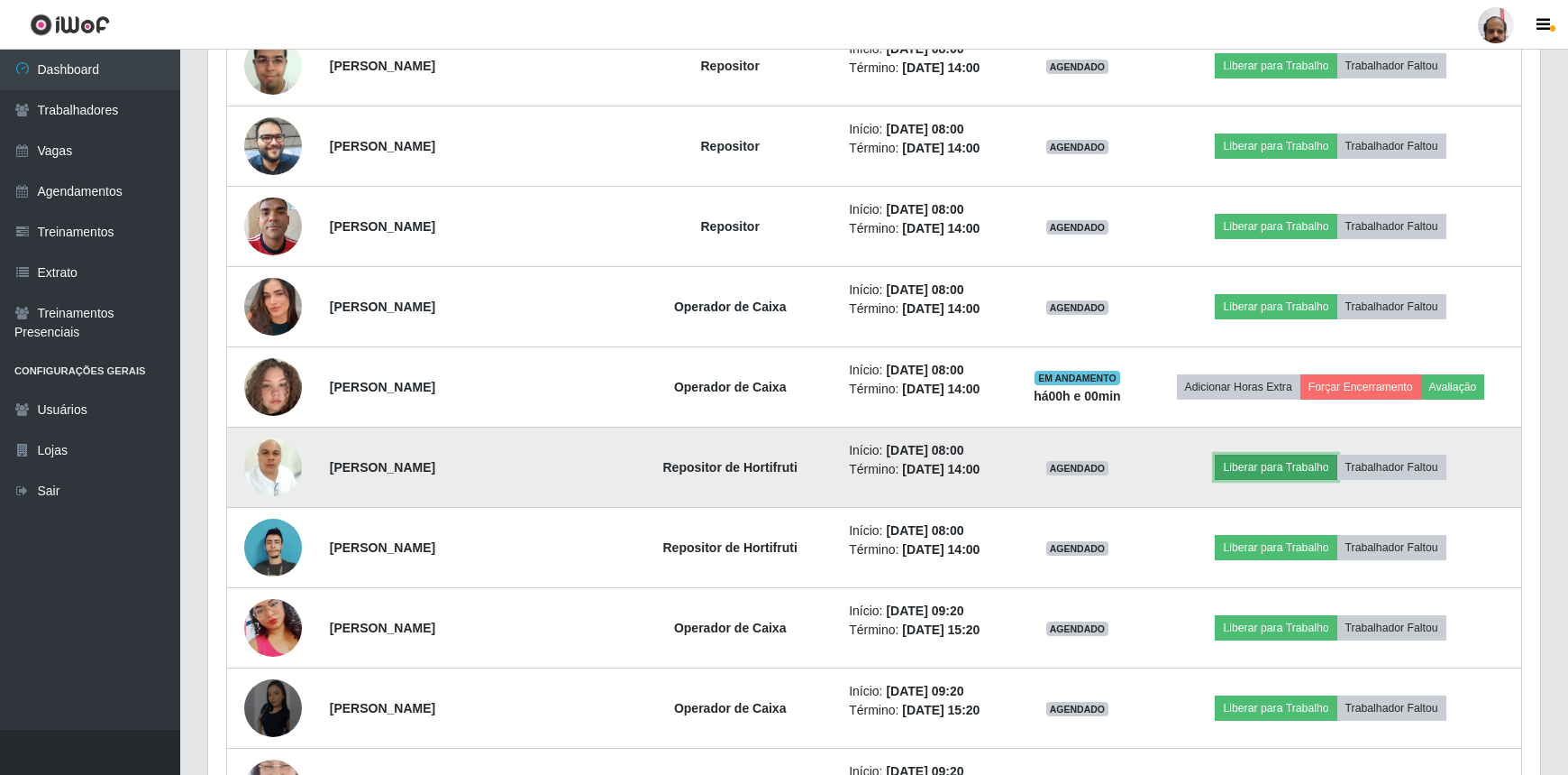
click at [1297, 469] on button "Liberar para Trabalho" at bounding box center [1275, 468] width 122 height 25
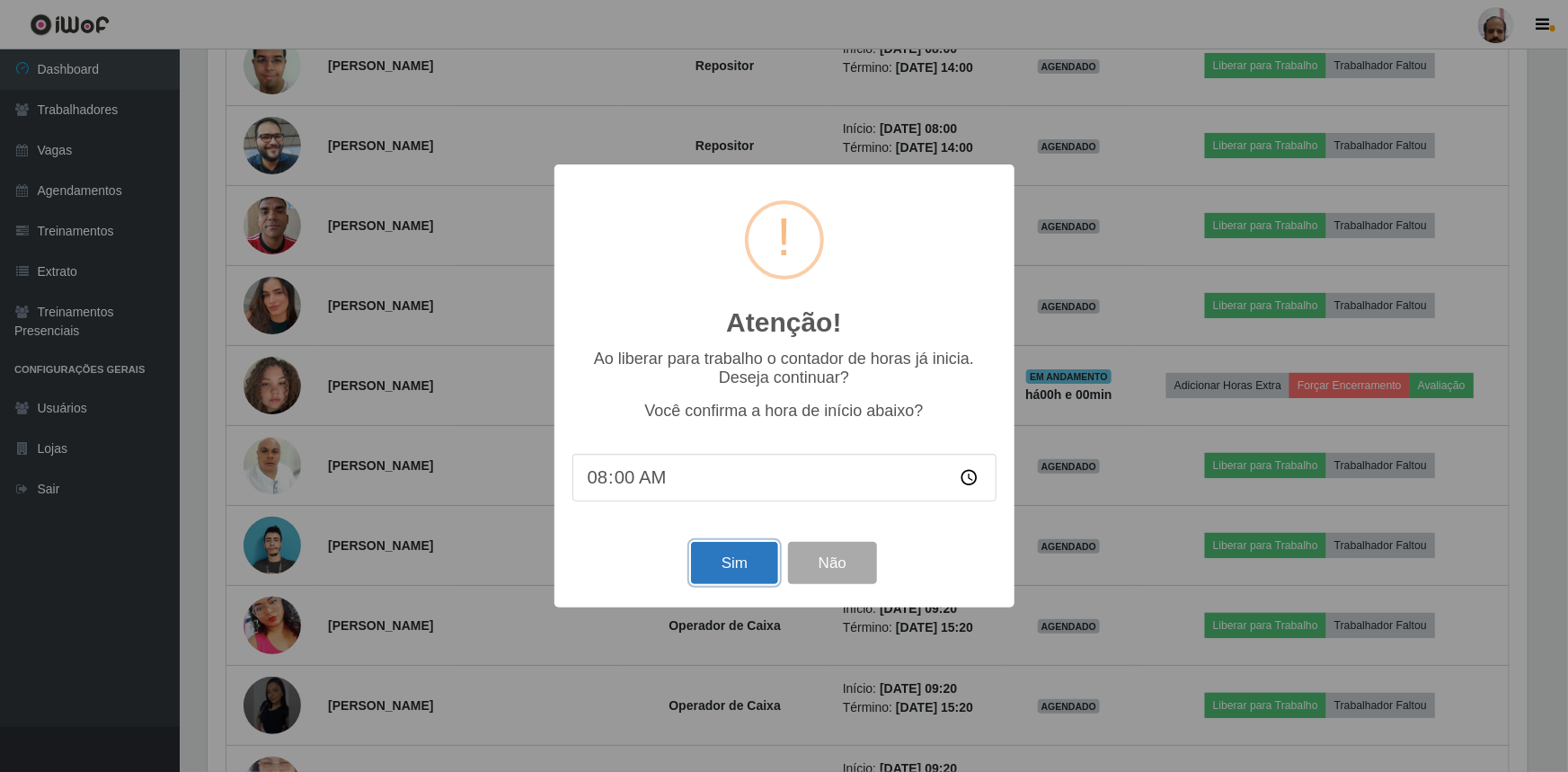
click at [728, 562] on button "Sim" at bounding box center [734, 562] width 87 height 42
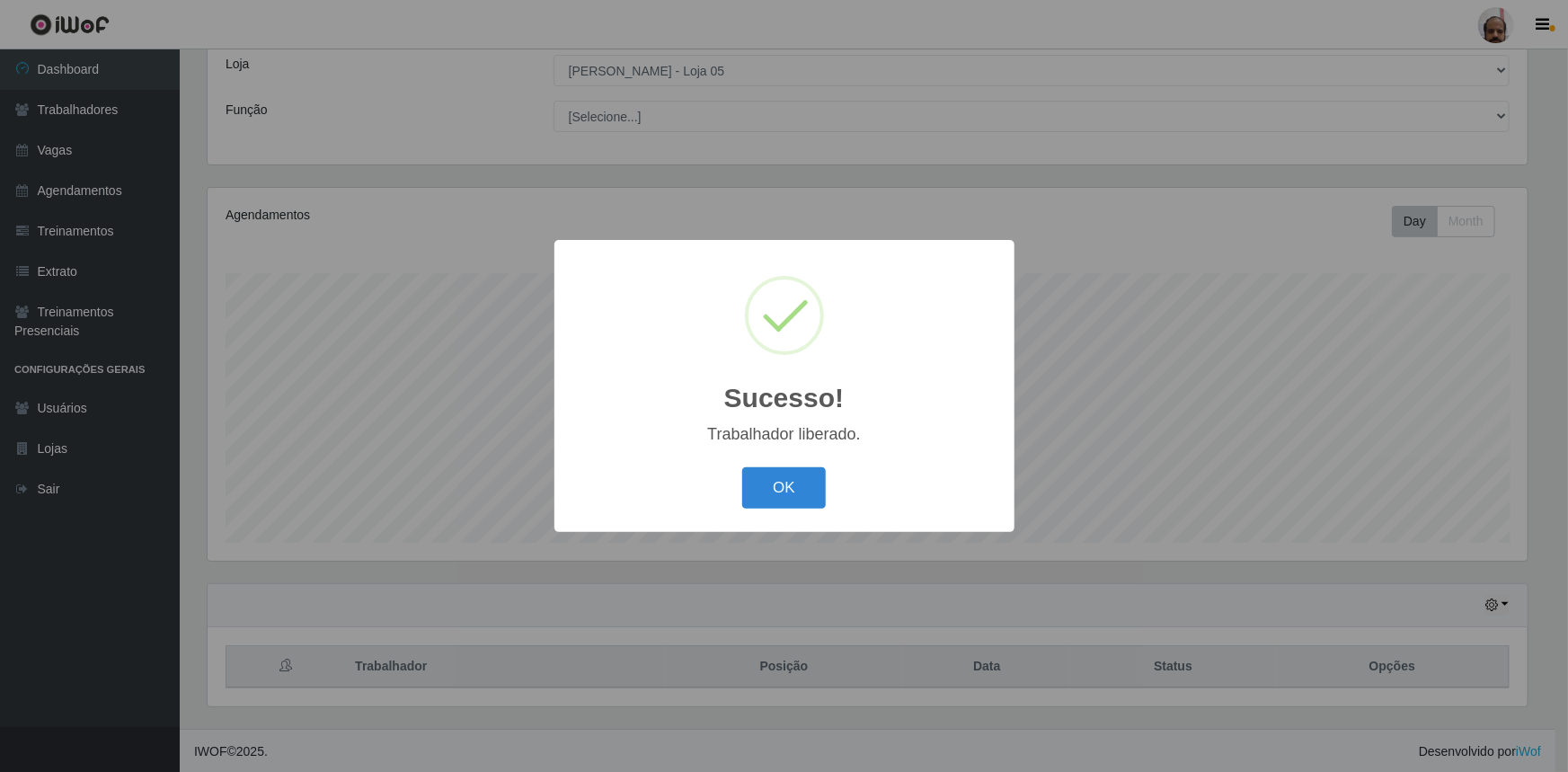
click at [799, 501] on button "OK" at bounding box center [784, 488] width 84 height 42
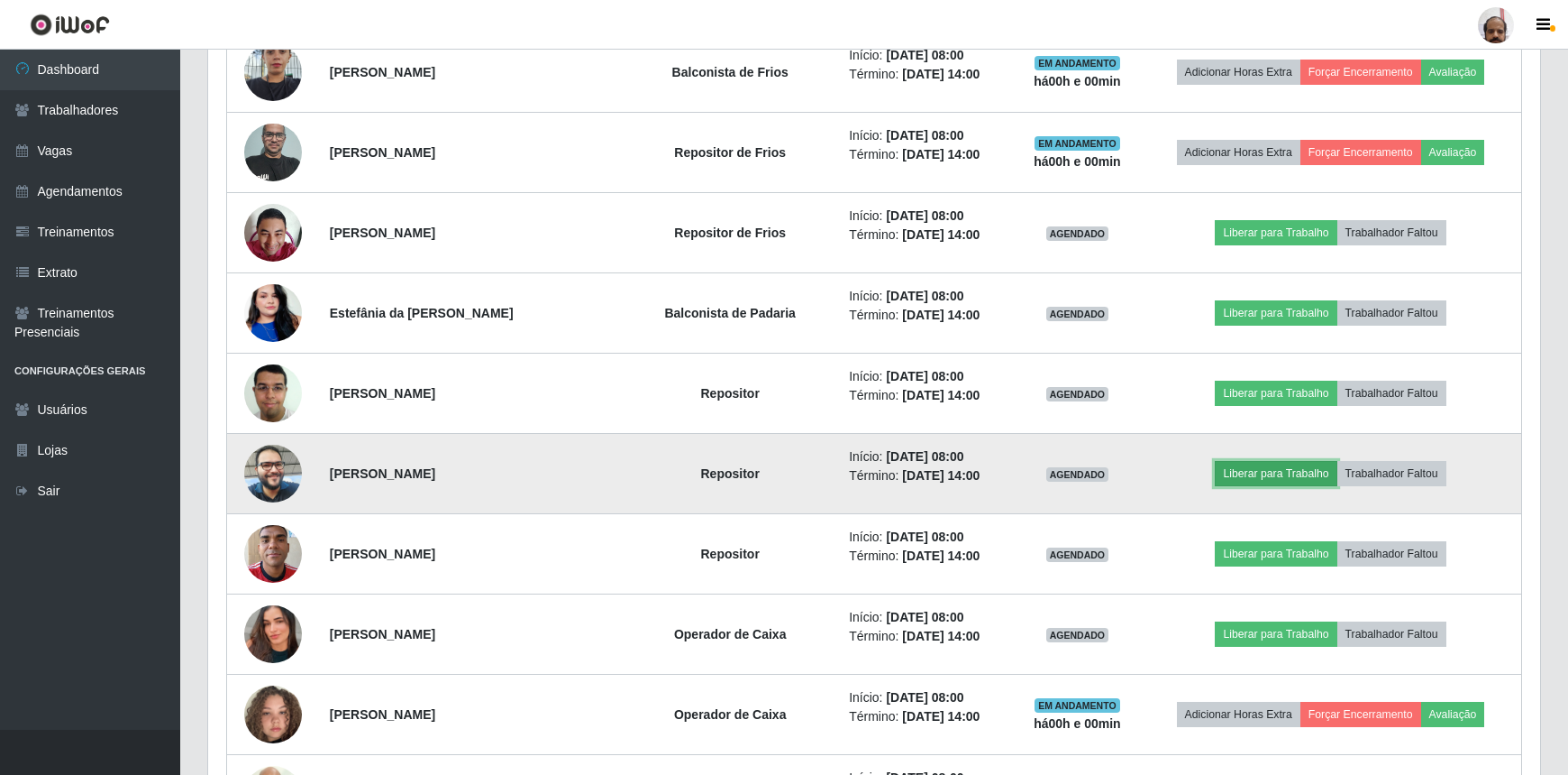
click at [1302, 477] on button "Liberar para Trabalho" at bounding box center [1275, 474] width 122 height 25
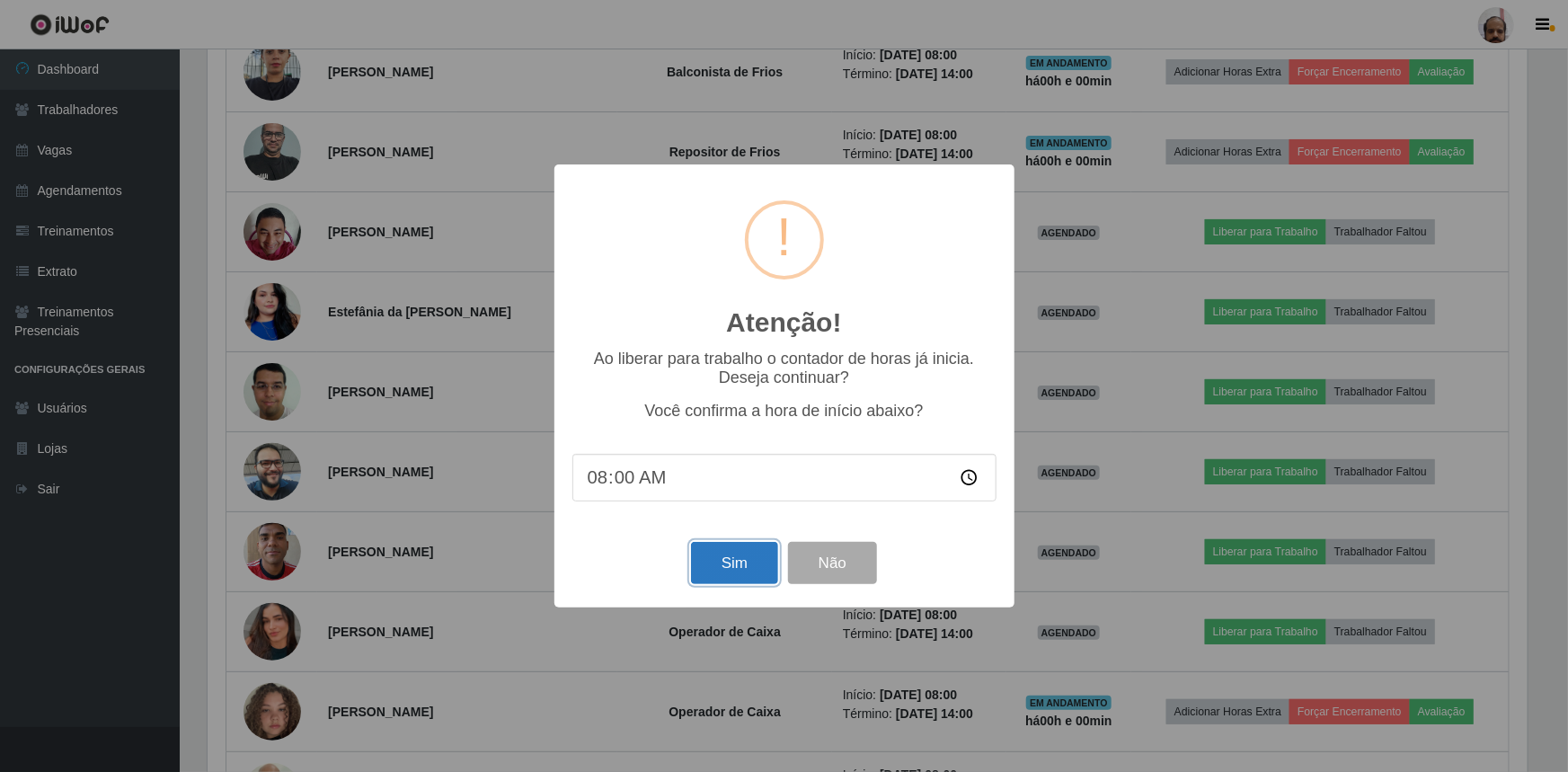
click at [741, 570] on button "Sim" at bounding box center [734, 562] width 87 height 42
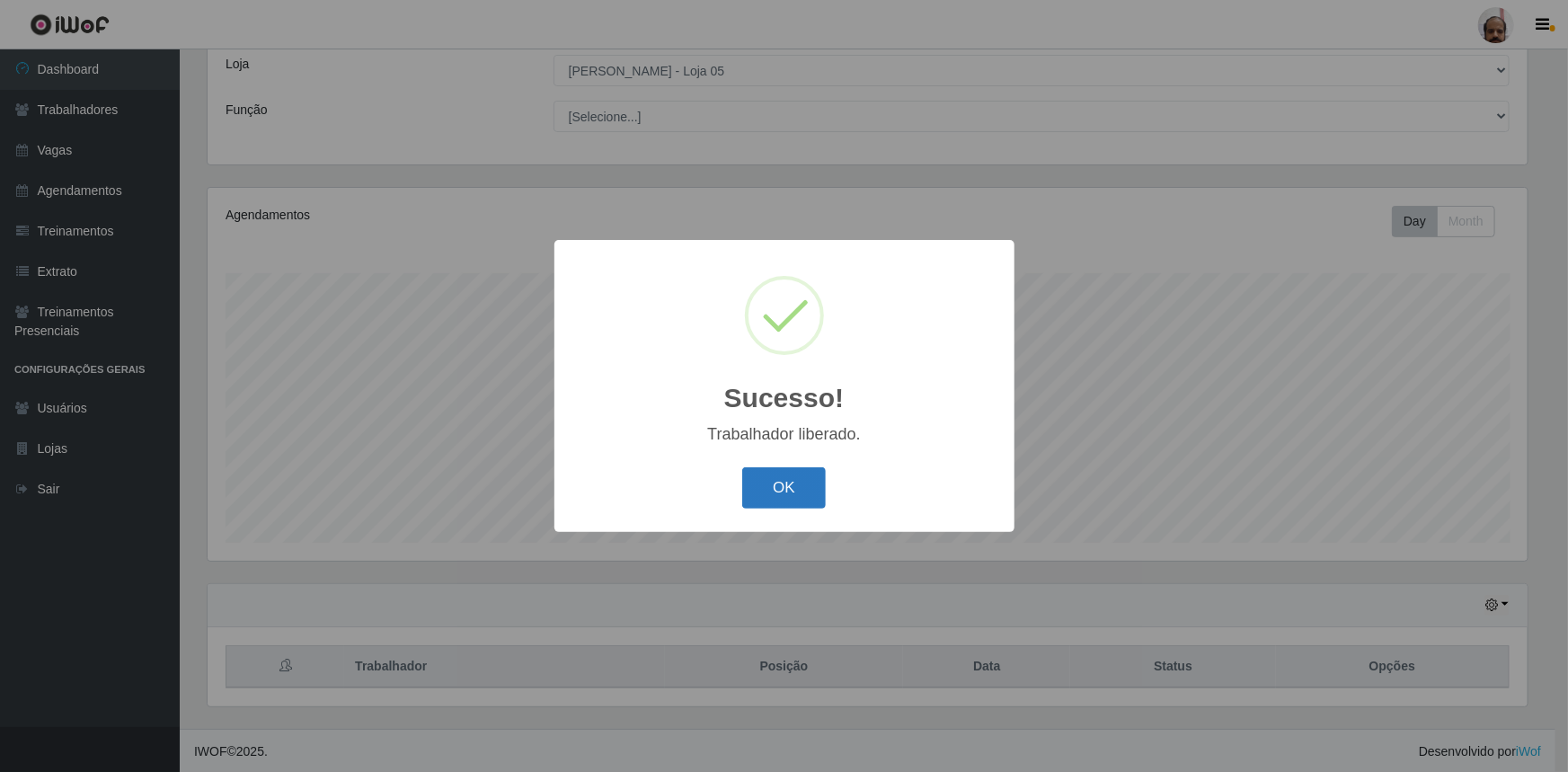
click at [764, 489] on button "OK" at bounding box center [784, 488] width 84 height 42
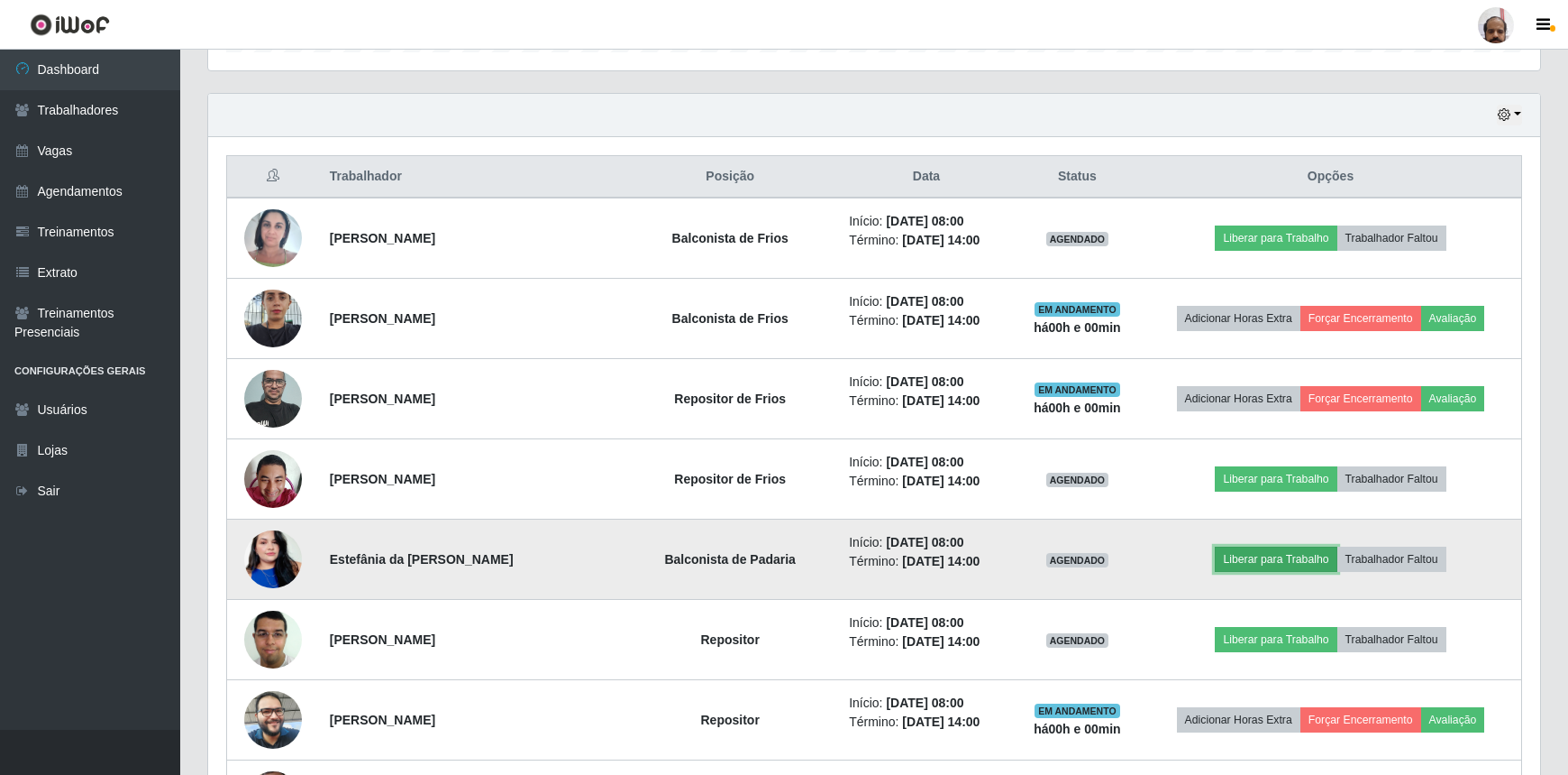
click at [1261, 560] on button "Liberar para Trabalho" at bounding box center [1275, 559] width 122 height 25
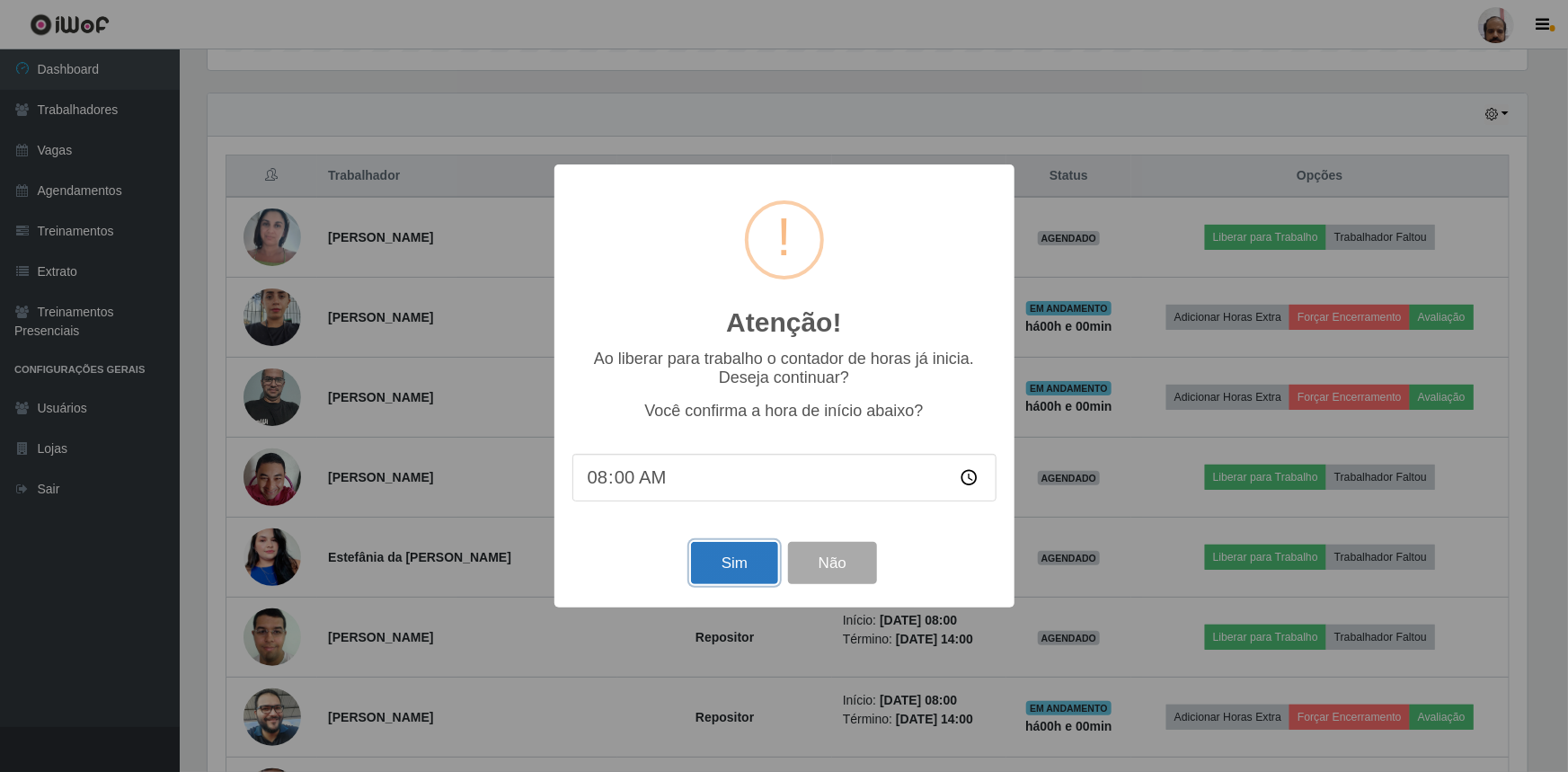
click at [718, 575] on button "Sim" at bounding box center [734, 562] width 87 height 42
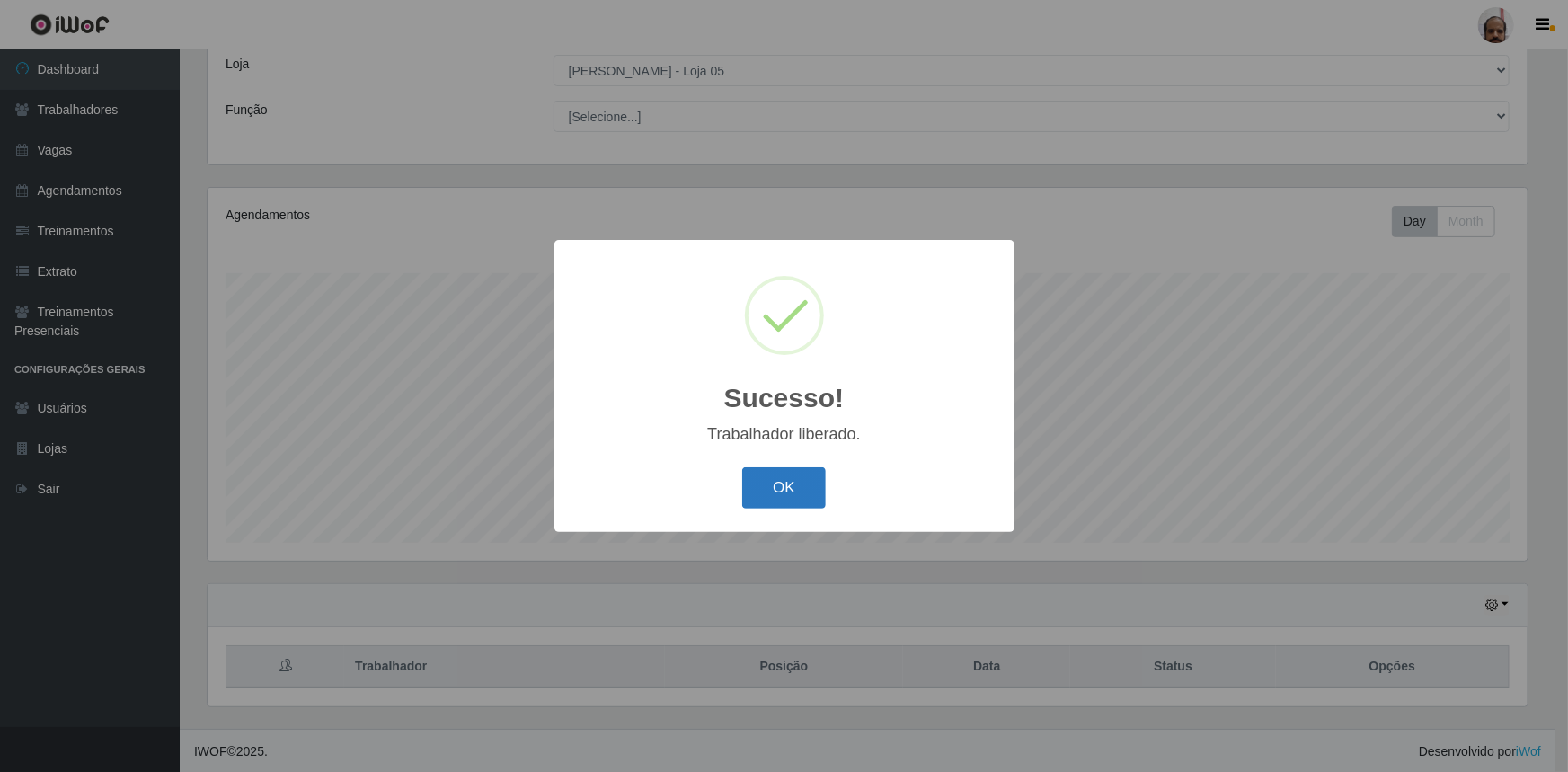
click at [807, 497] on button "OK" at bounding box center [784, 488] width 84 height 42
